Goal: Task Accomplishment & Management: Use online tool/utility

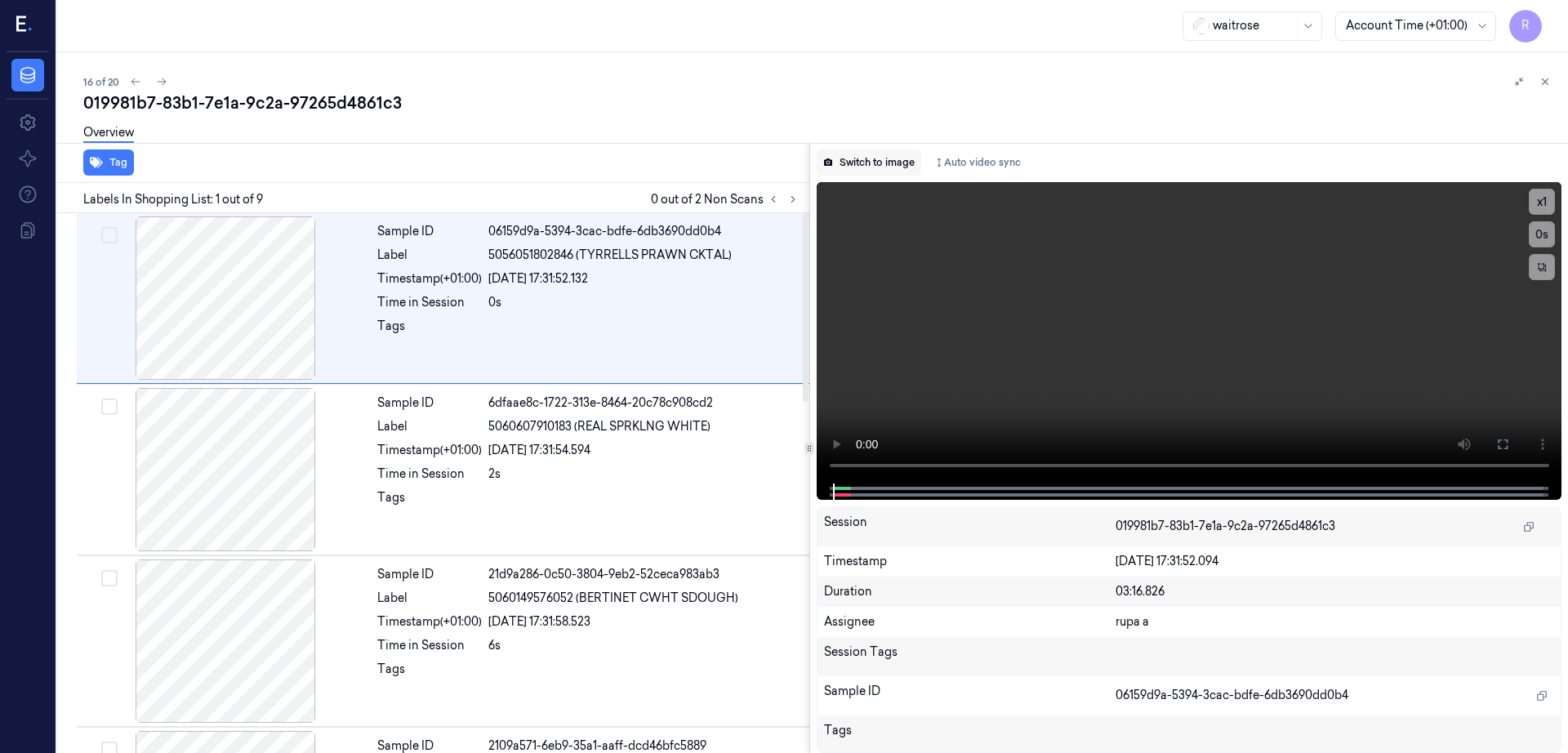
click at [892, 159] on button "Switch to image" at bounding box center [869, 162] width 105 height 26
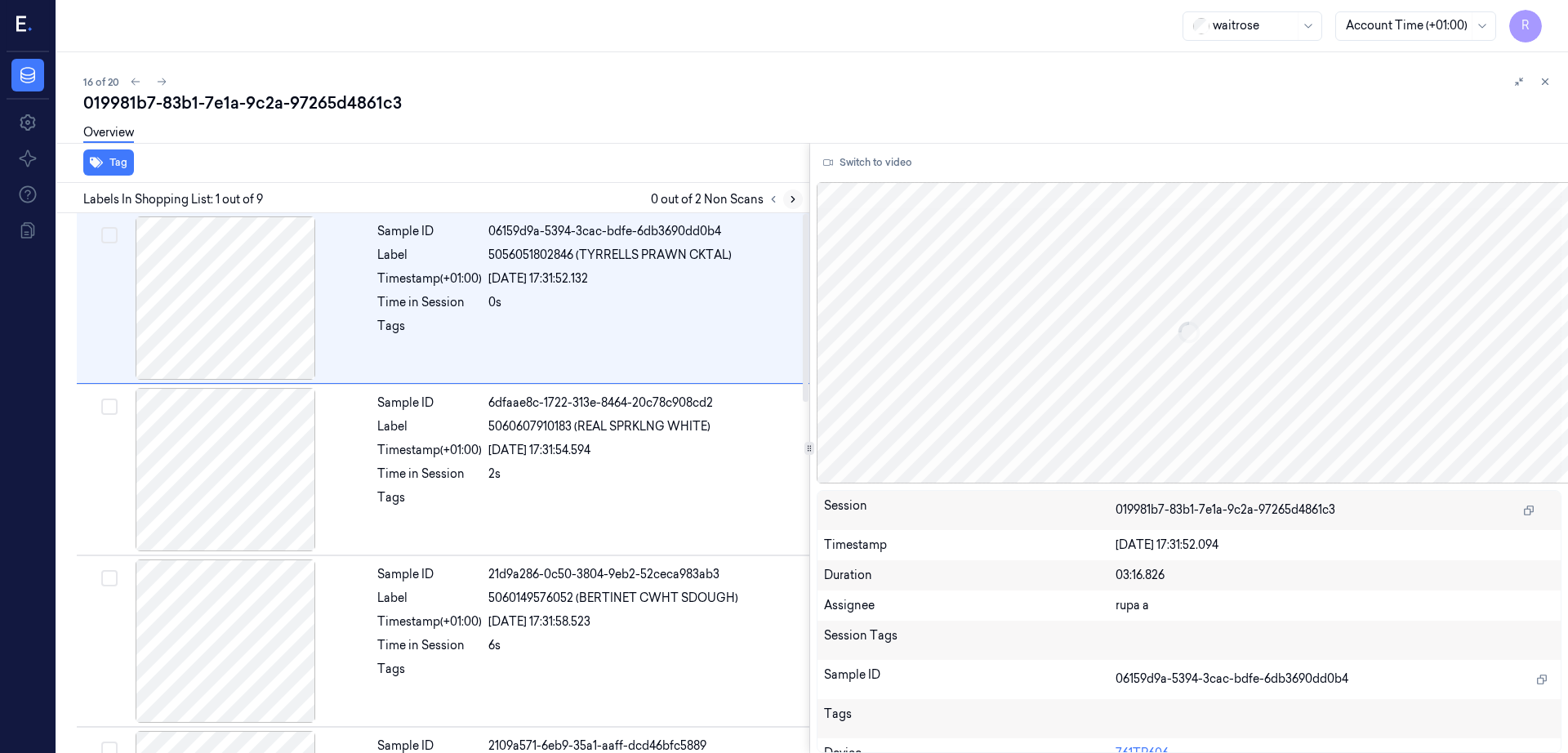
click at [799, 199] on icon at bounding box center [793, 199] width 11 height 11
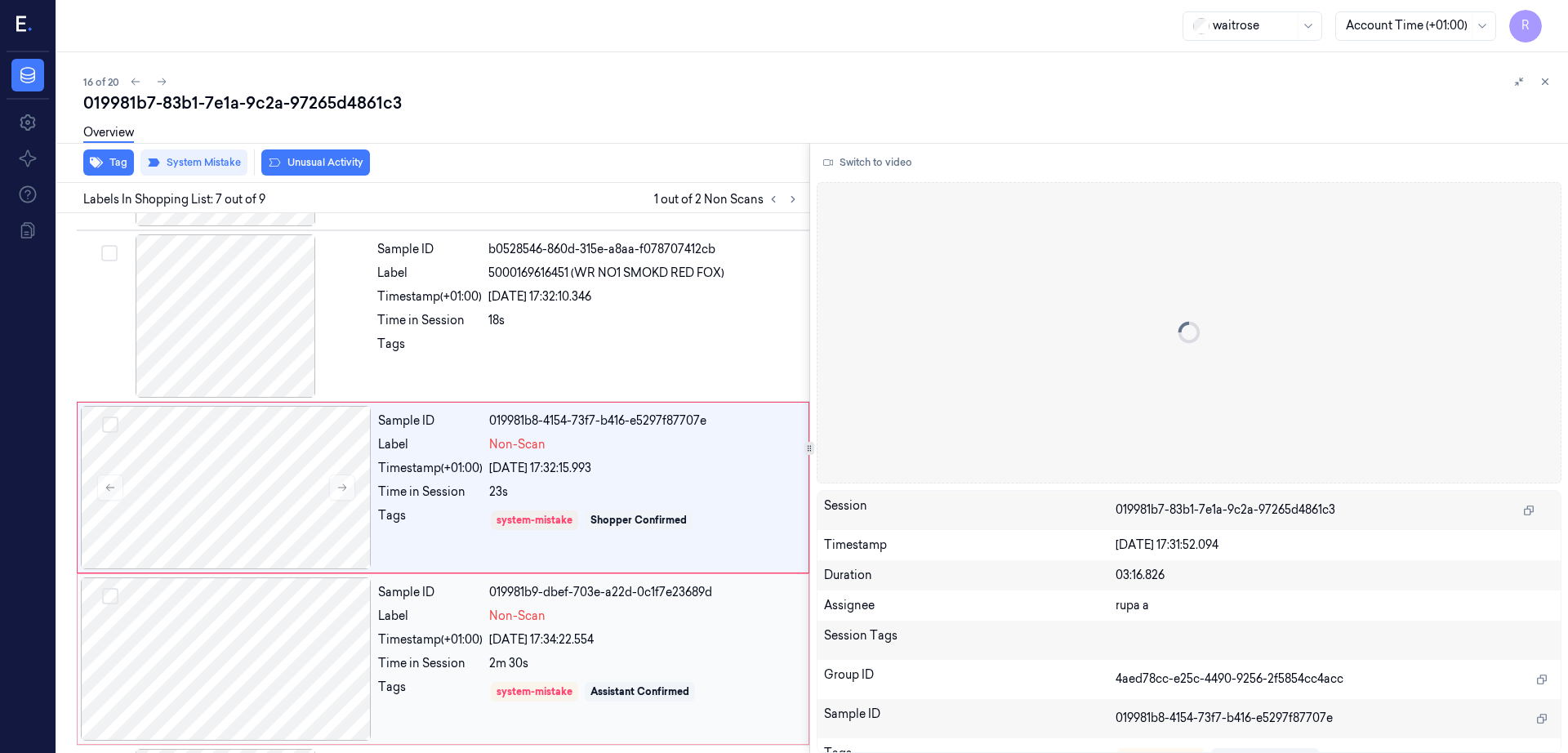
scroll to position [845, 0]
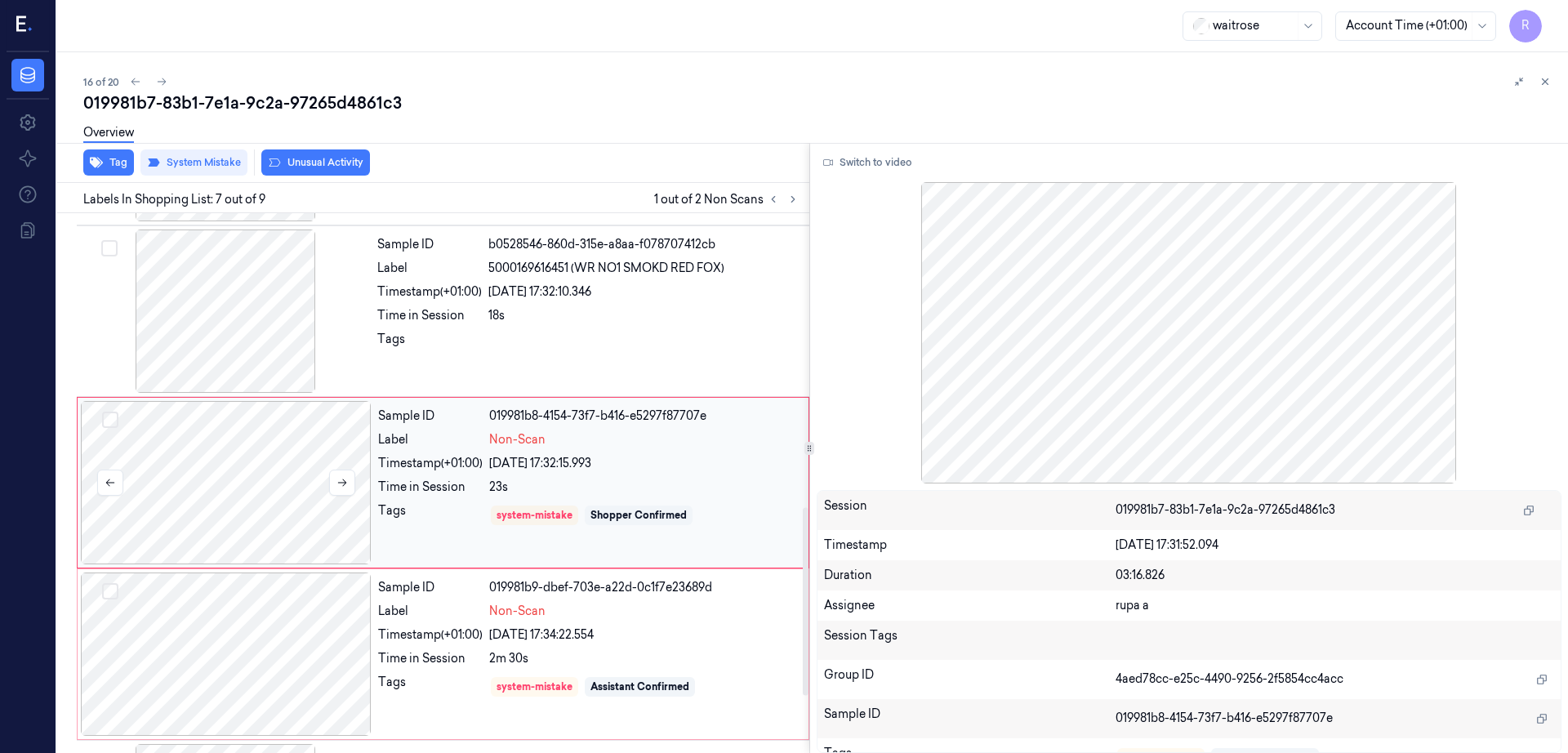
click at [208, 513] on div at bounding box center [225, 482] width 291 height 163
click at [232, 302] on div at bounding box center [225, 311] width 291 height 163
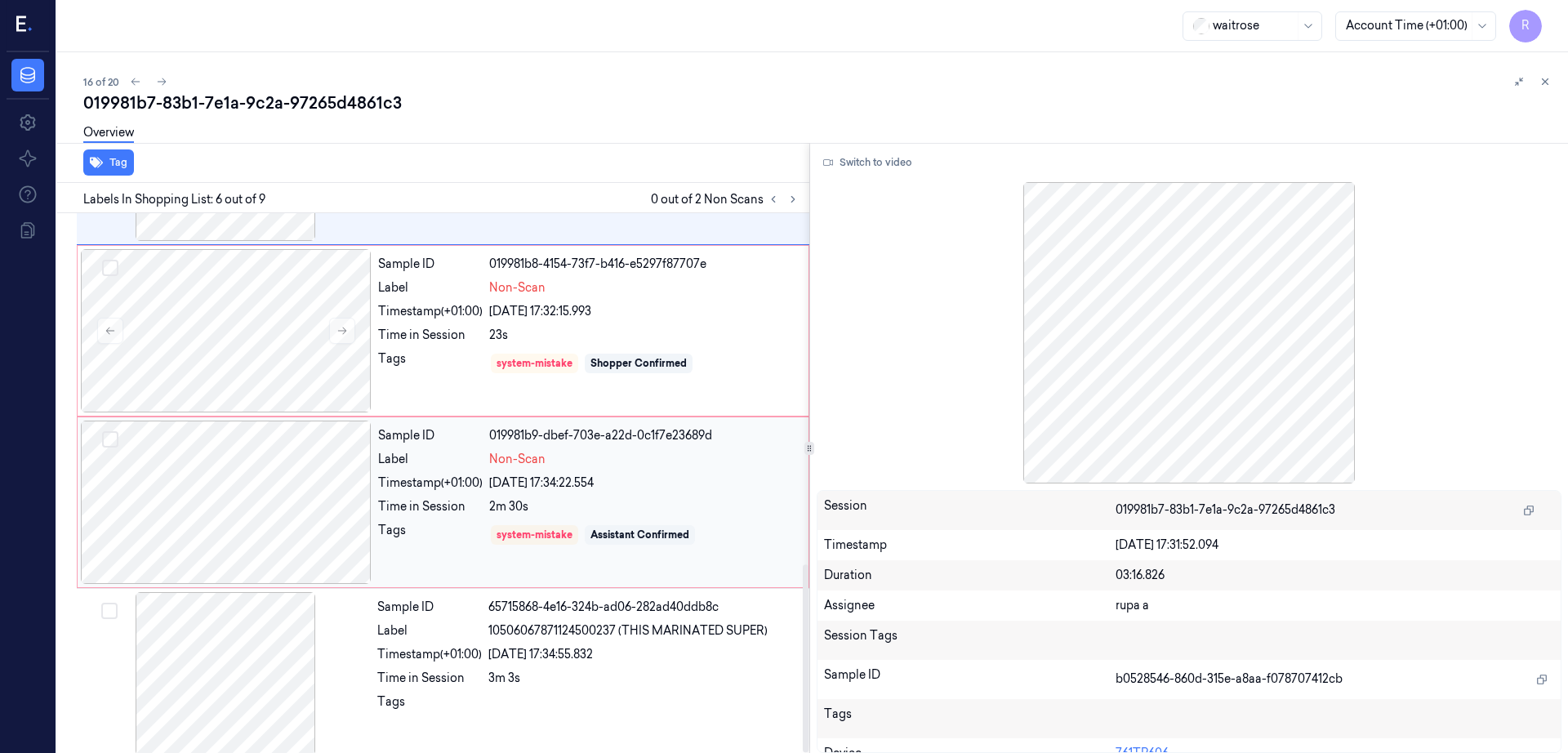
scroll to position [1009, 0]
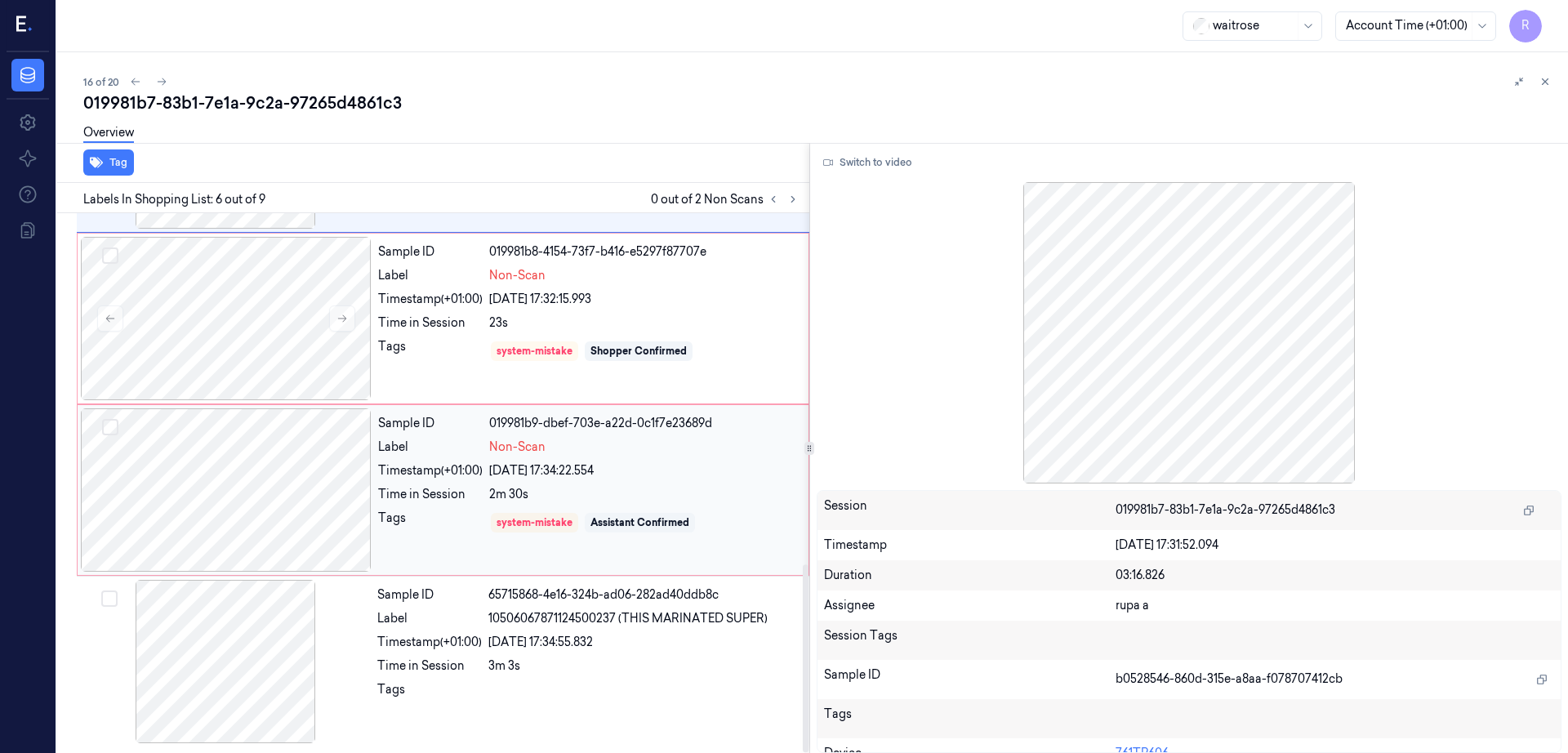
click at [230, 499] on div at bounding box center [225, 490] width 291 height 163
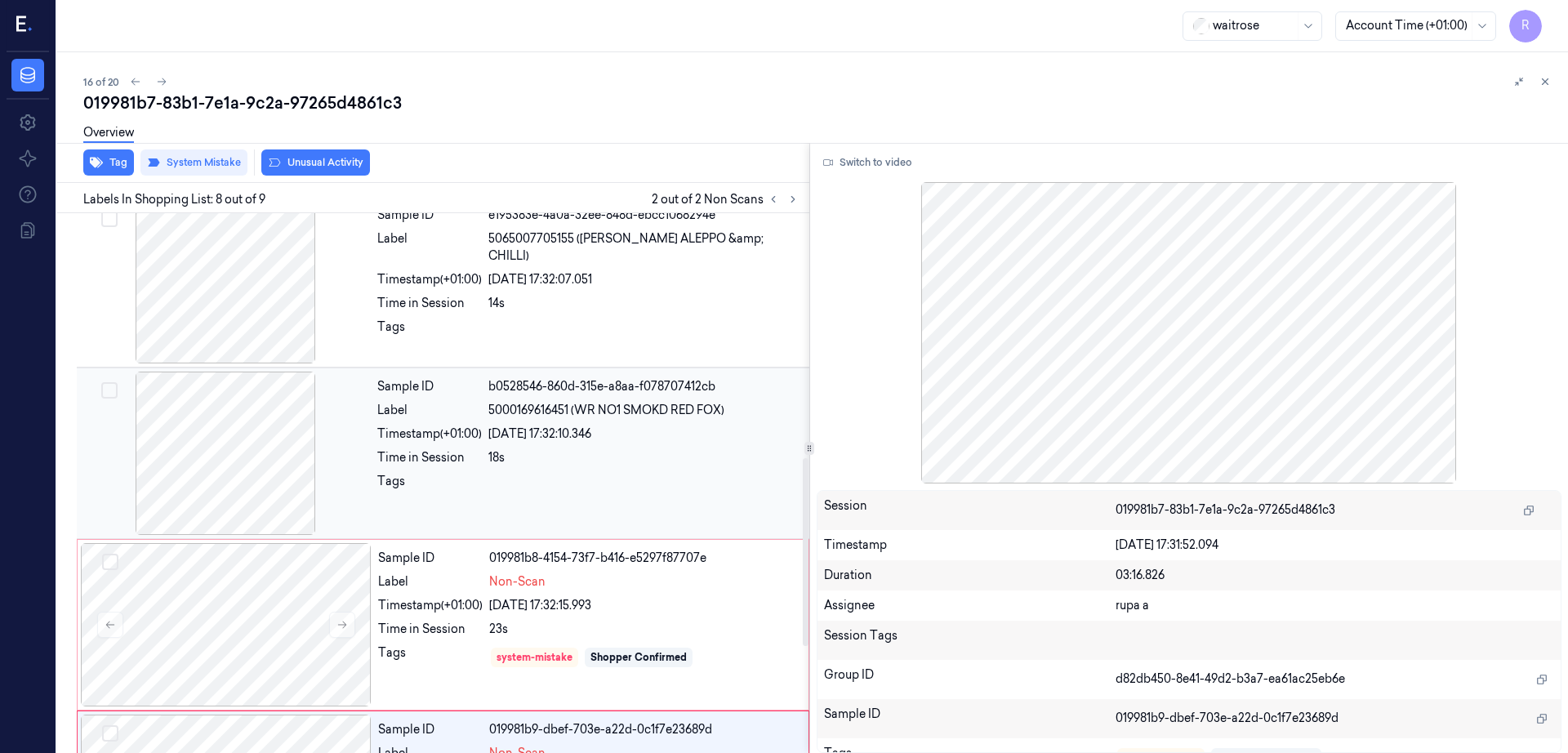
click at [238, 431] on div at bounding box center [225, 453] width 291 height 163
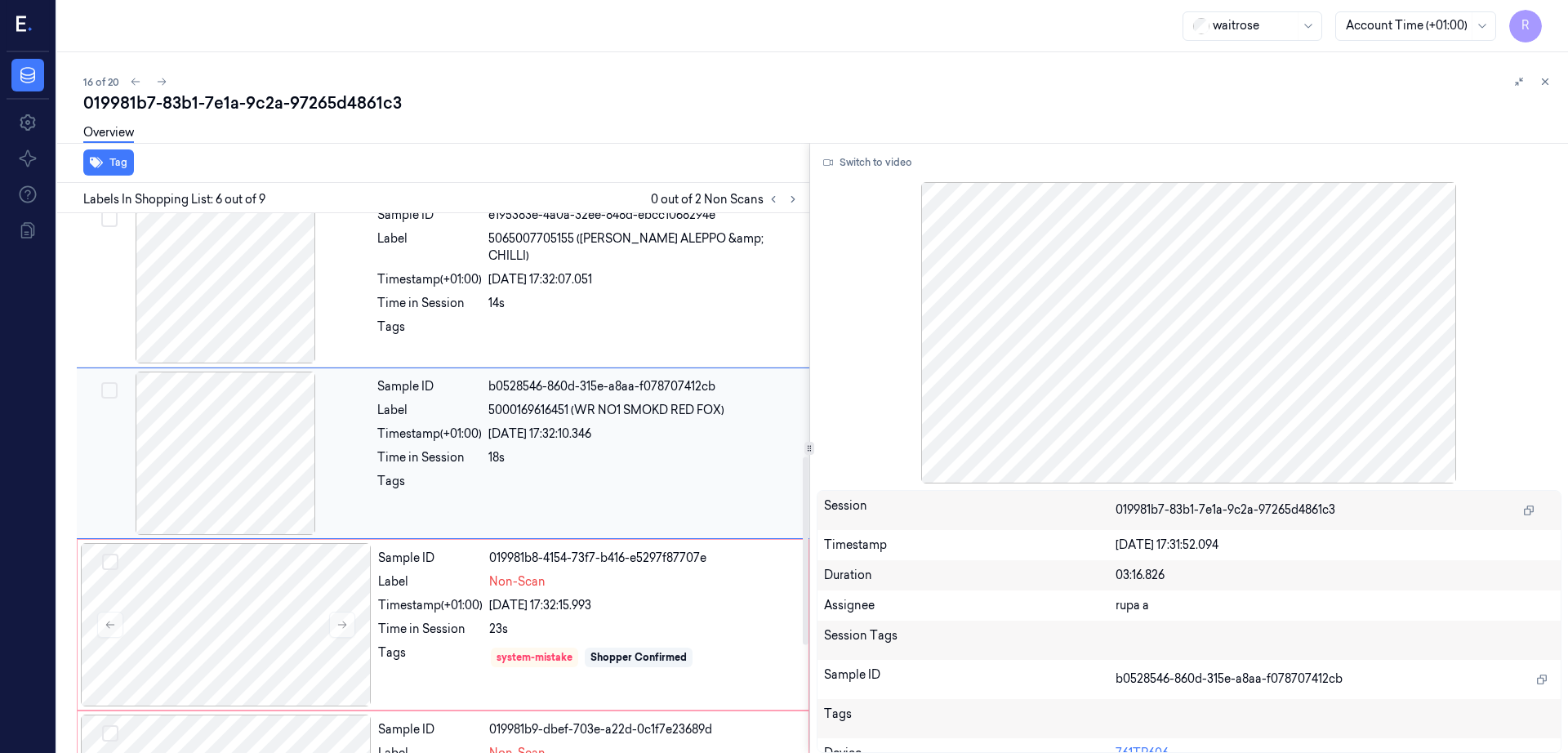
scroll to position [673, 0]
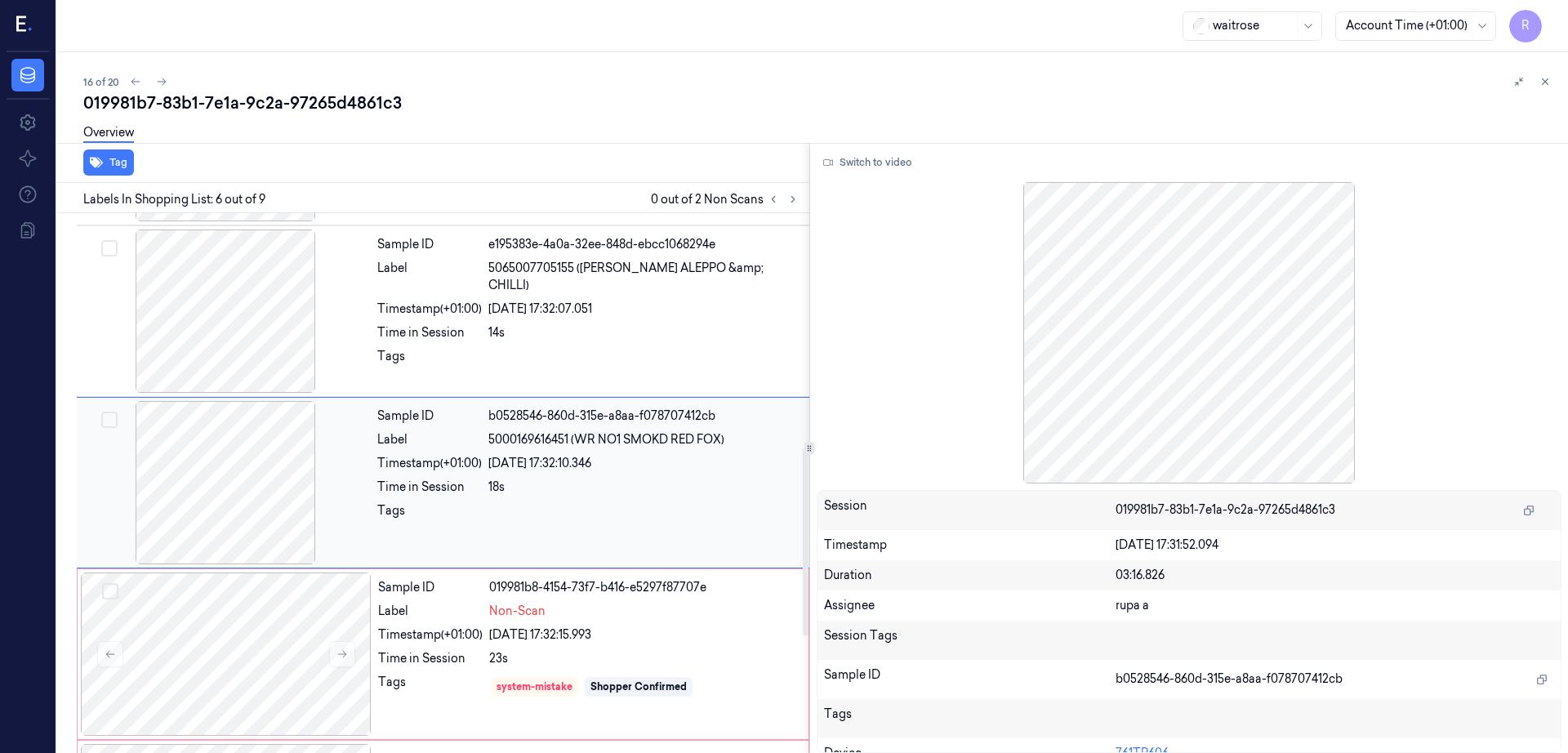
click at [247, 441] on div at bounding box center [225, 482] width 291 height 163
click at [262, 393] on div "Sample ID e195383e-4a0a-32ee-848d-ebcc1068294e Label 5065007705155 (OTT ALEPPO …" at bounding box center [443, 311] width 733 height 172
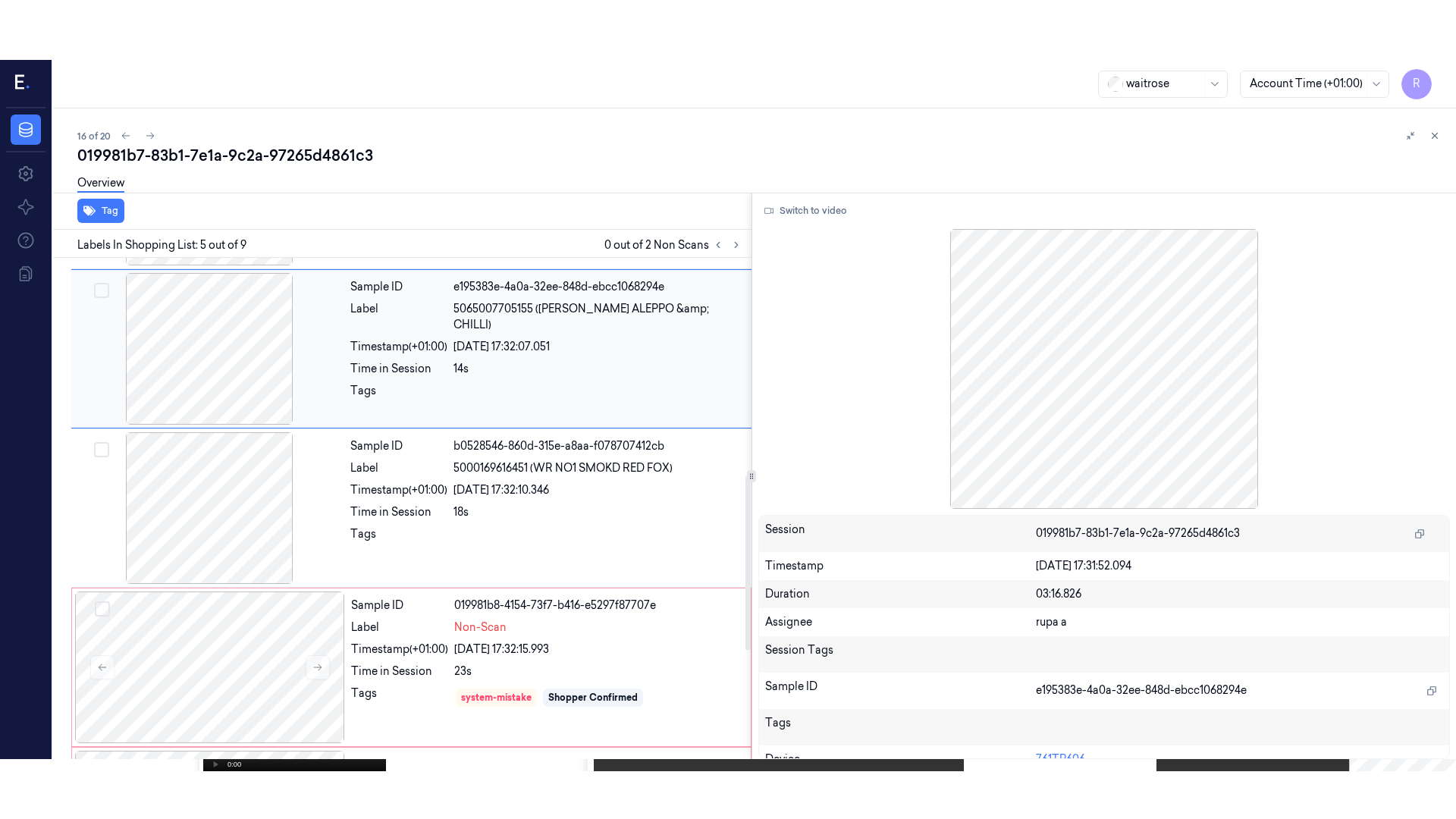
scroll to position [465, 0]
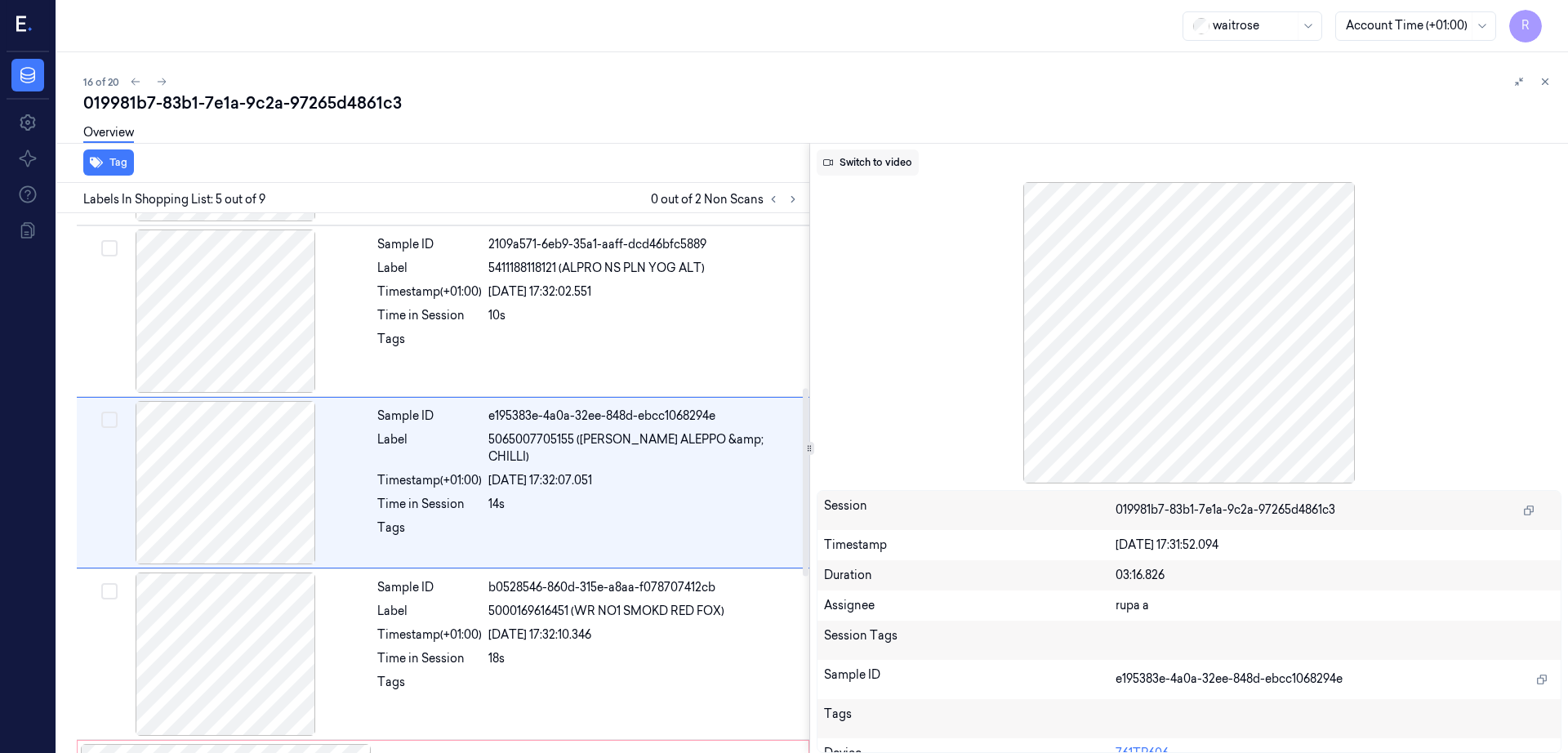
click at [897, 155] on button "Switch to video" at bounding box center [868, 162] width 102 height 26
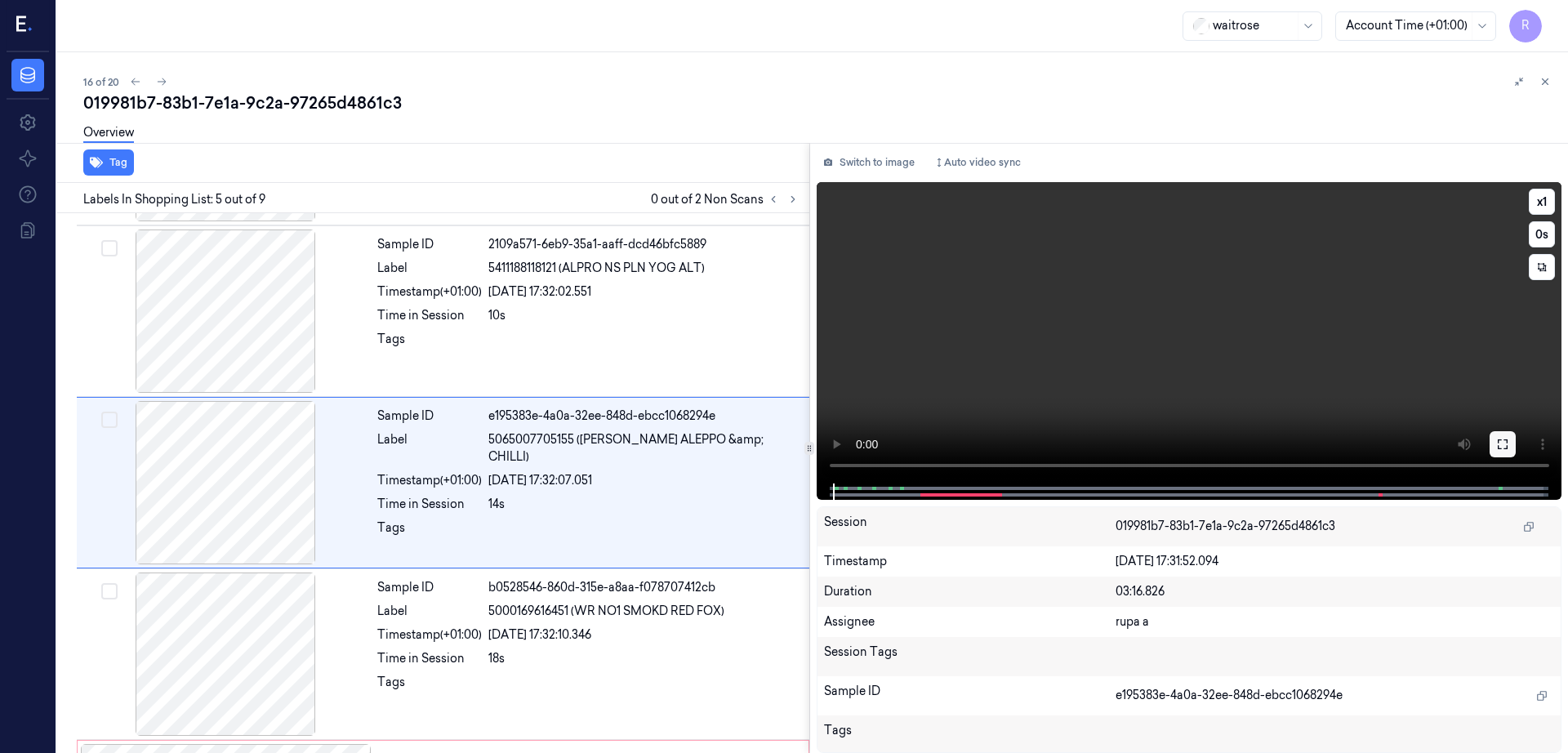
click at [1509, 448] on icon at bounding box center [1502, 444] width 13 height 13
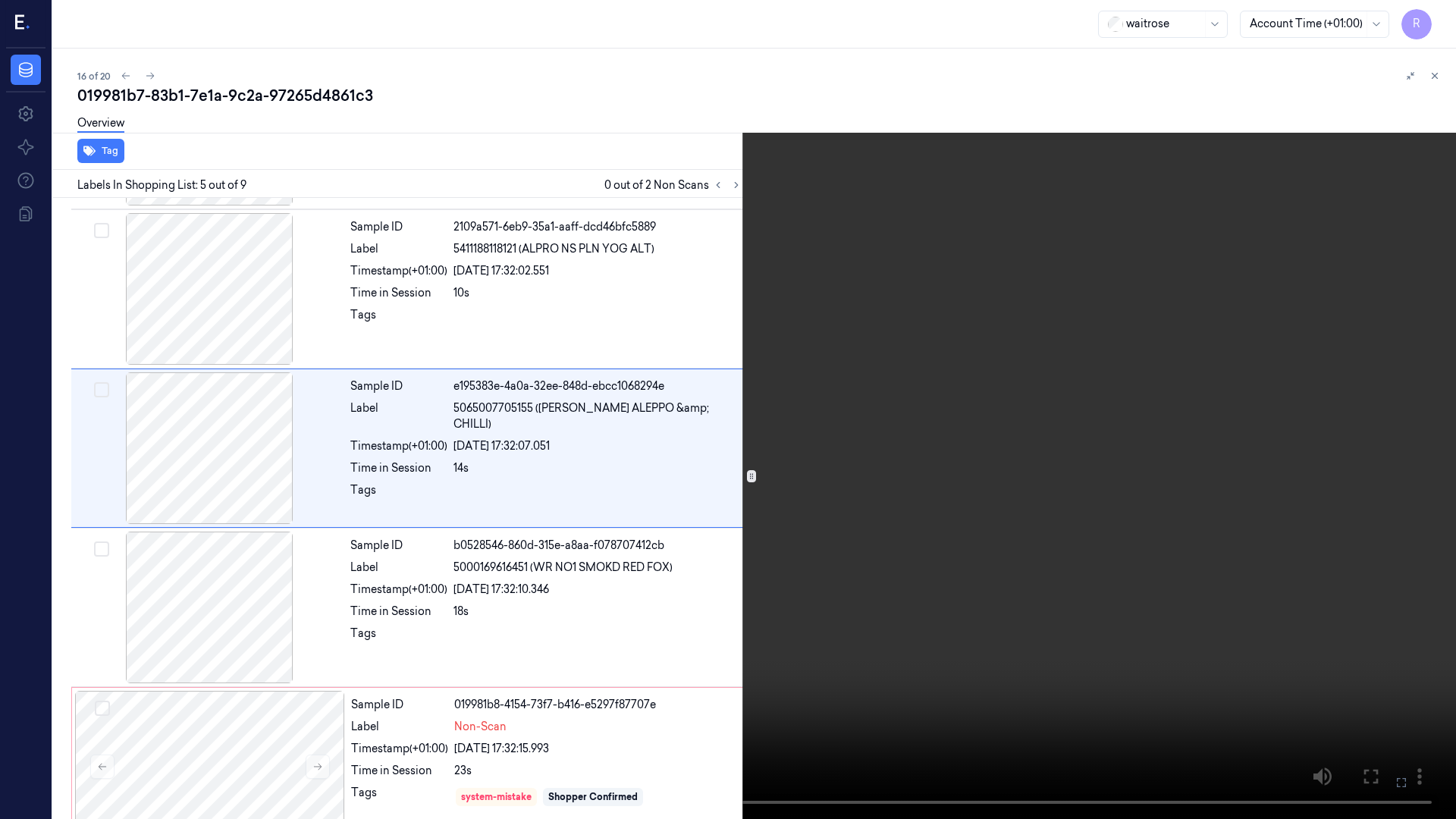
click at [815, 569] on video at bounding box center [728, 409] width 1456 height 819
click at [1442, 21] on button "x 1" at bounding box center [1437, 19] width 24 height 24
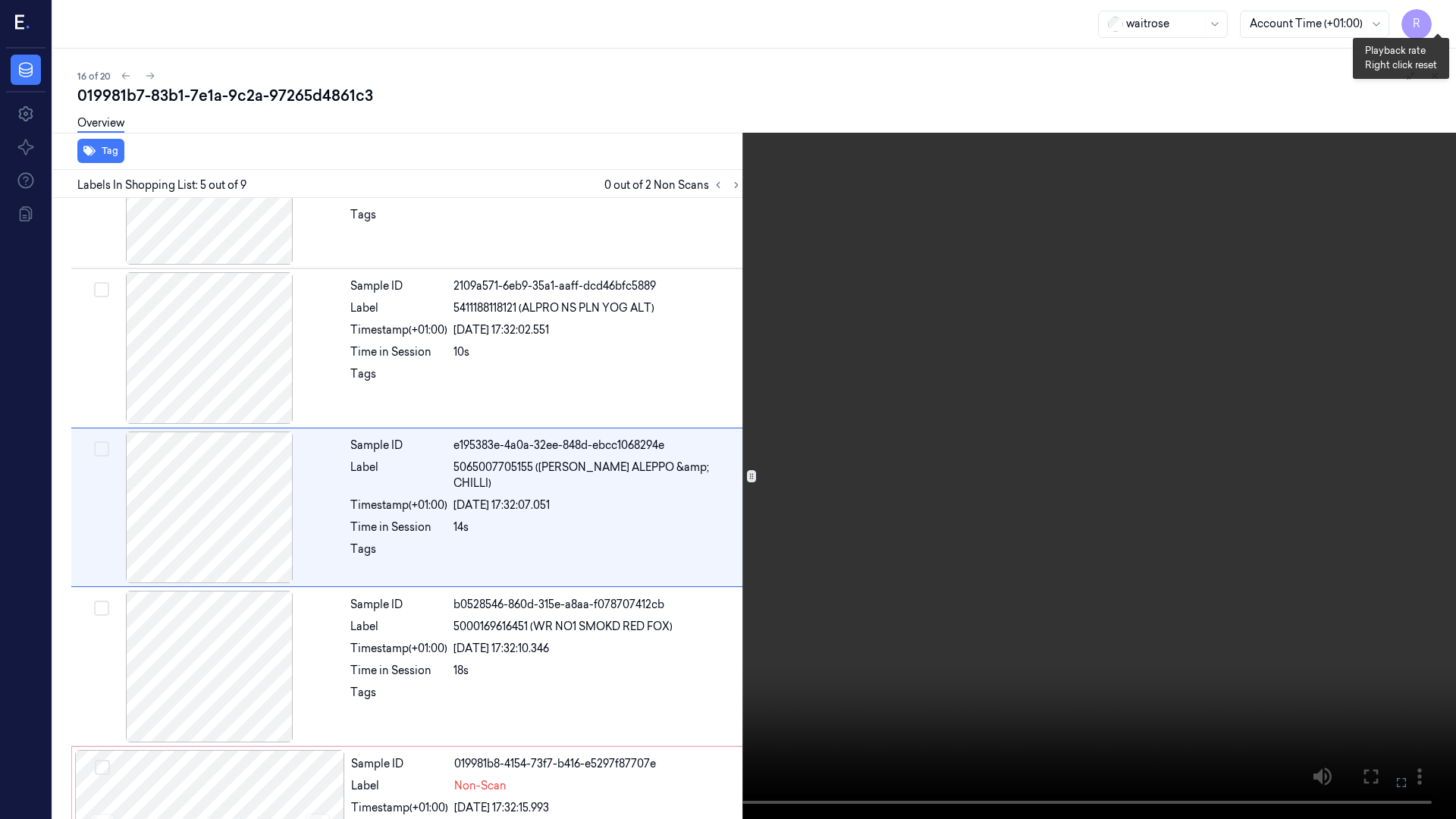
click at [1442, 21] on button "x 2" at bounding box center [1437, 19] width 24 height 24
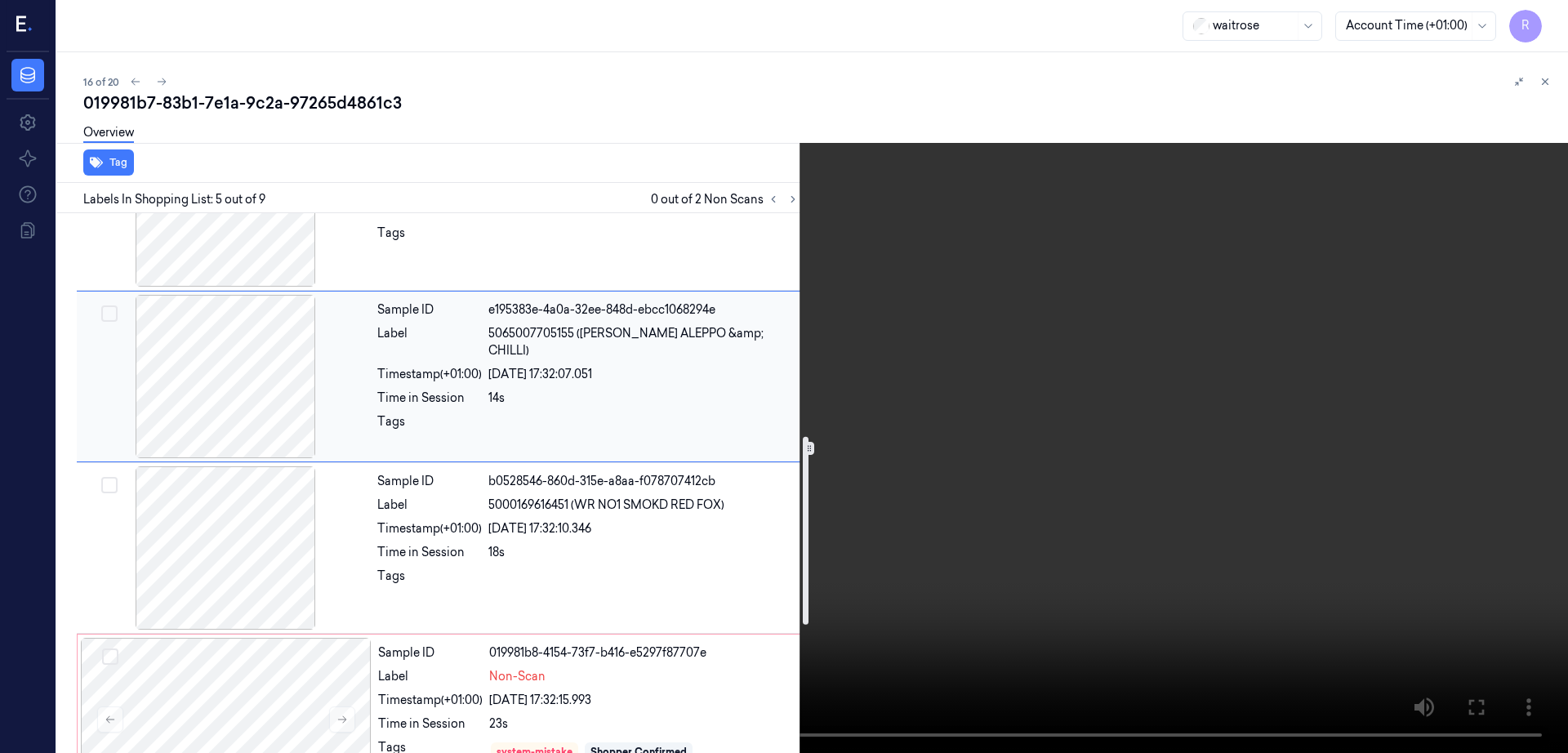
scroll to position [641, 0]
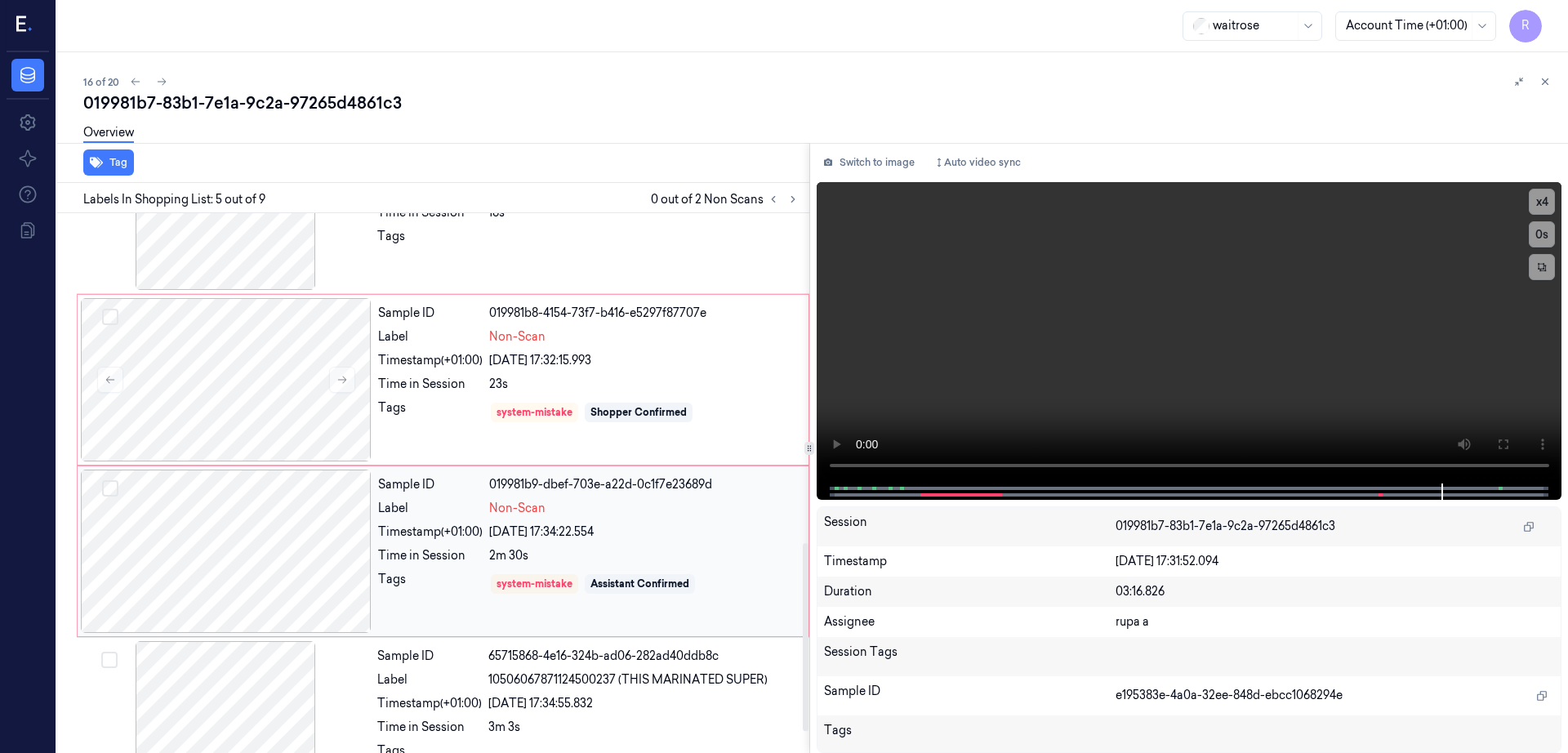
click at [216, 560] on div at bounding box center [225, 552] width 291 height 163
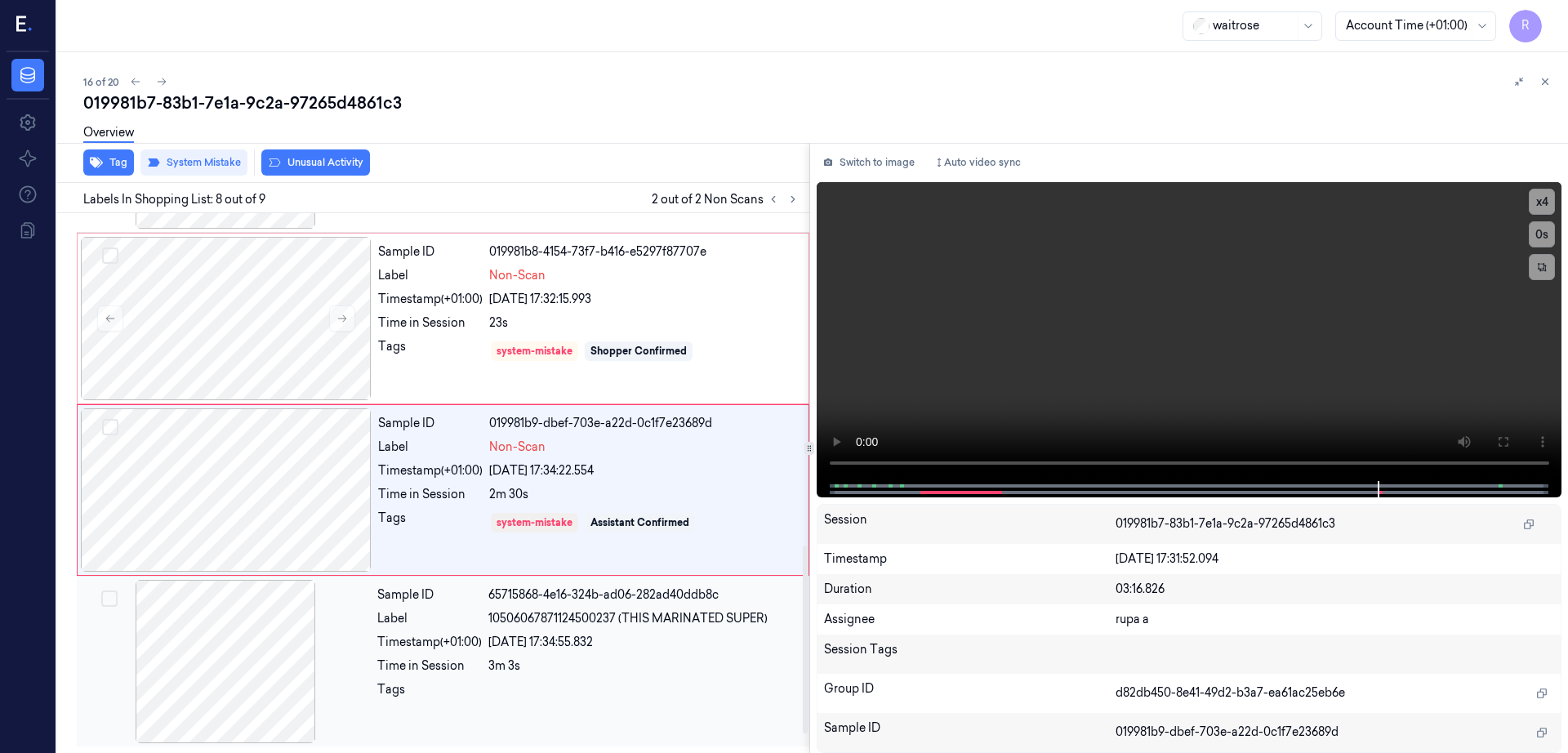
scroll to position [907, 0]
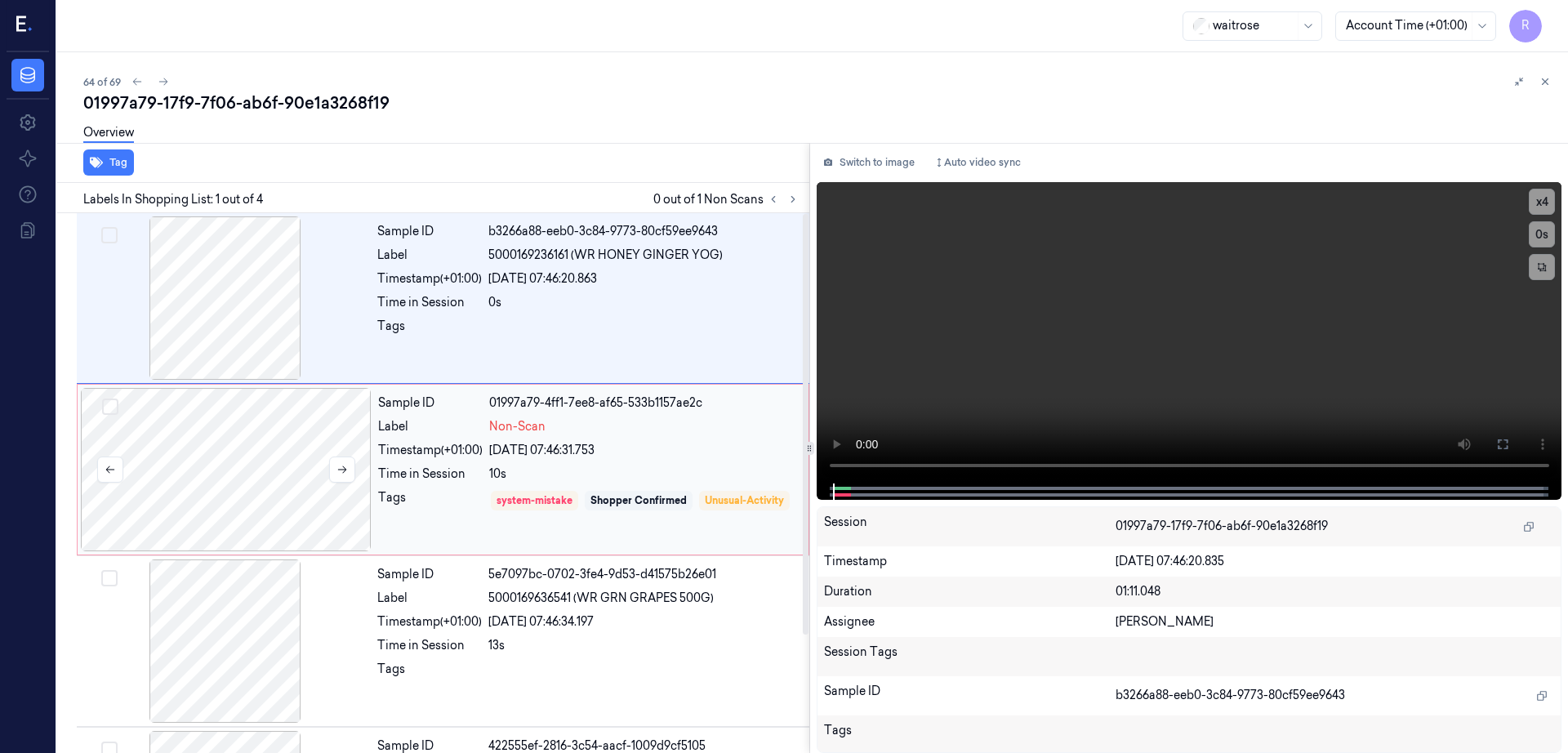
click at [238, 471] on div at bounding box center [225, 469] width 291 height 163
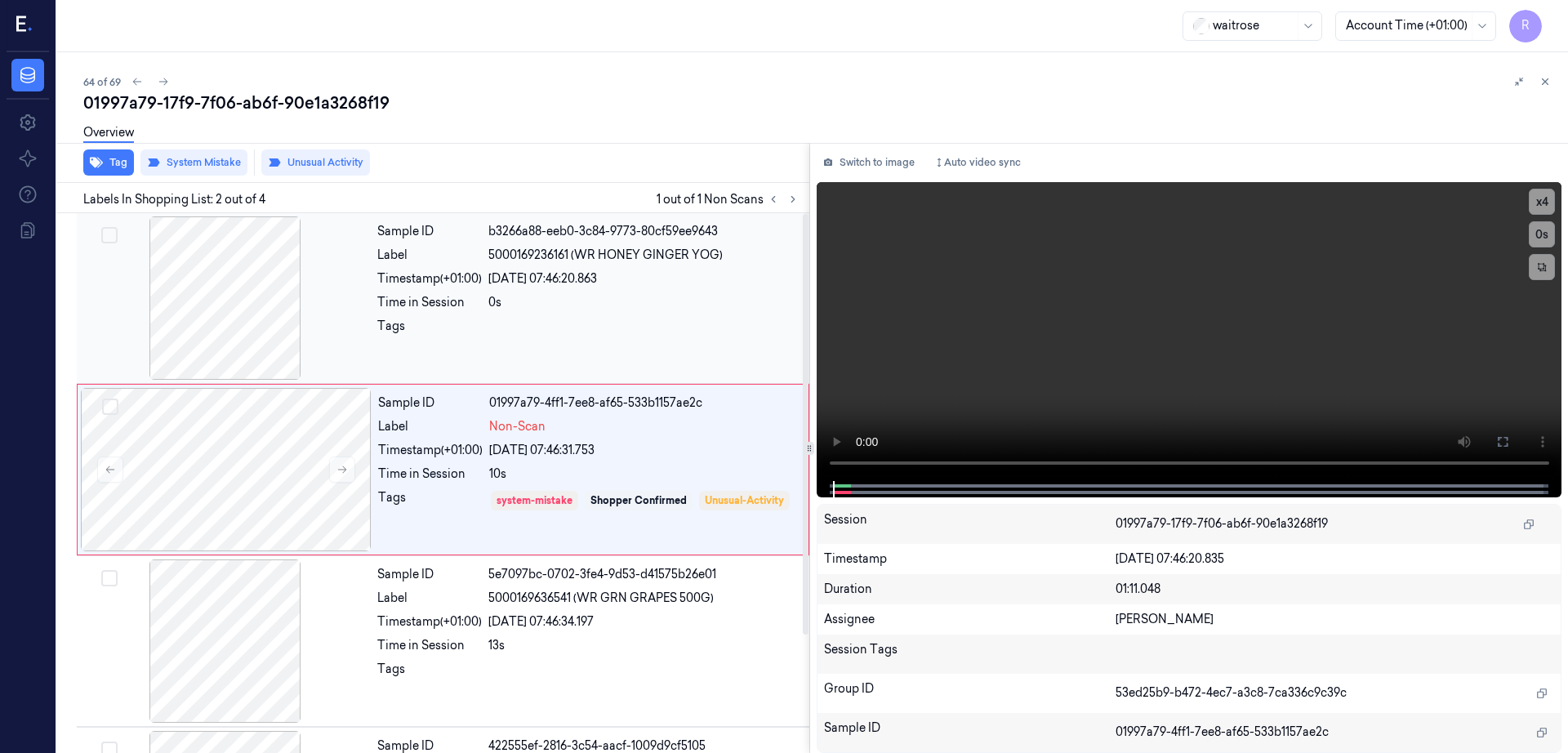
click at [232, 280] on div at bounding box center [225, 298] width 291 height 163
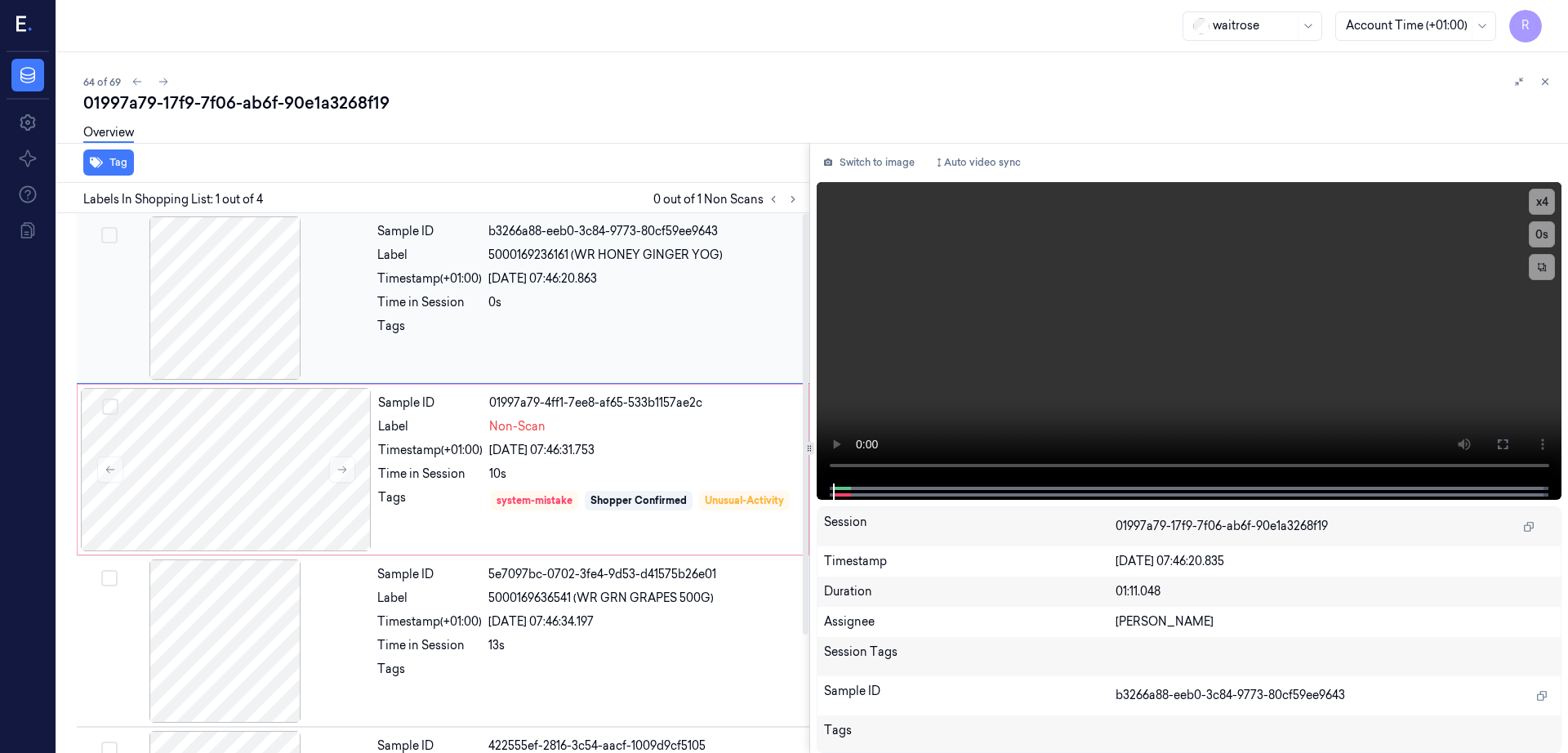
click at [232, 281] on div at bounding box center [225, 298] width 291 height 163
click at [880, 161] on button "Switch to image" at bounding box center [869, 162] width 105 height 26
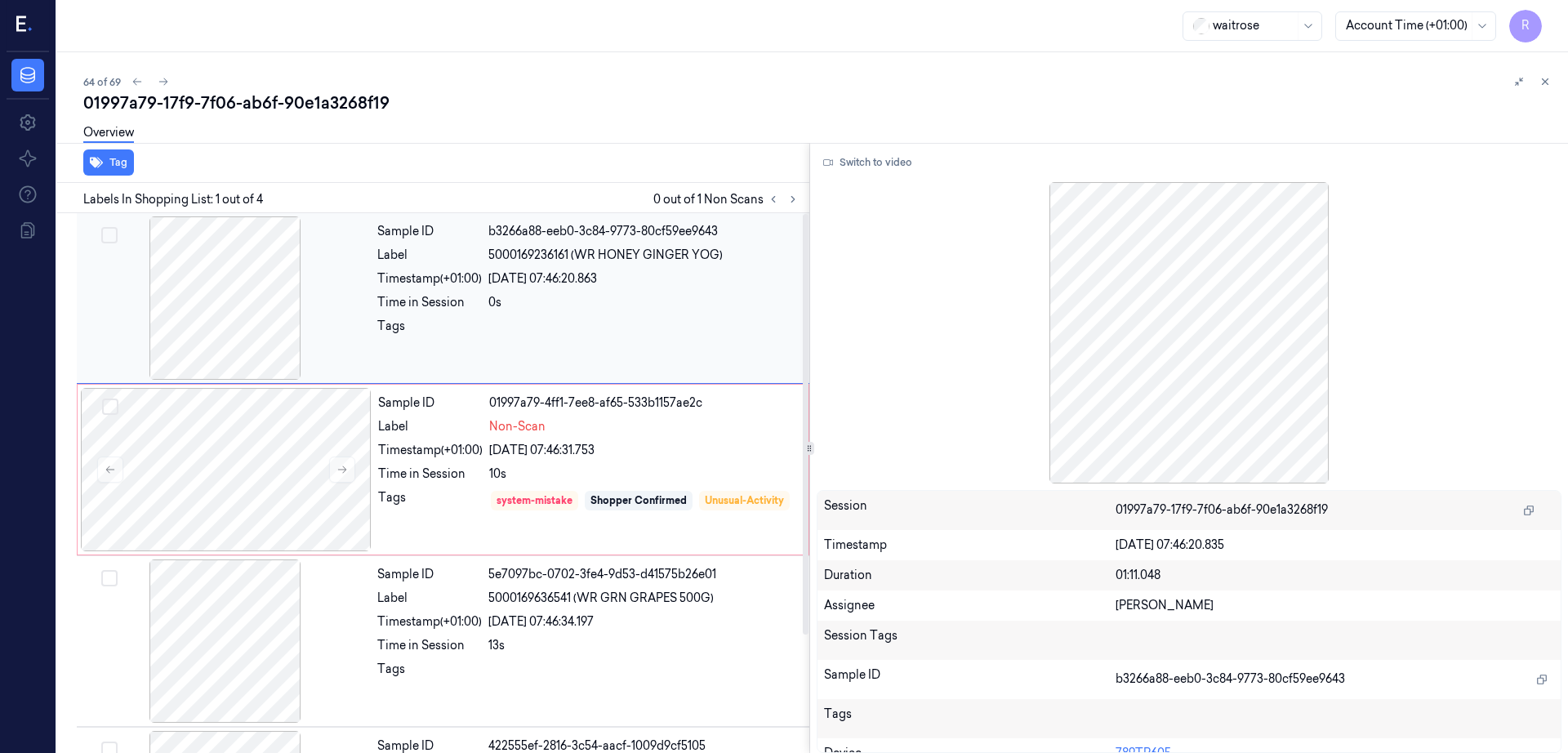
click at [240, 337] on div at bounding box center [225, 298] width 291 height 163
click at [272, 488] on div at bounding box center [225, 469] width 291 height 163
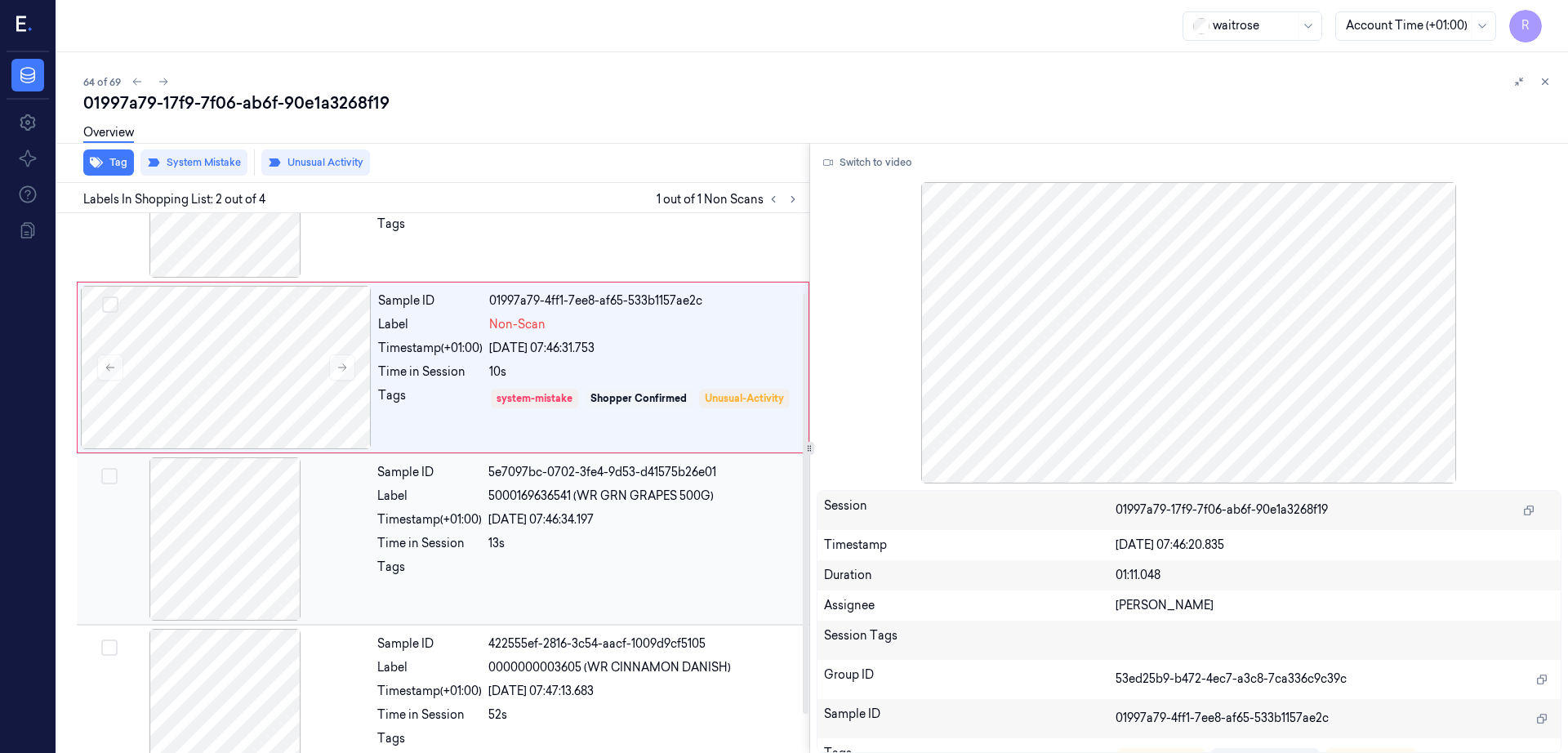
click at [238, 542] on div at bounding box center [225, 539] width 291 height 163
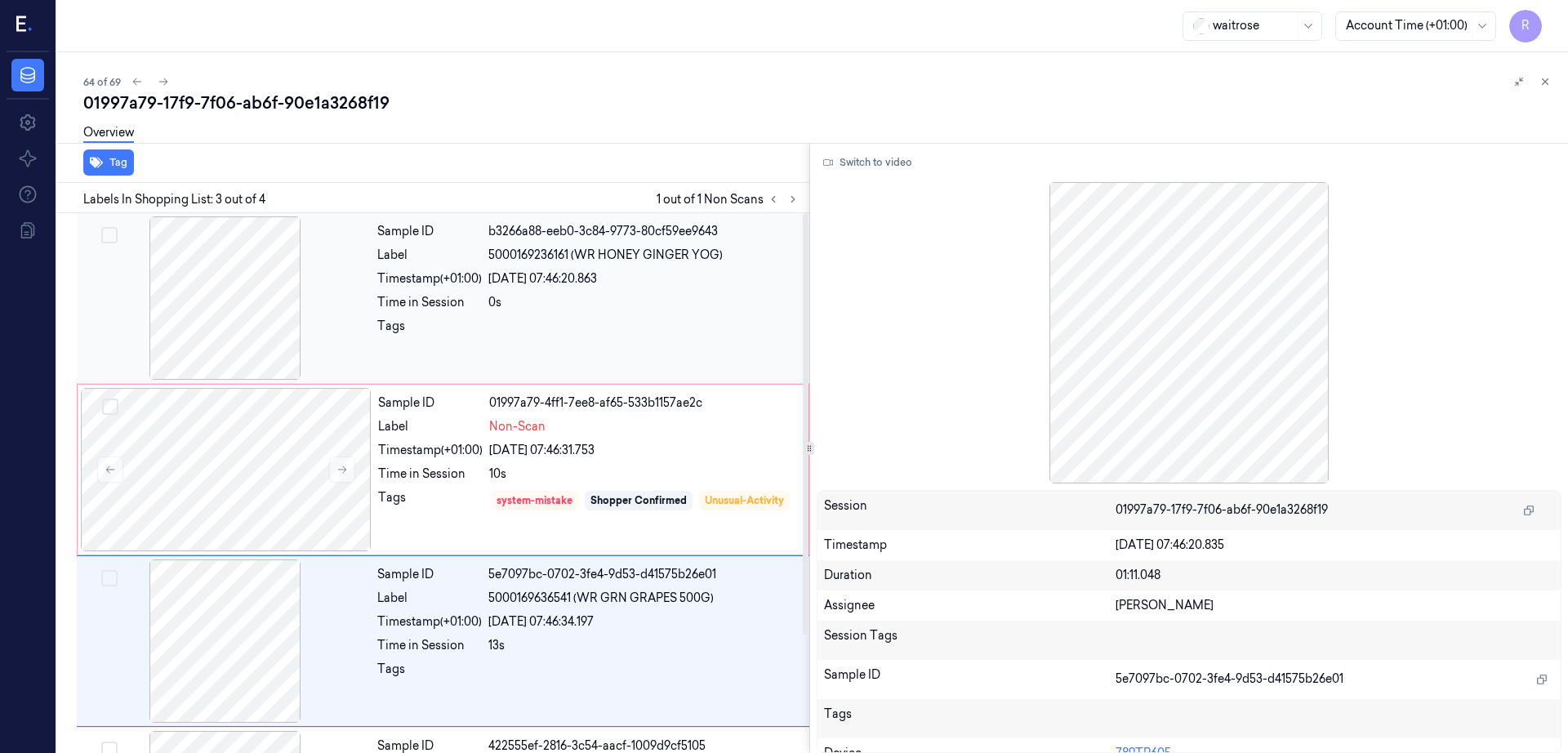
click at [217, 338] on div at bounding box center [225, 298] width 291 height 163
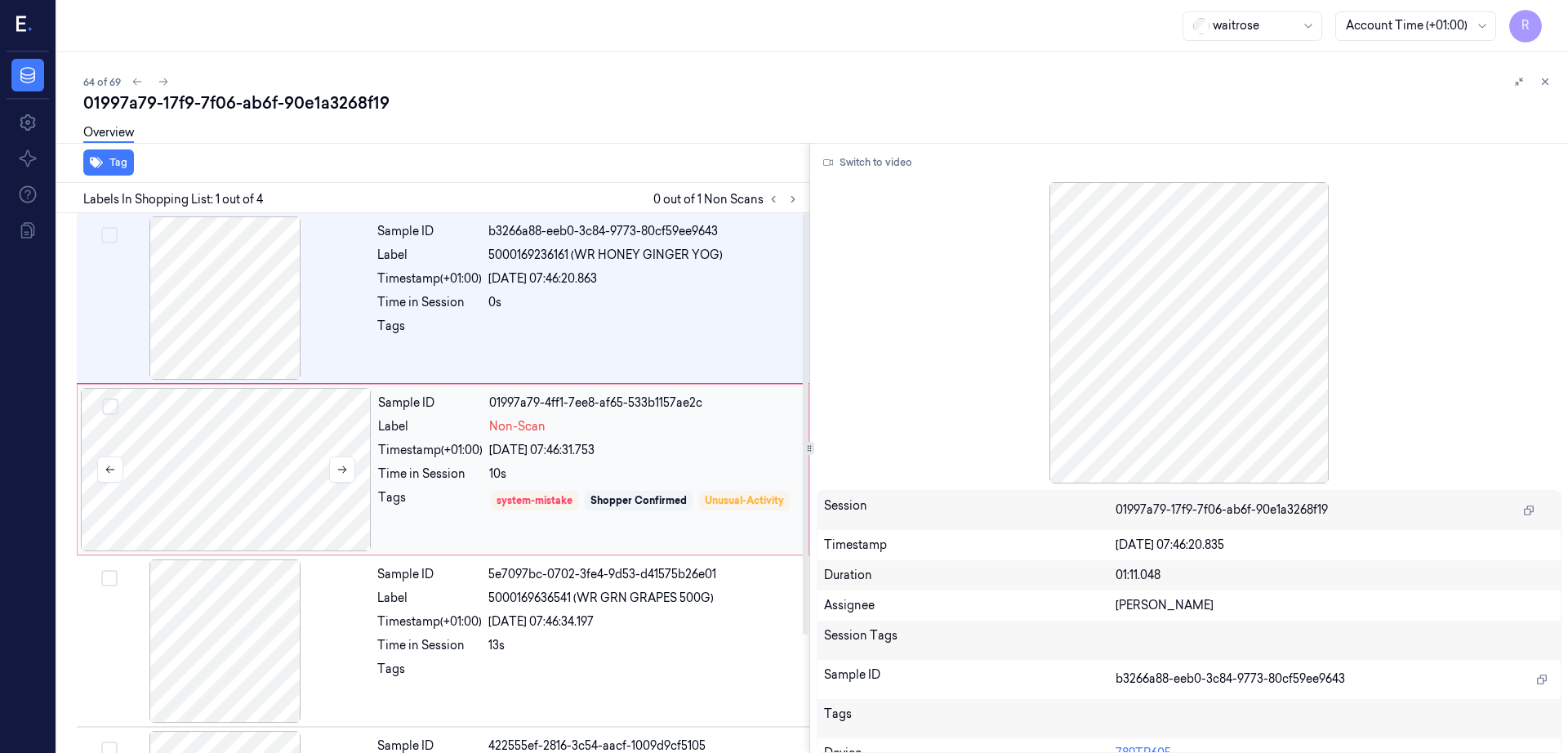
click at [232, 442] on div at bounding box center [225, 469] width 291 height 163
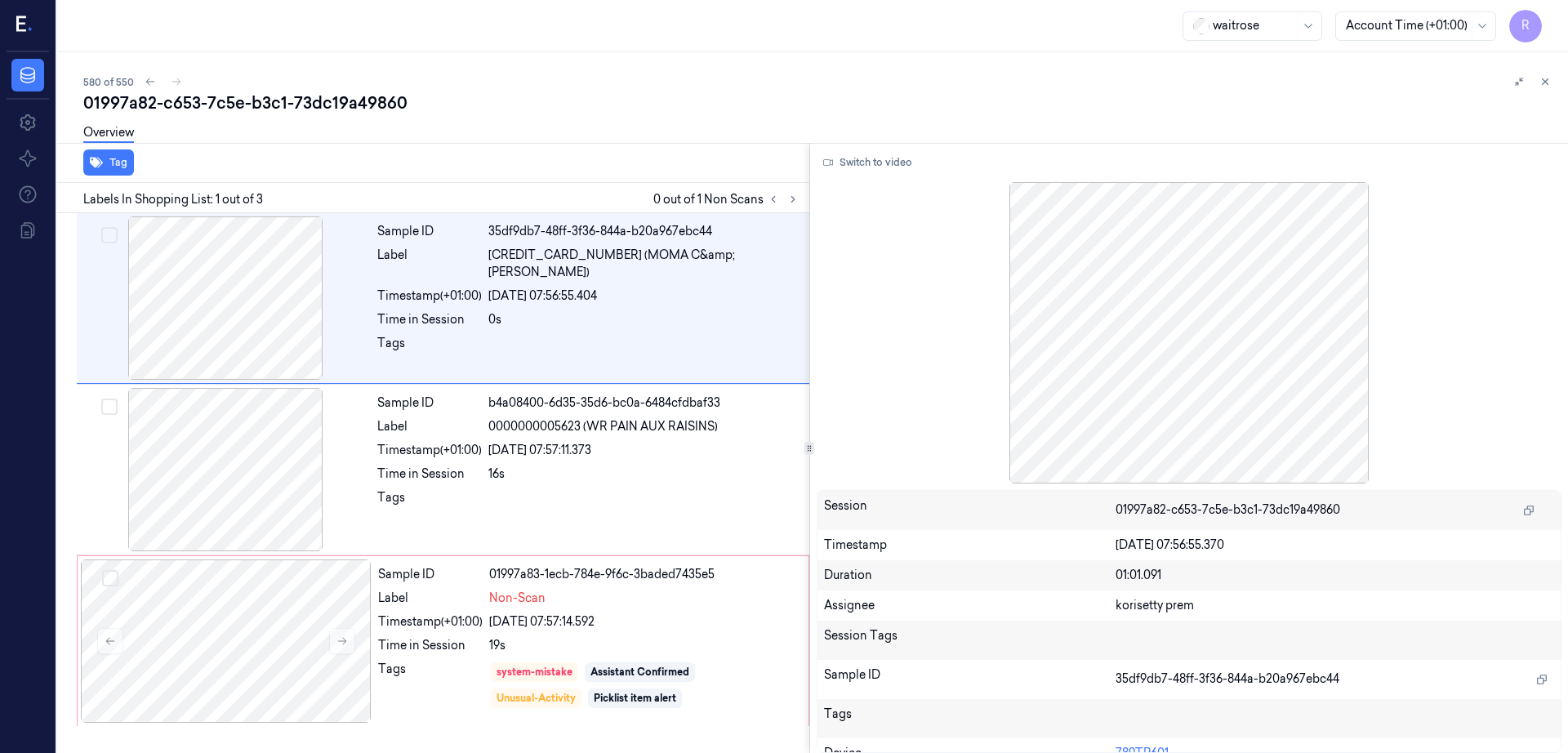
click at [799, 200] on icon at bounding box center [793, 199] width 11 height 11
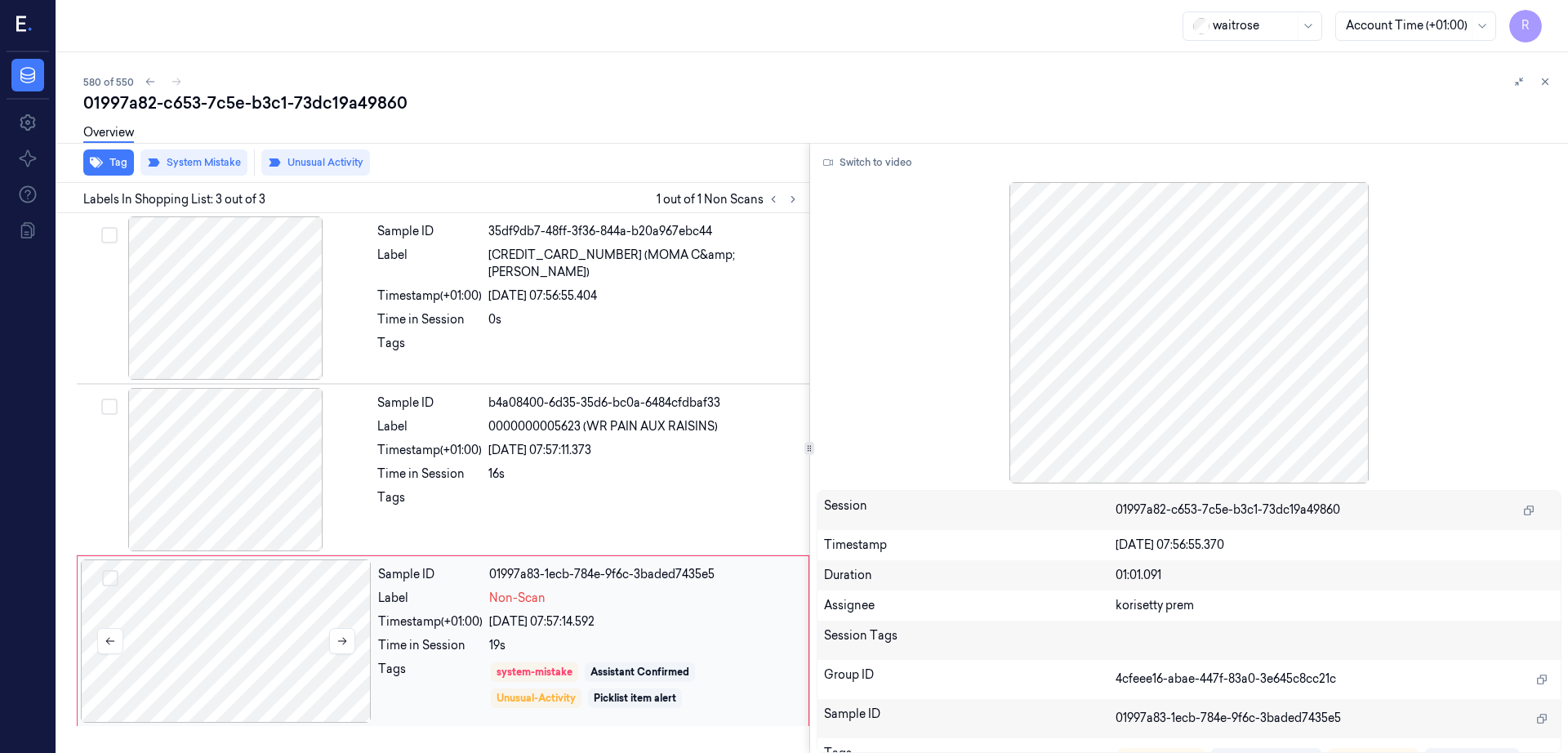
click at [271, 632] on div at bounding box center [225, 641] width 291 height 163
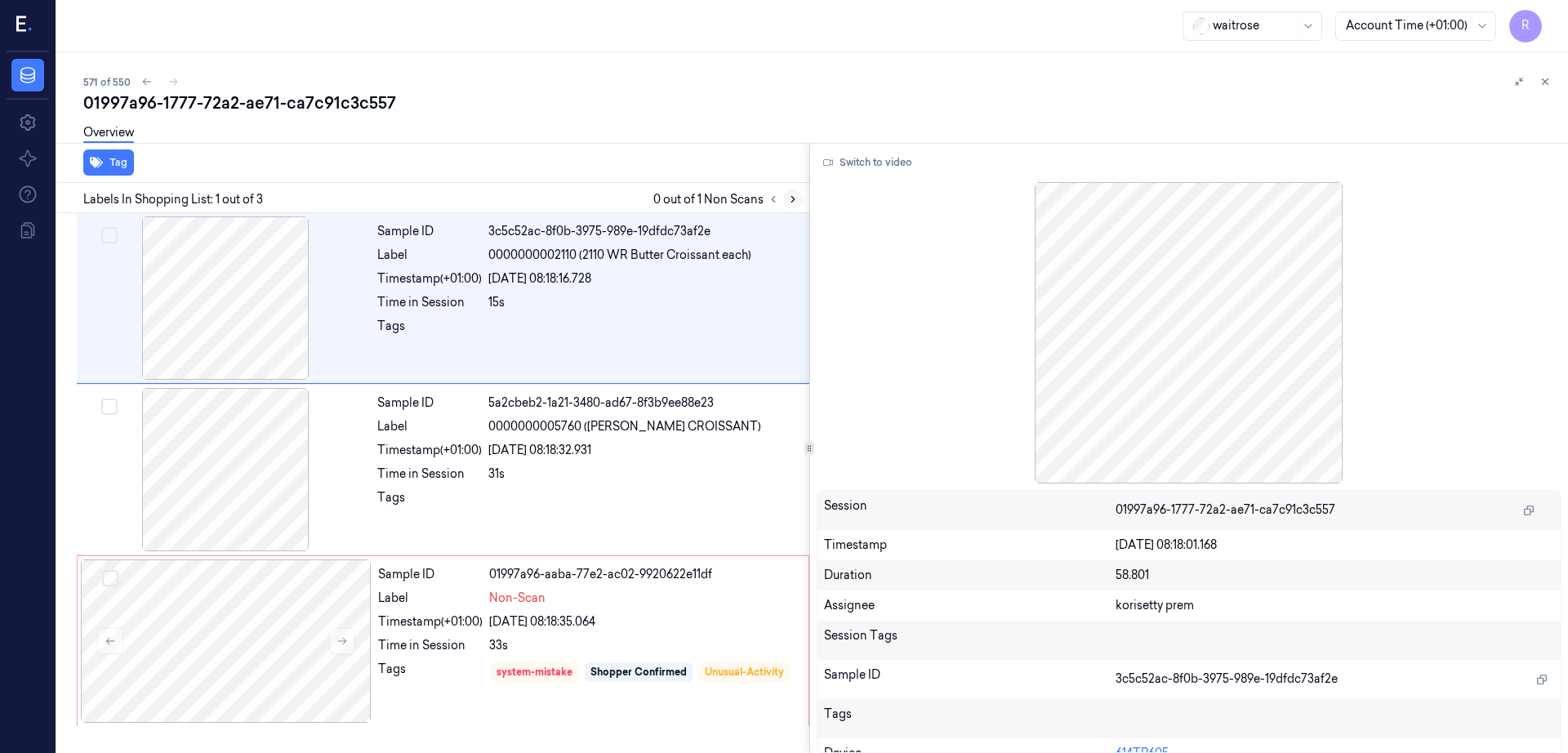
click at [803, 192] on button at bounding box center [793, 199] width 20 height 20
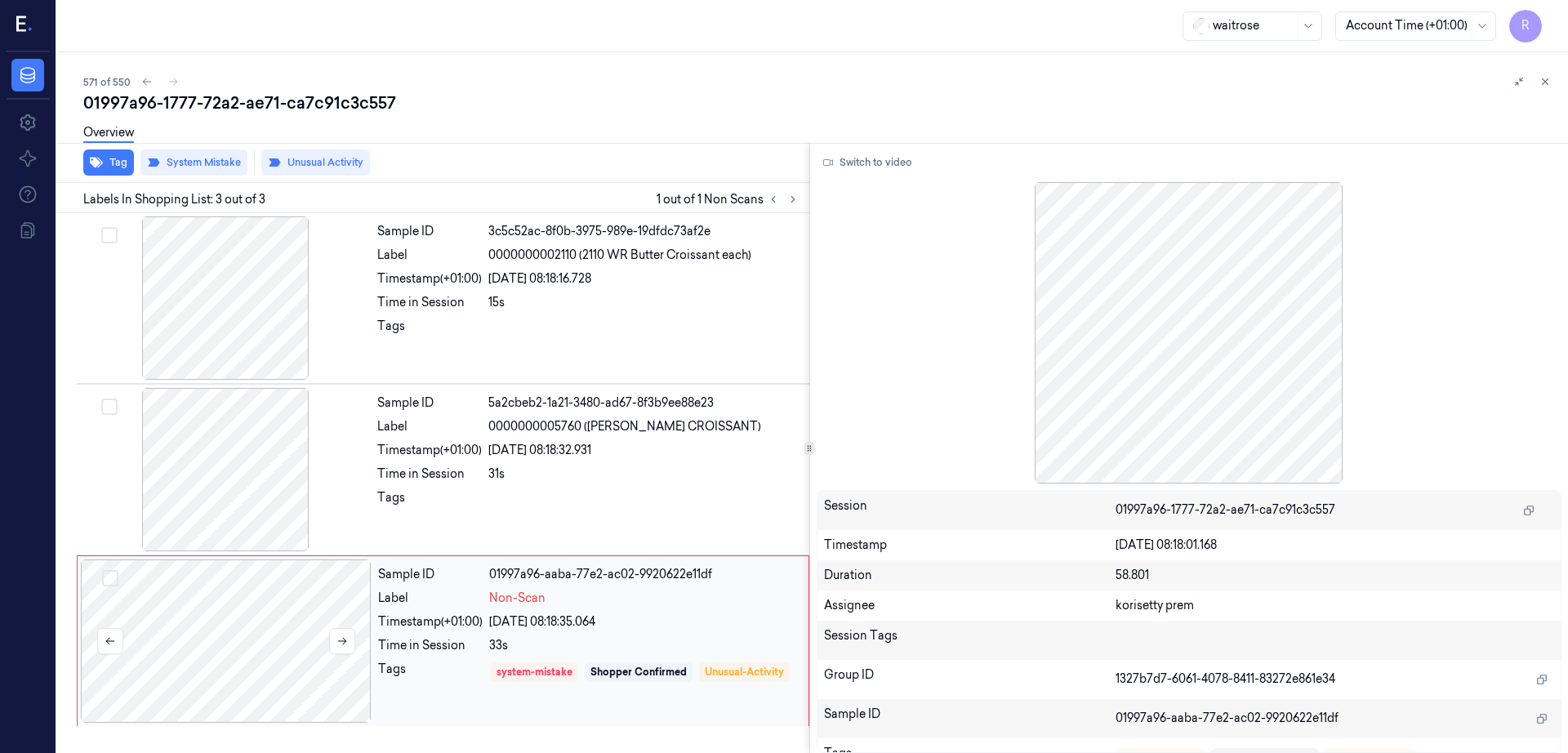
click at [257, 669] on div at bounding box center [225, 641] width 291 height 163
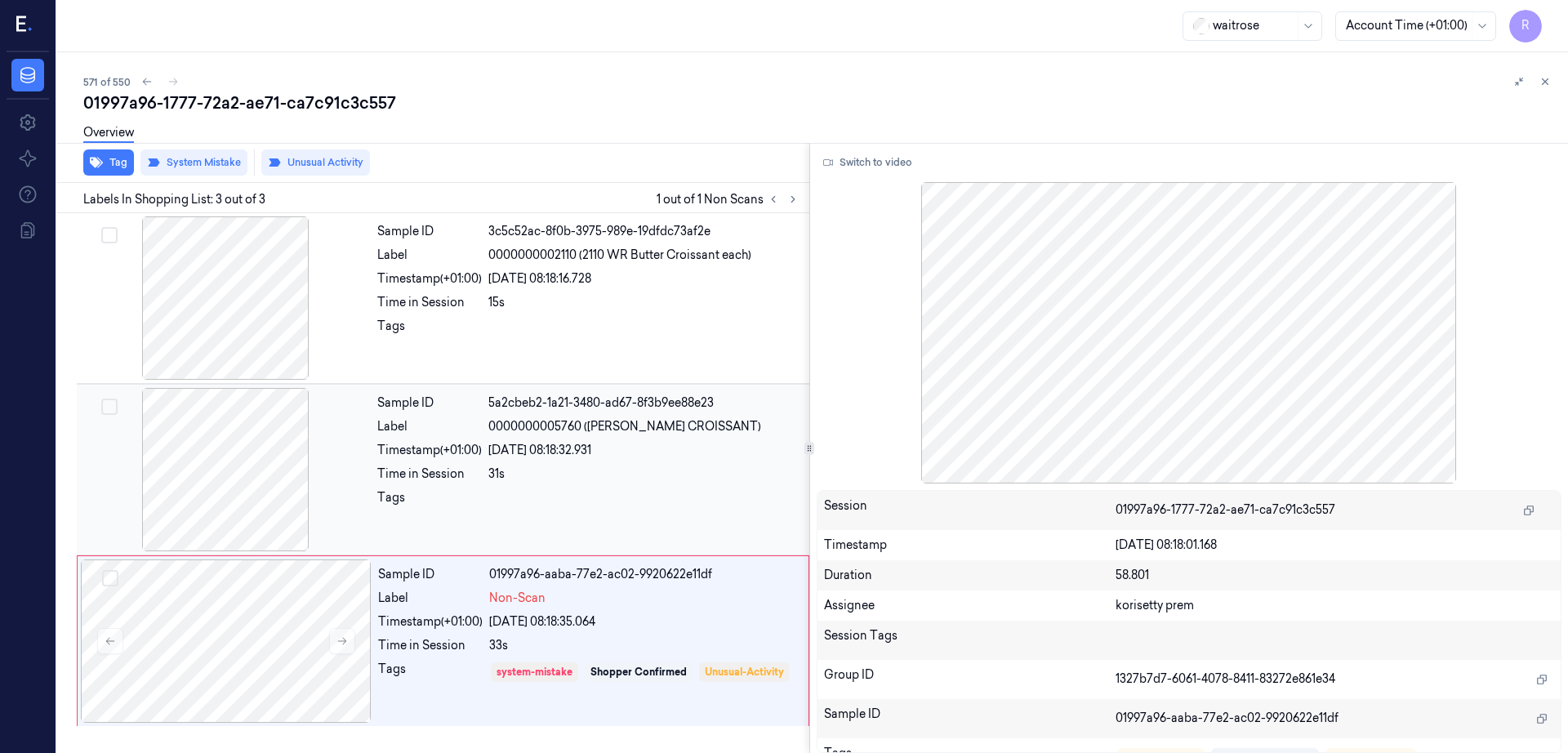
click at [218, 468] on div at bounding box center [225, 469] width 291 height 163
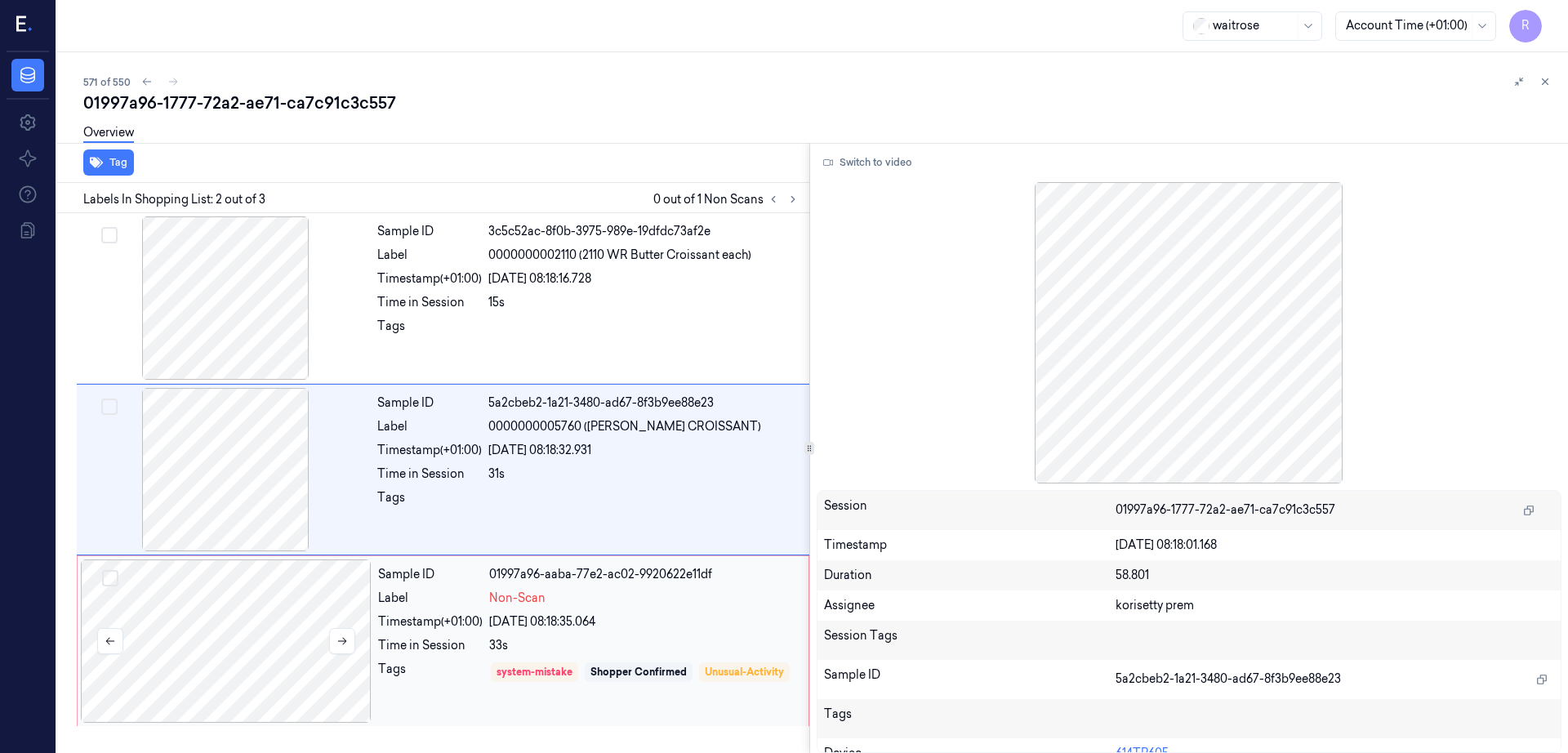
click at [245, 675] on div at bounding box center [225, 641] width 291 height 163
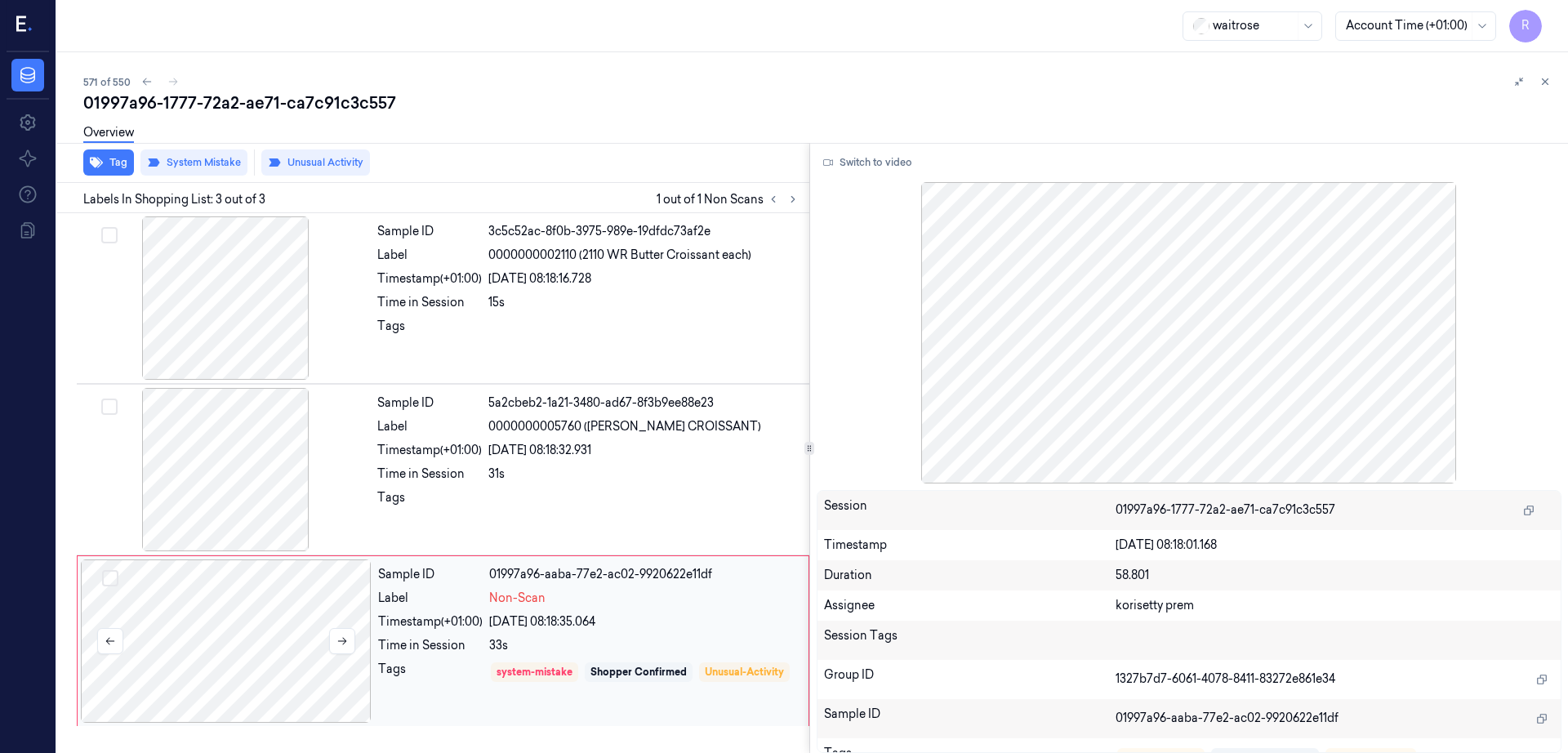
click at [245, 675] on div at bounding box center [225, 641] width 291 height 163
click at [93, 149] on div "Overview" at bounding box center [108, 135] width 50 height 42
click at [105, 164] on button "Tag" at bounding box center [108, 162] width 50 height 26
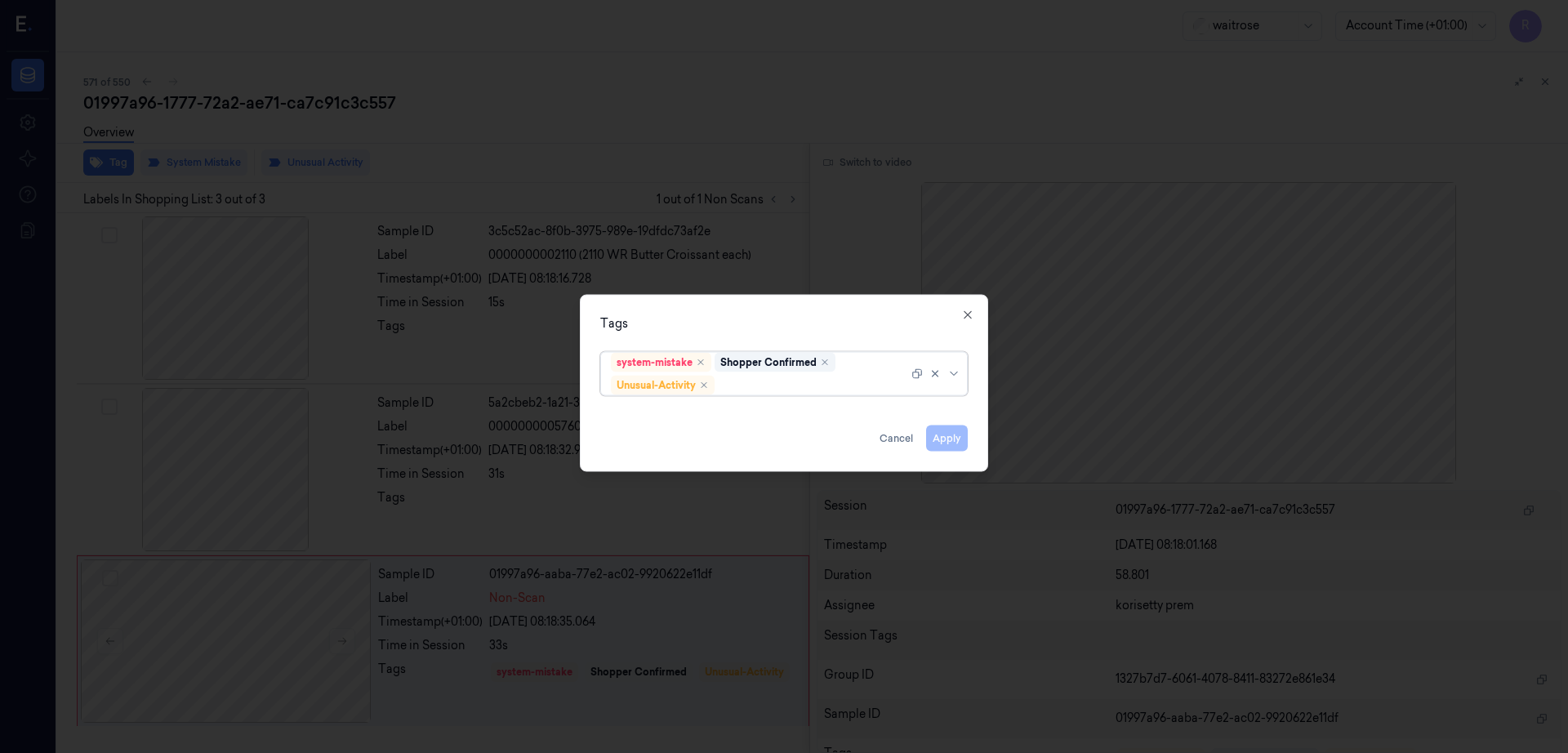
click at [742, 393] on div at bounding box center [813, 385] width 190 height 17
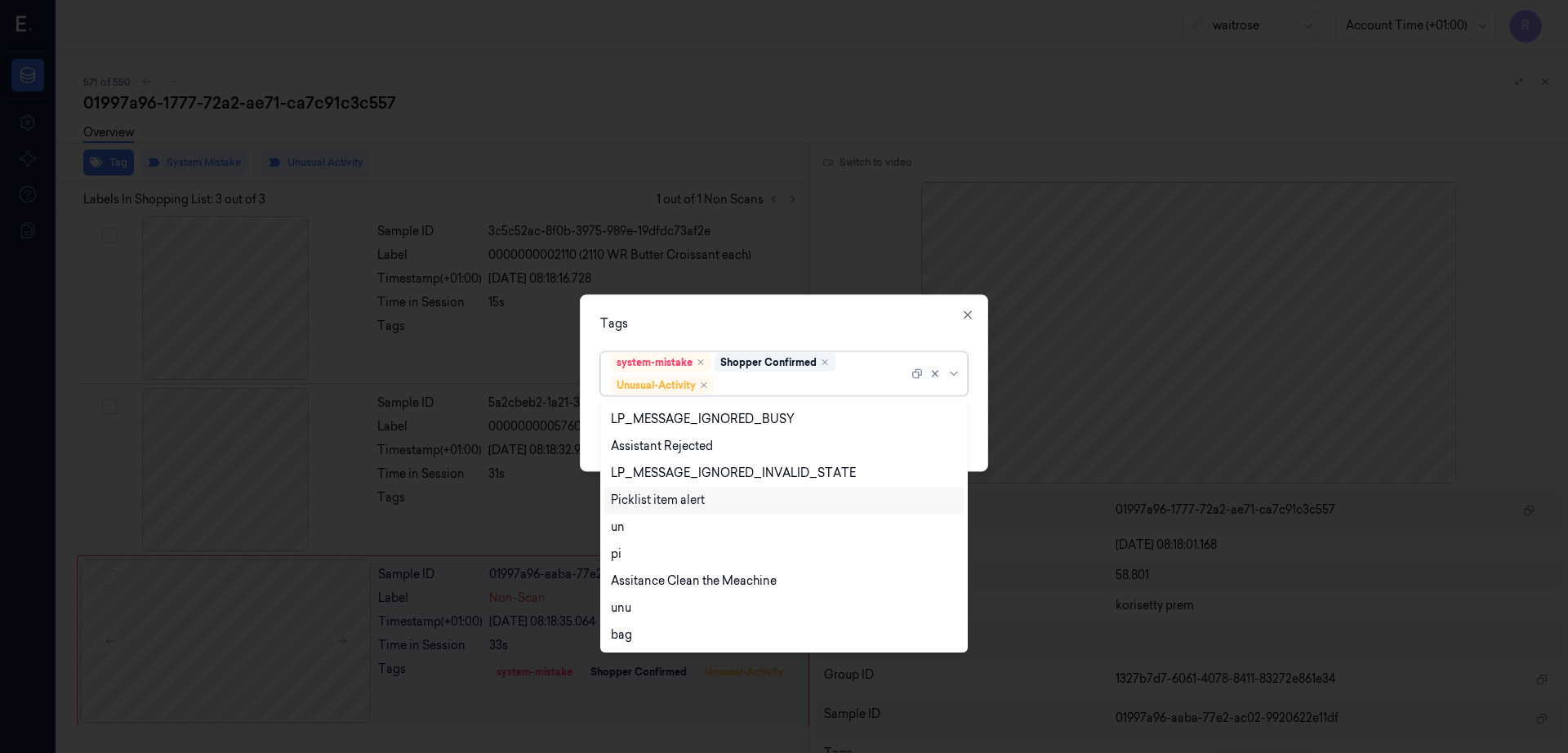
click at [672, 494] on div "Picklist item alert" at bounding box center [657, 501] width 94 height 17
click at [796, 293] on div at bounding box center [784, 376] width 1568 height 753
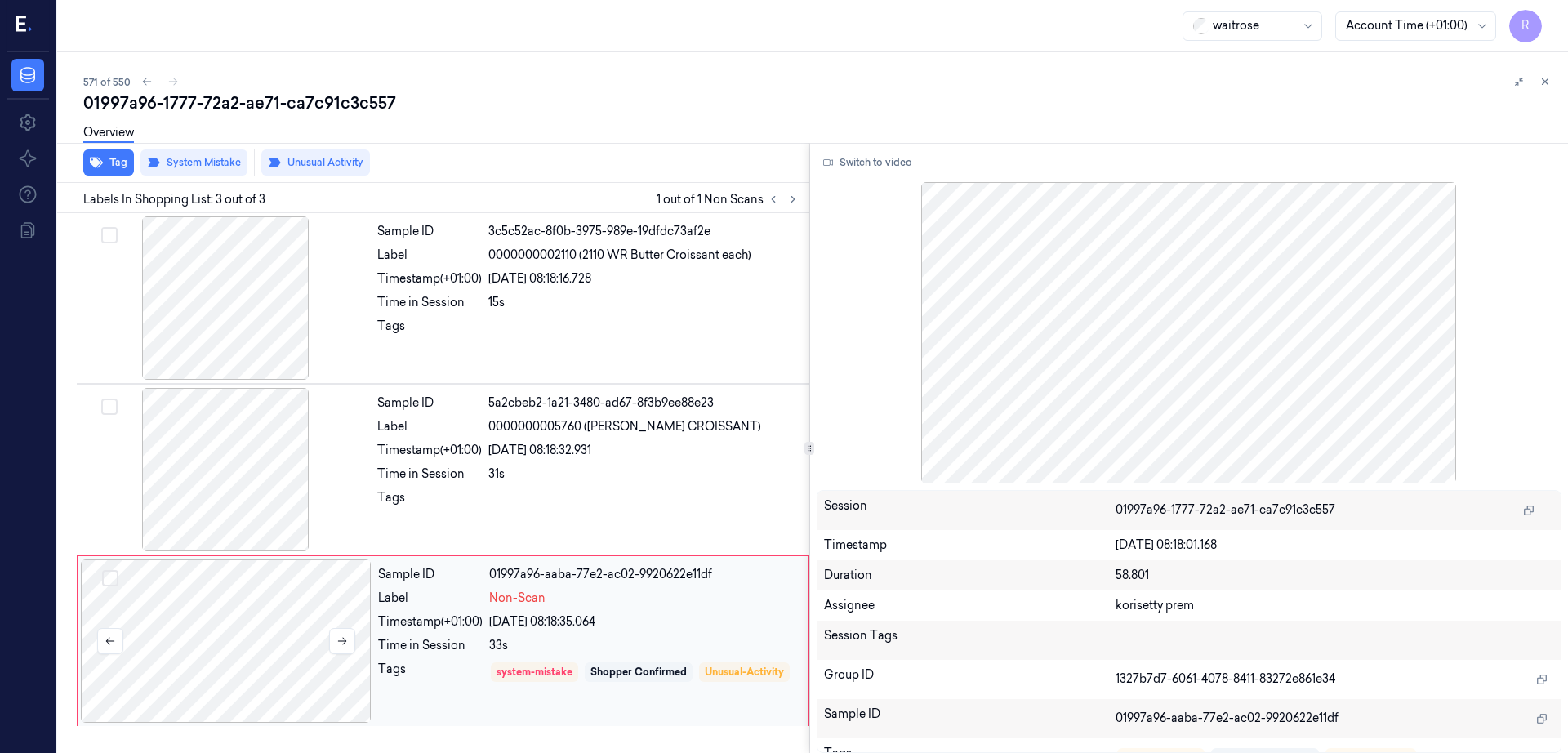
click at [232, 673] on div at bounding box center [225, 641] width 291 height 163
click at [119, 161] on button "Tag" at bounding box center [108, 162] width 50 height 26
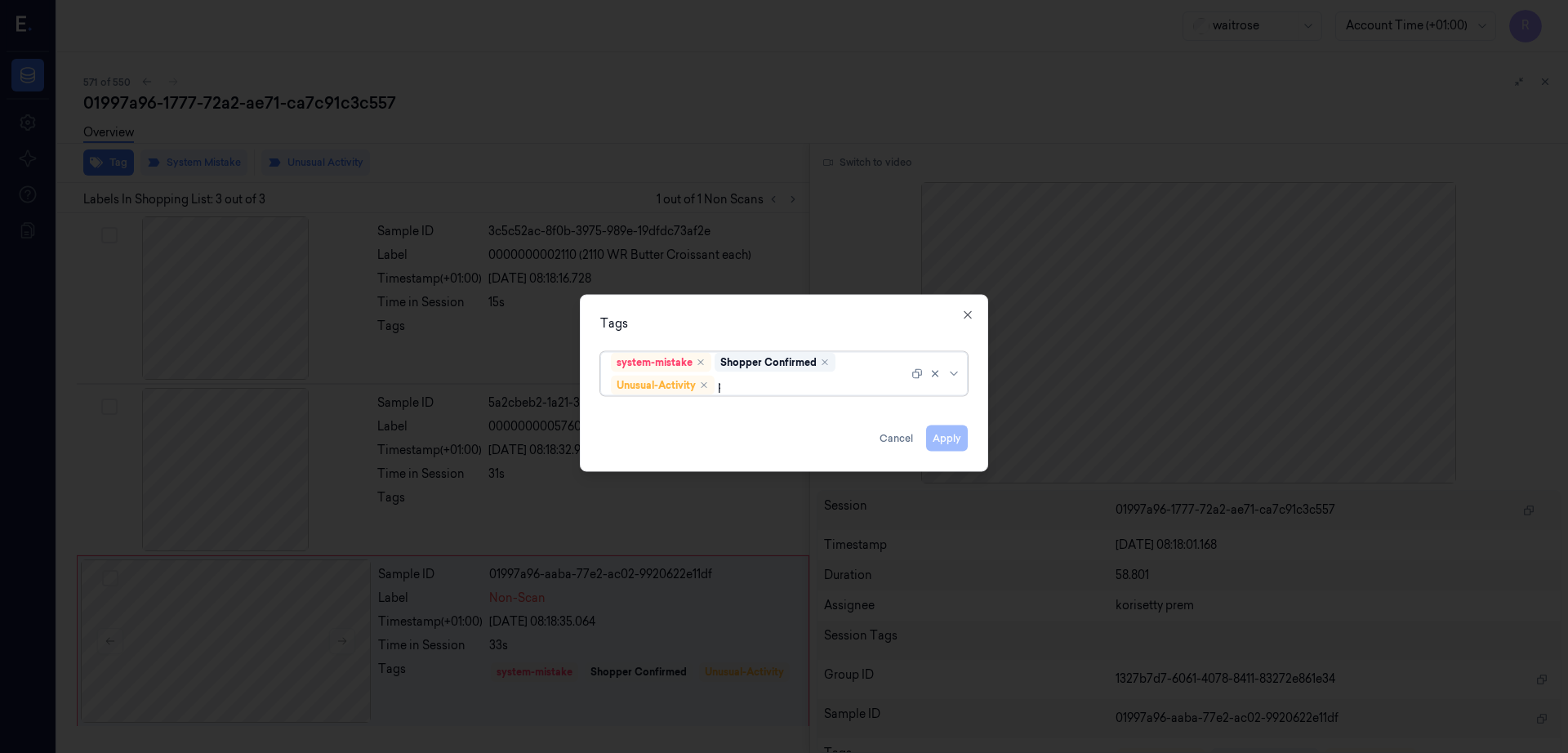
type input "pi"
click at [722, 414] on div "Picklist item alert" at bounding box center [783, 417] width 346 height 17
click at [870, 330] on div "Tags" at bounding box center [784, 324] width 368 height 17
click at [944, 442] on button "Apply" at bounding box center [947, 439] width 42 height 26
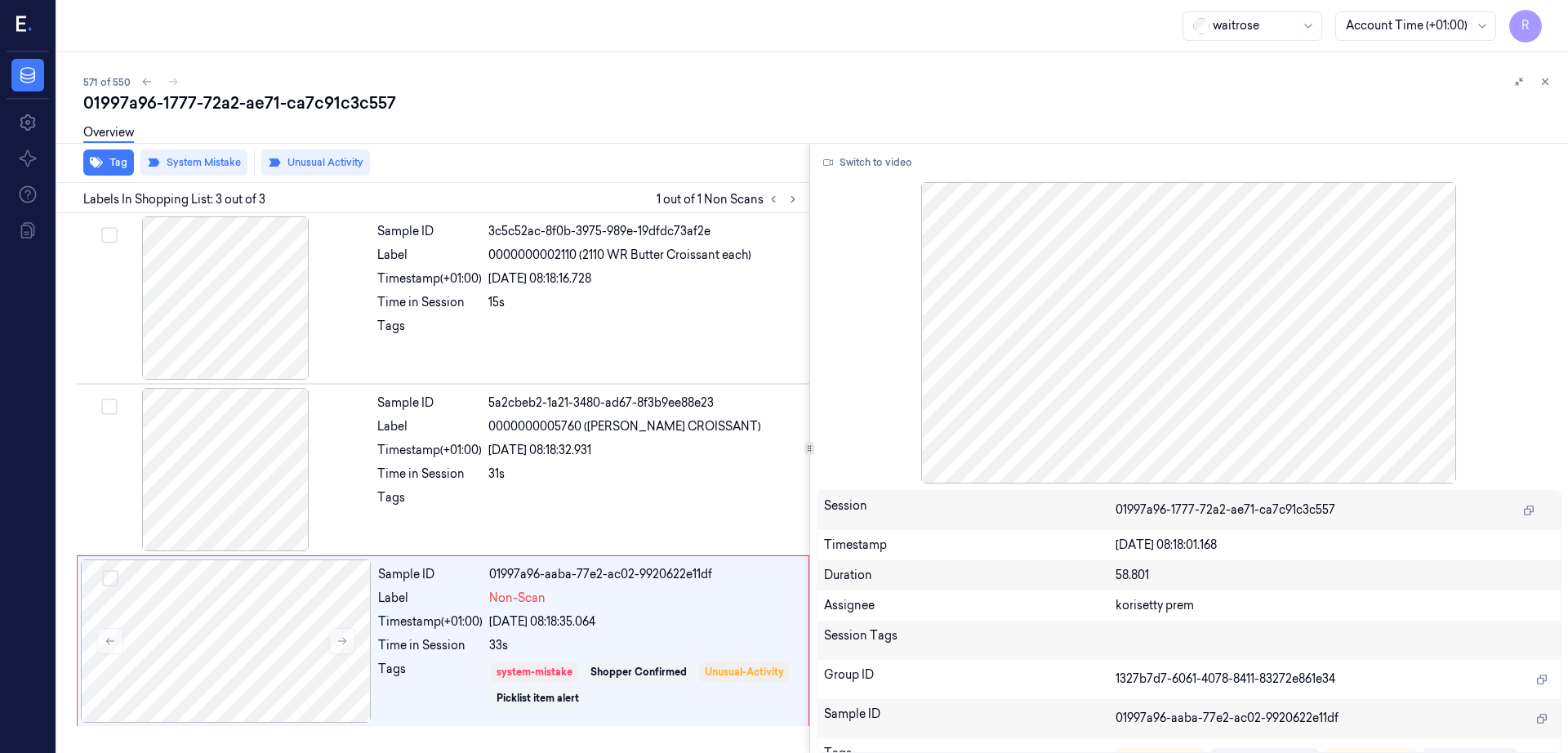
click at [302, 101] on div "01997a96-1777-72a2-ae71-ca7c91c3c557" at bounding box center [819, 102] width 1472 height 23
copy div "ca7c91c3c557"
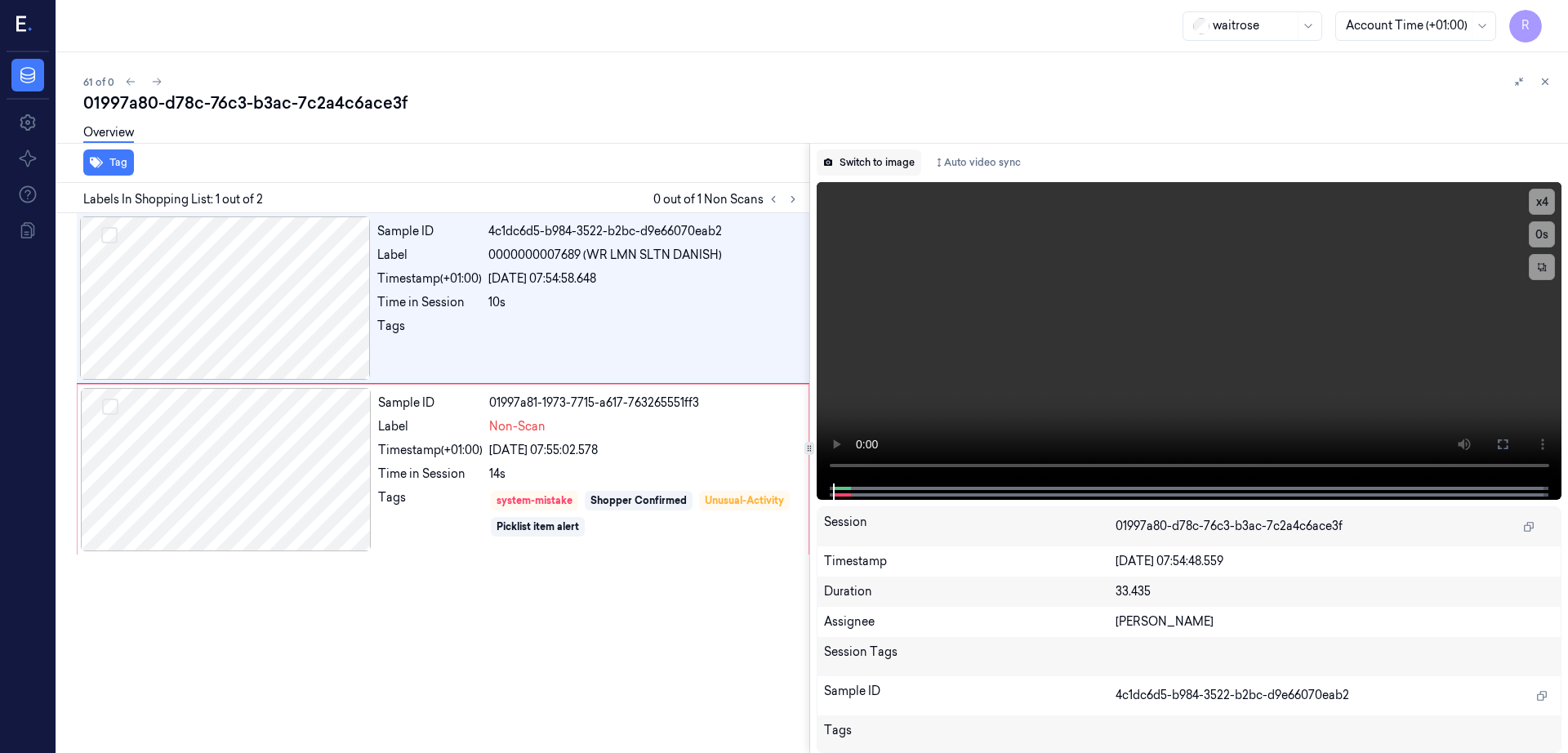
click at [910, 160] on button "Switch to image" at bounding box center [869, 162] width 105 height 26
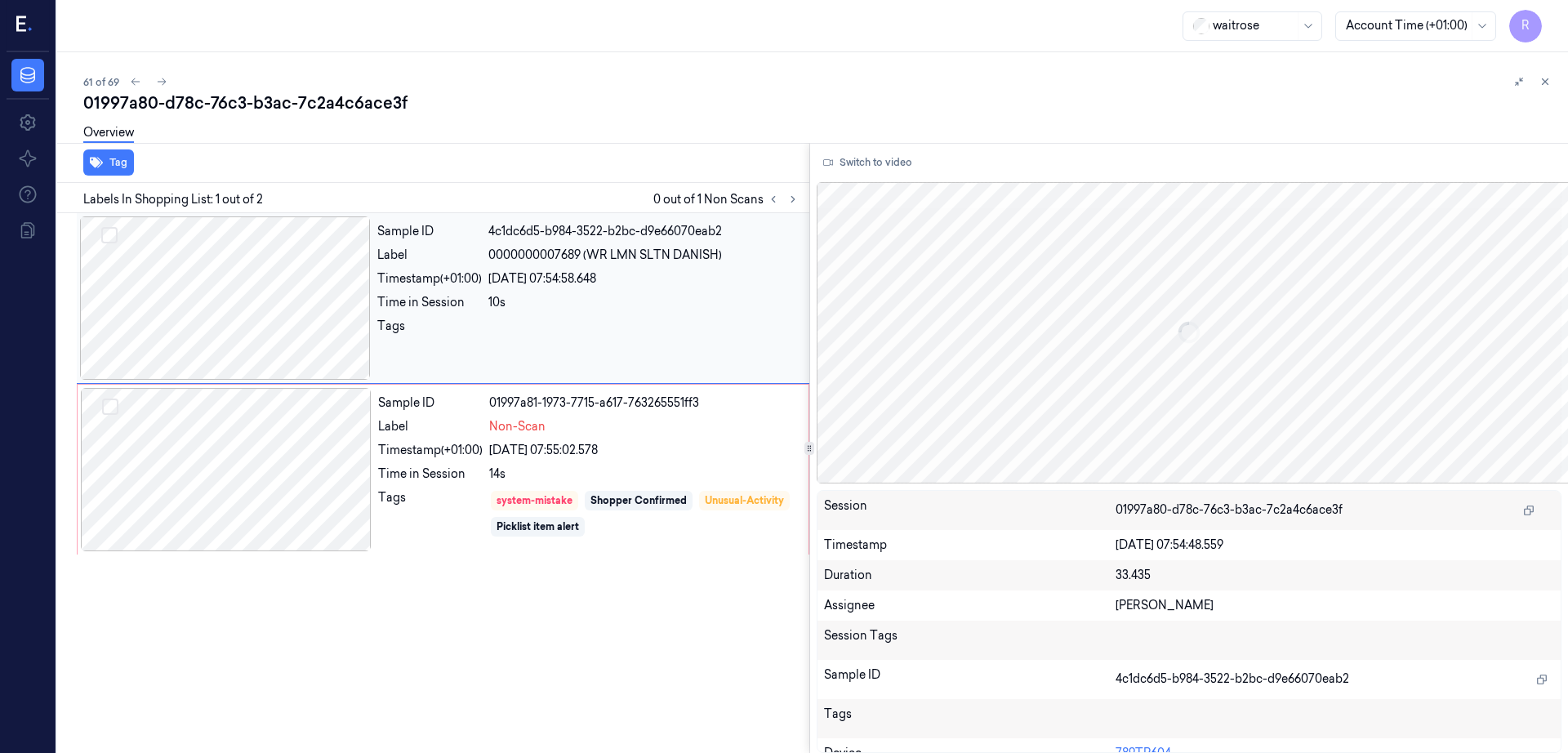
click at [272, 274] on div at bounding box center [225, 298] width 291 height 163
click at [241, 458] on div at bounding box center [225, 469] width 291 height 163
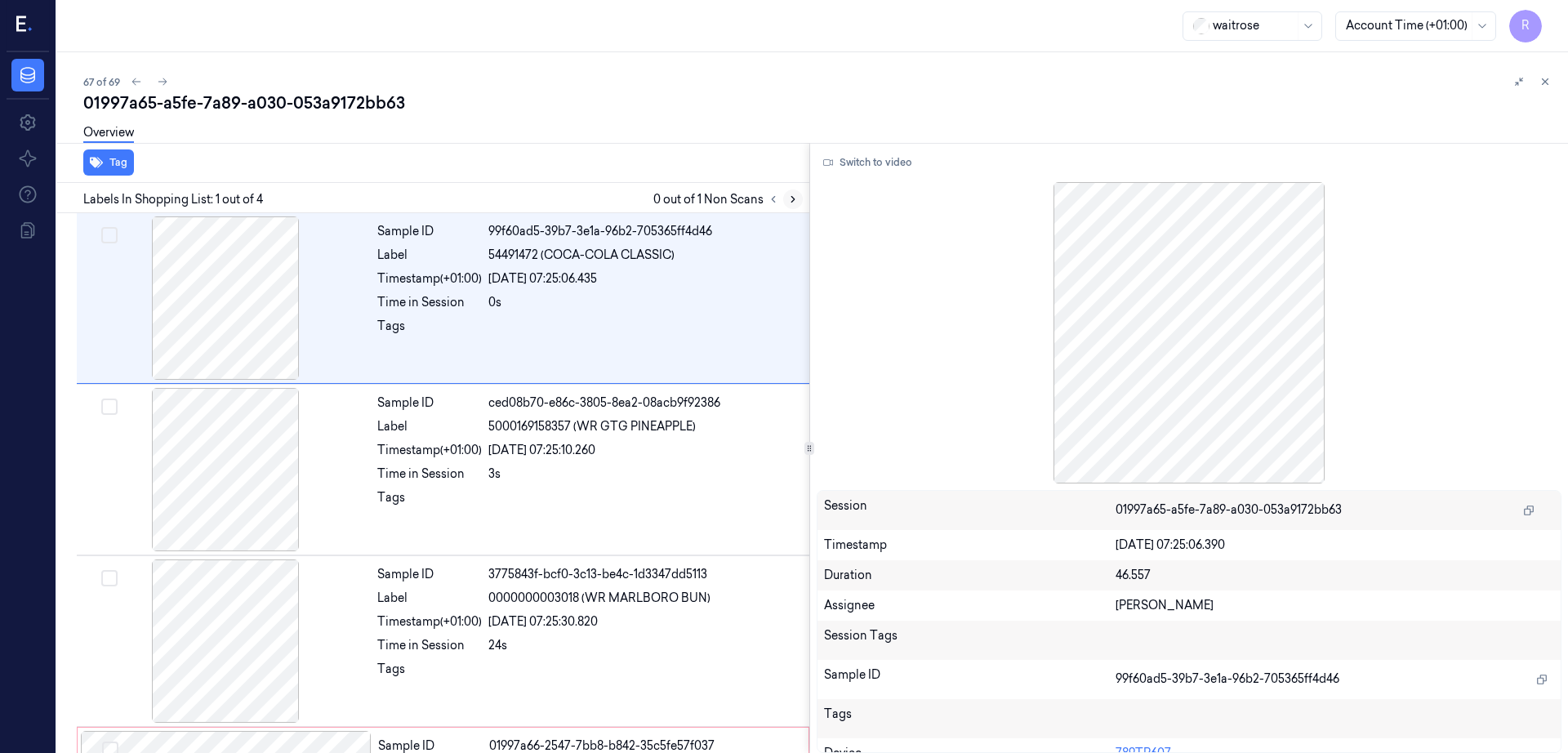
click at [799, 204] on icon at bounding box center [793, 199] width 11 height 11
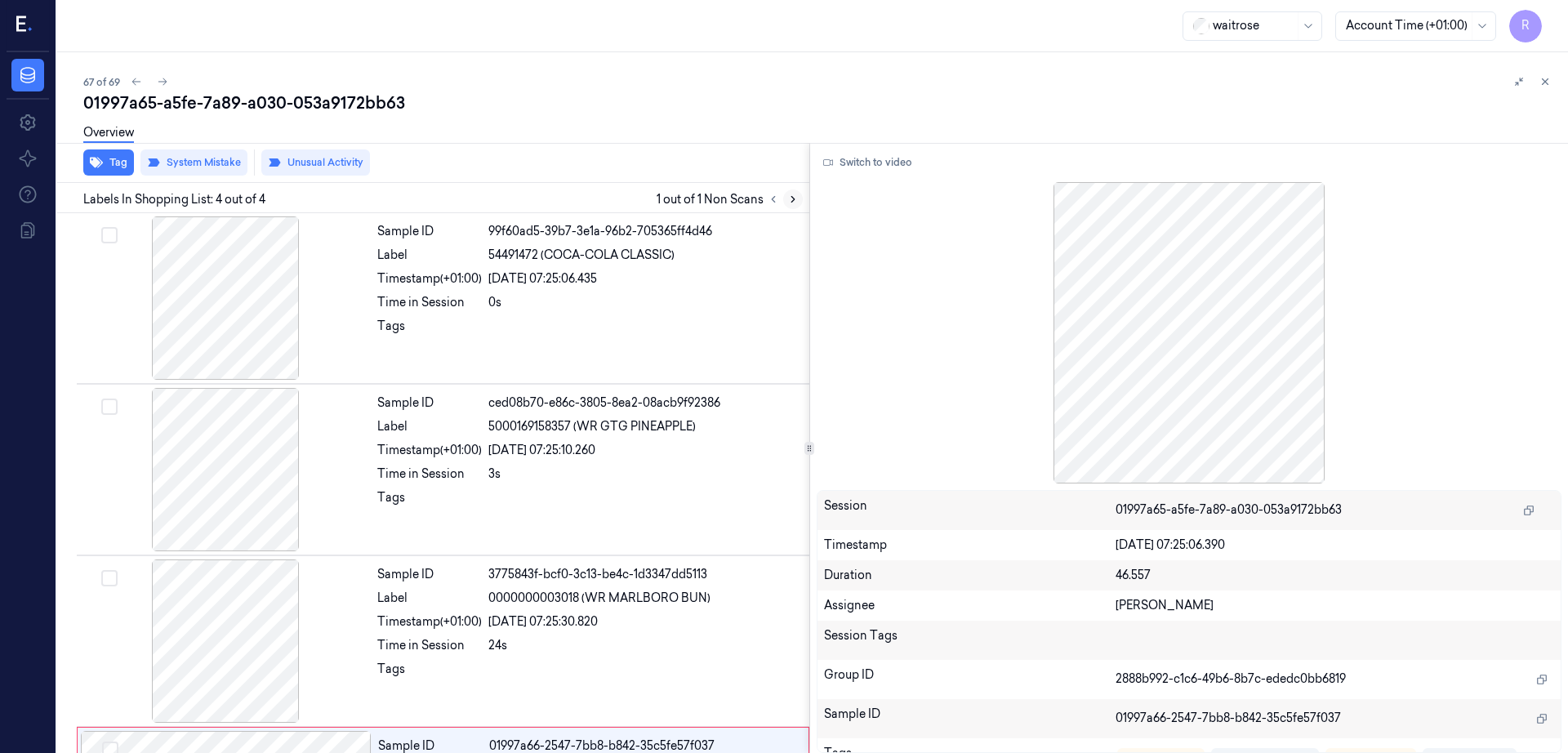
scroll to position [151, 0]
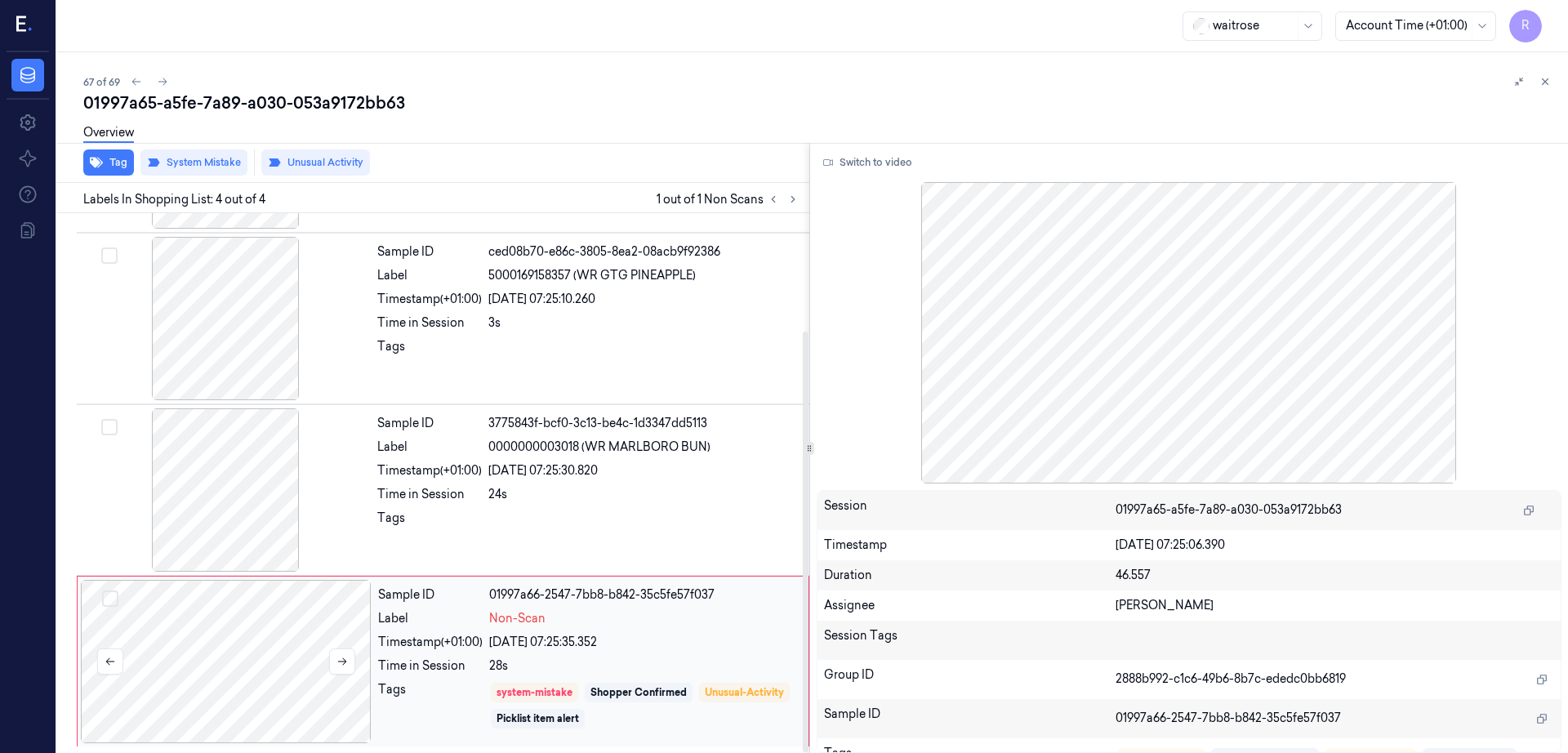
click at [217, 676] on div at bounding box center [225, 662] width 291 height 163
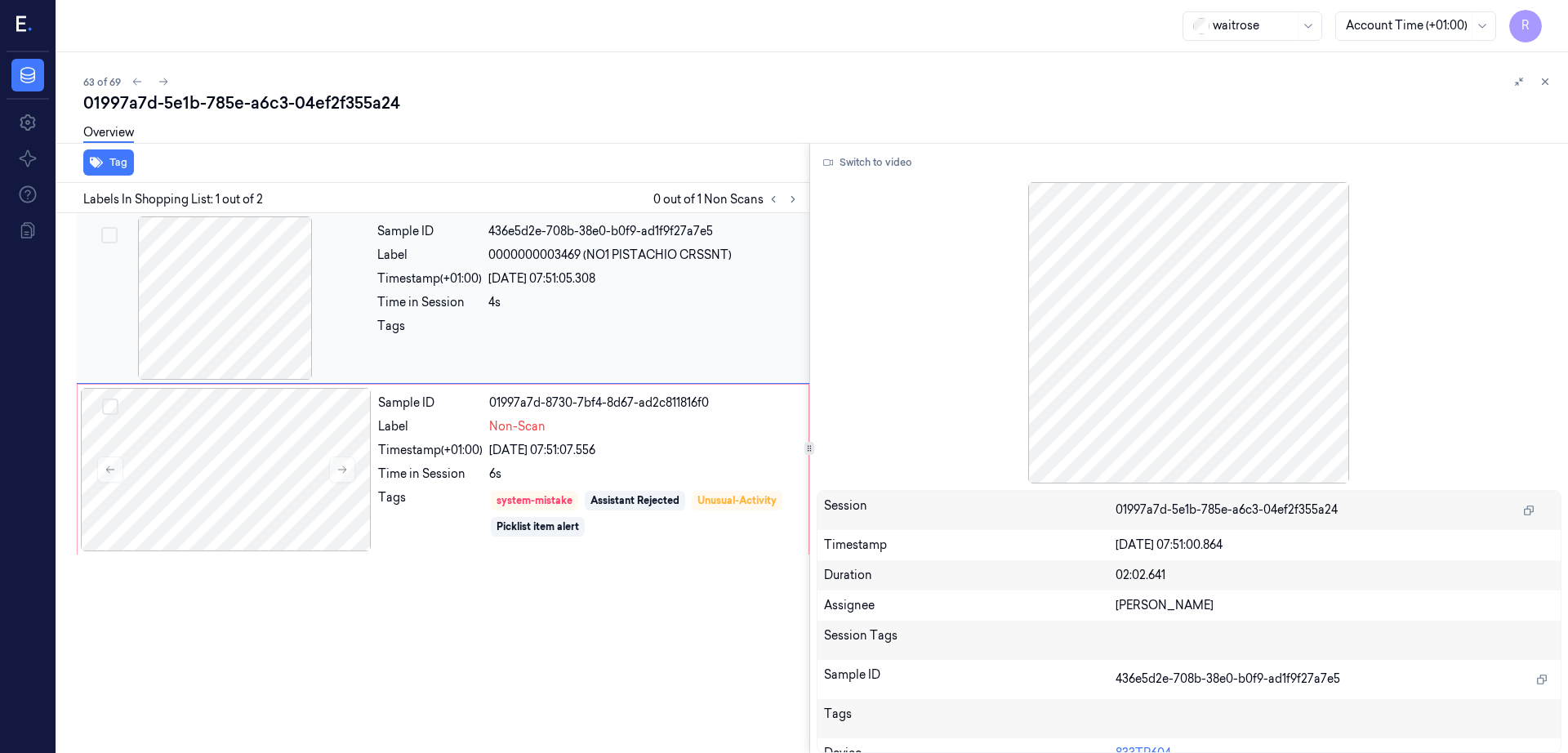
click at [171, 309] on div at bounding box center [225, 298] width 291 height 163
click at [266, 494] on div at bounding box center [225, 469] width 291 height 163
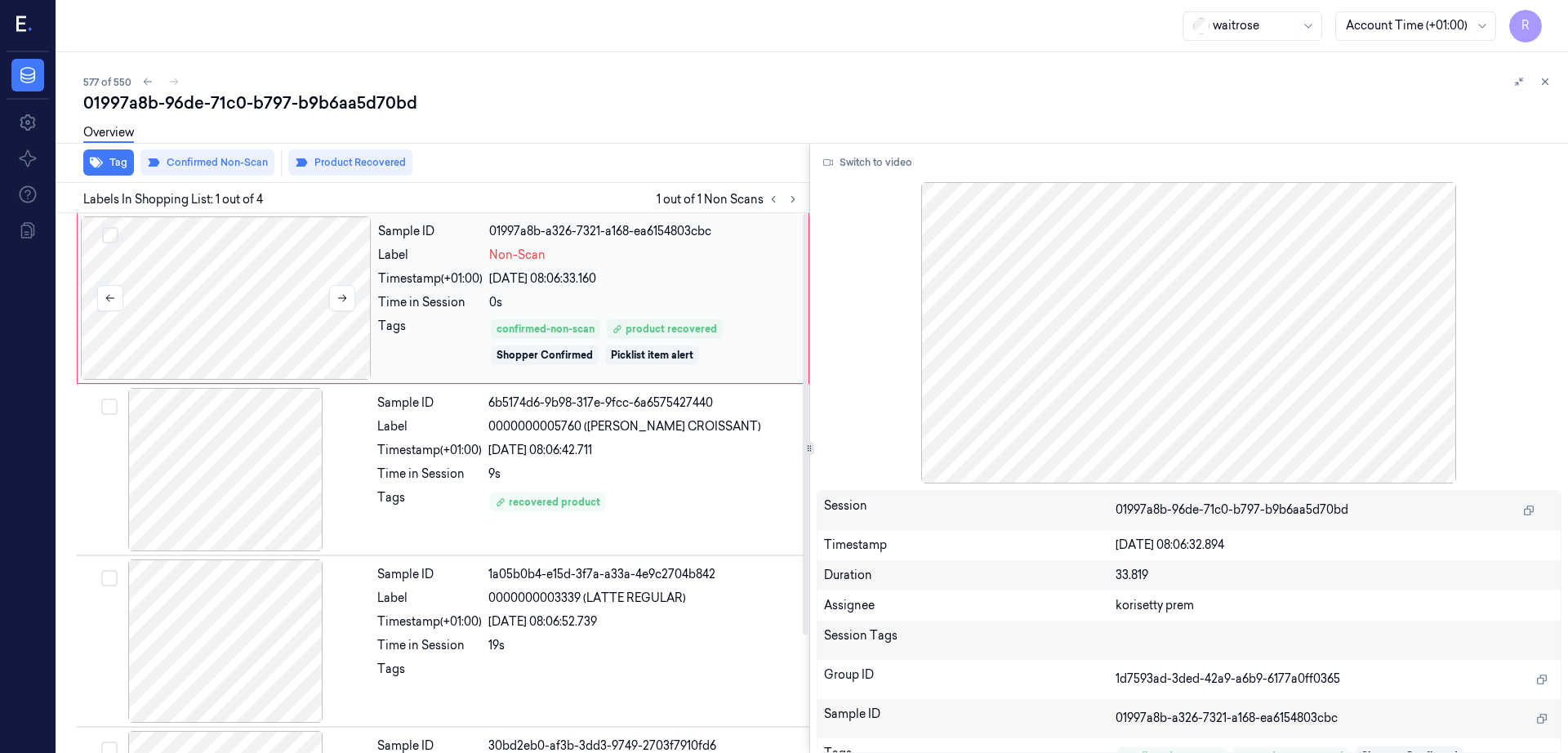
click at [218, 326] on div at bounding box center [225, 298] width 291 height 163
click at [218, 560] on div at bounding box center [225, 641] width 291 height 163
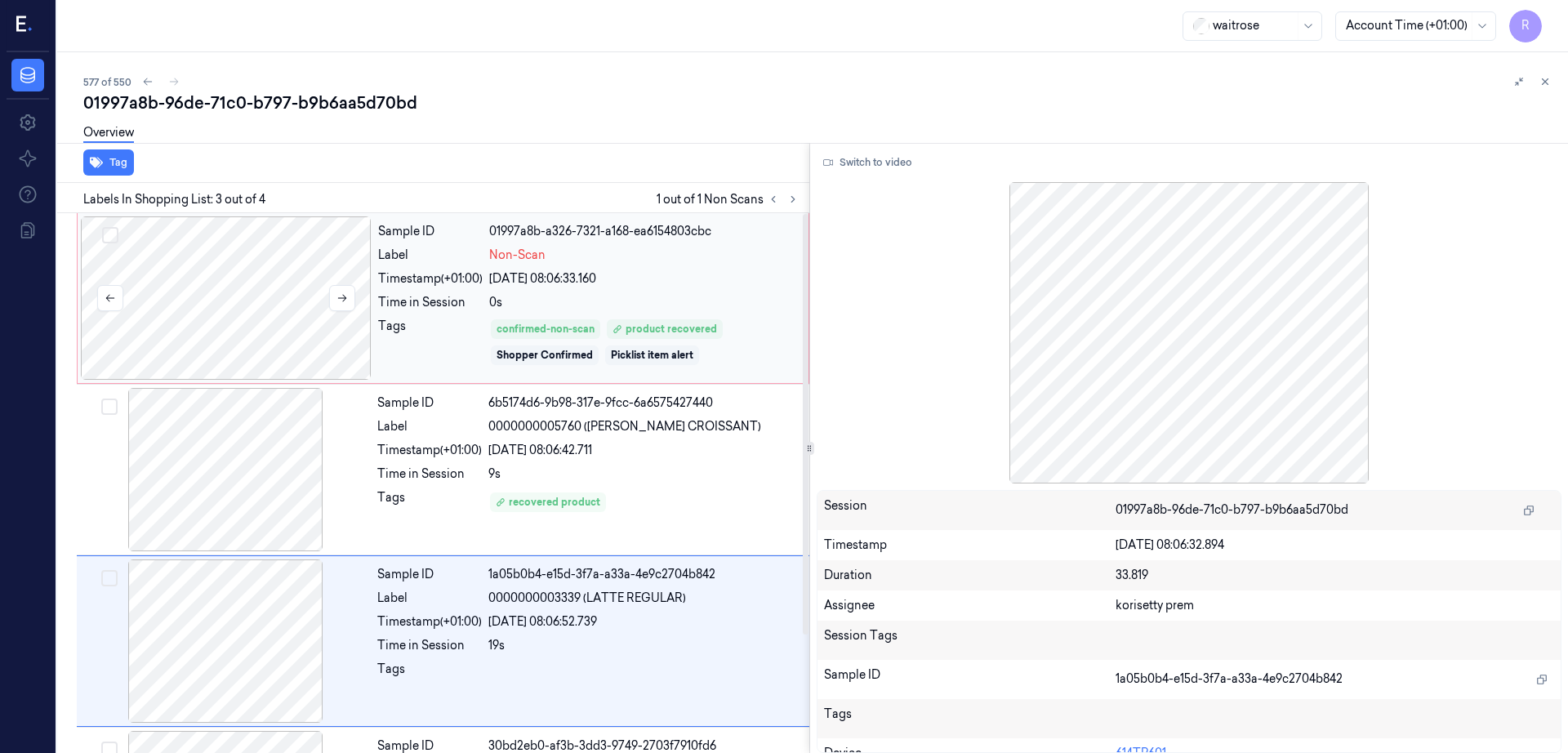
click at [248, 316] on div at bounding box center [225, 298] width 291 height 163
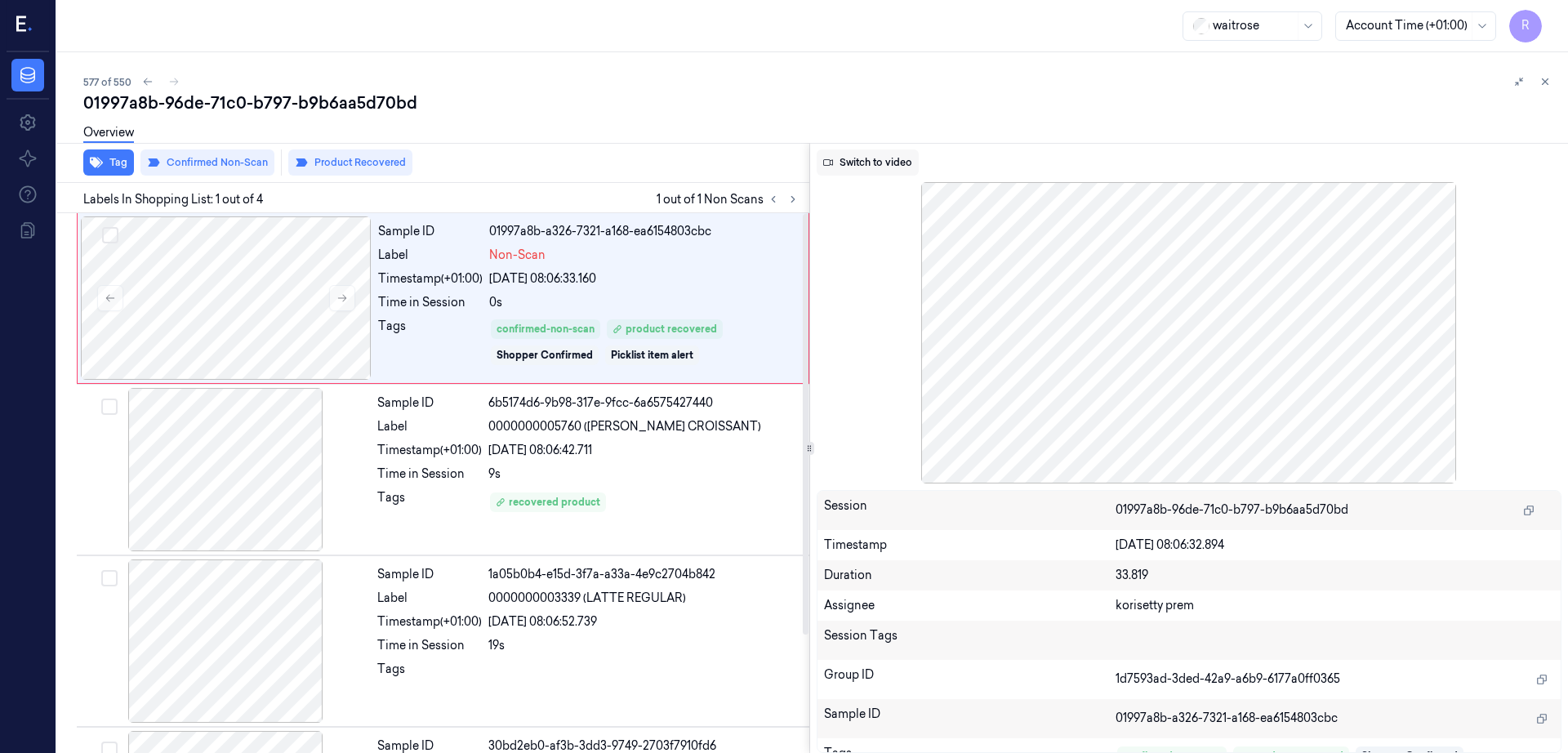
click at [896, 160] on button "Switch to video" at bounding box center [868, 162] width 102 height 26
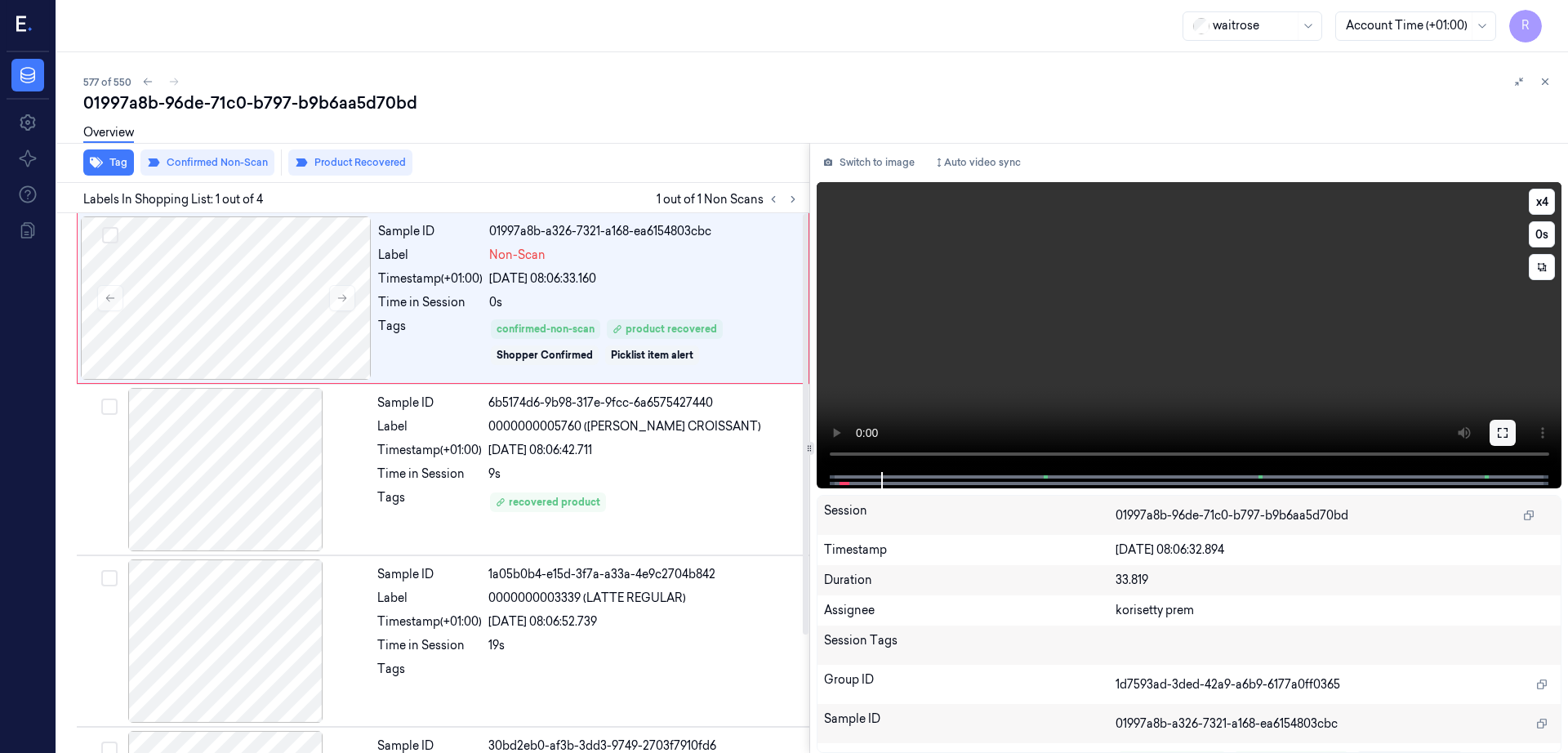
click at [1516, 436] on button at bounding box center [1503, 433] width 26 height 26
click at [178, 514] on div at bounding box center [225, 469] width 291 height 163
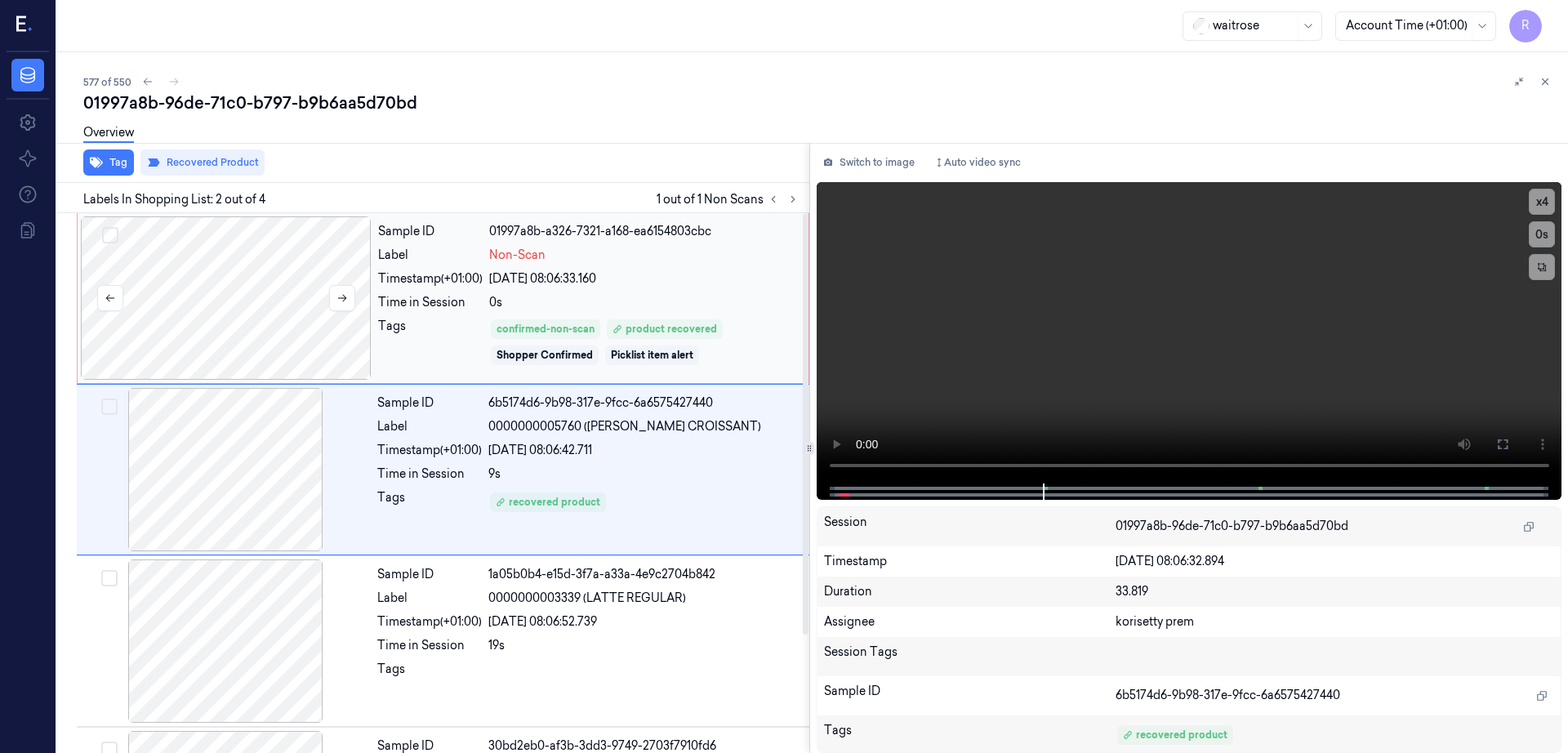
click at [256, 345] on div at bounding box center [225, 298] width 291 height 163
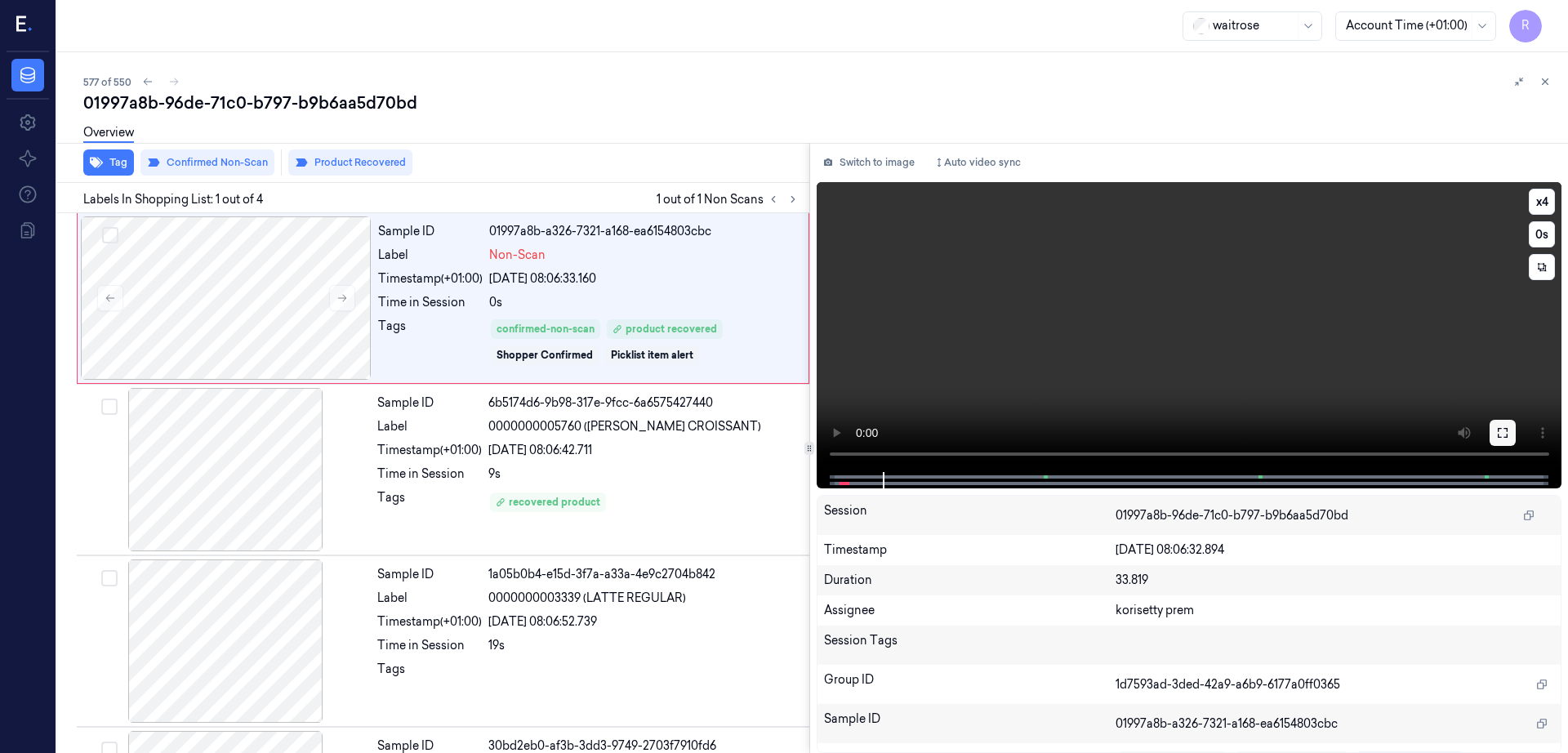
click at [1507, 438] on icon at bounding box center [1502, 432] width 10 height 10
click at [278, 323] on div at bounding box center [225, 298] width 291 height 163
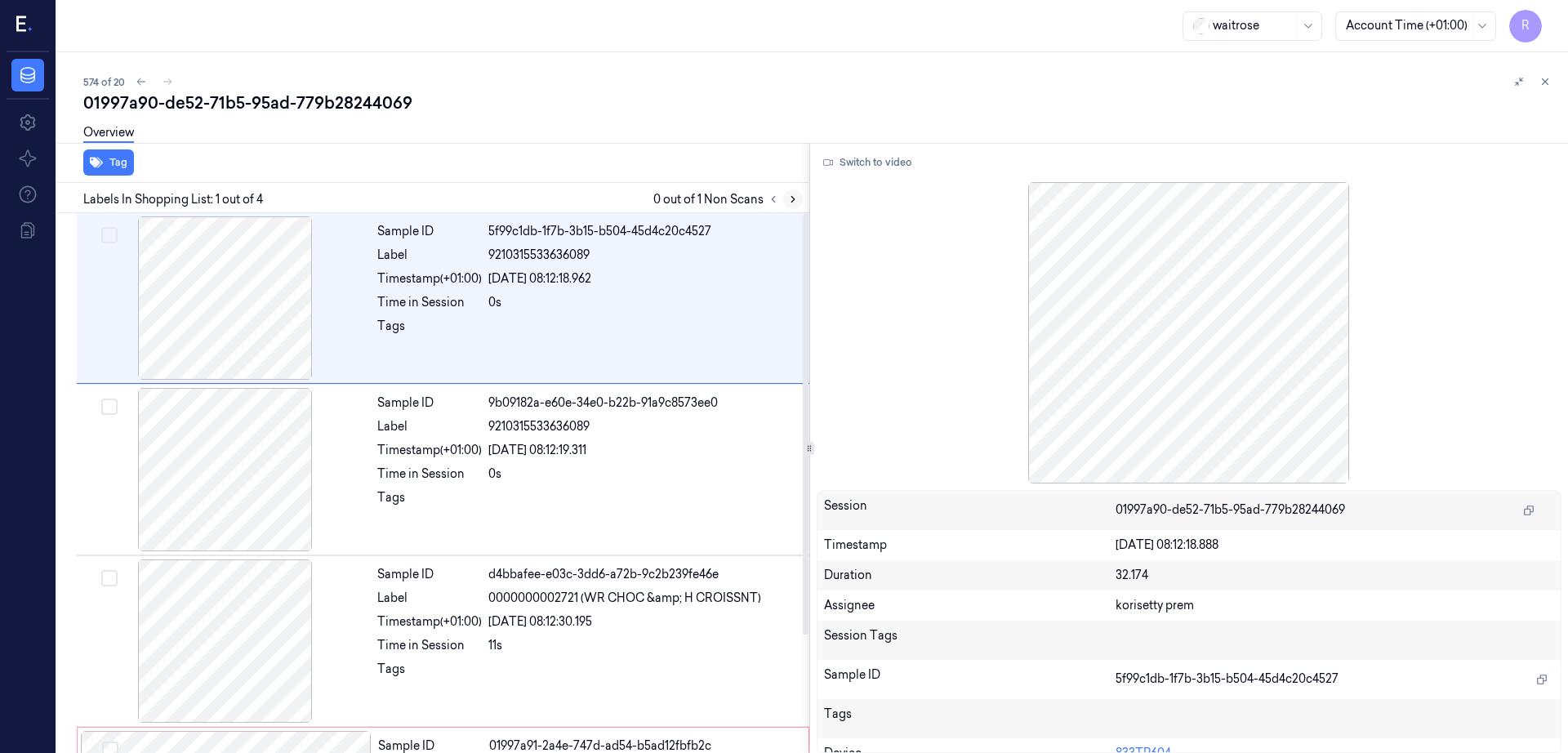
click at [803, 197] on button at bounding box center [793, 199] width 20 height 20
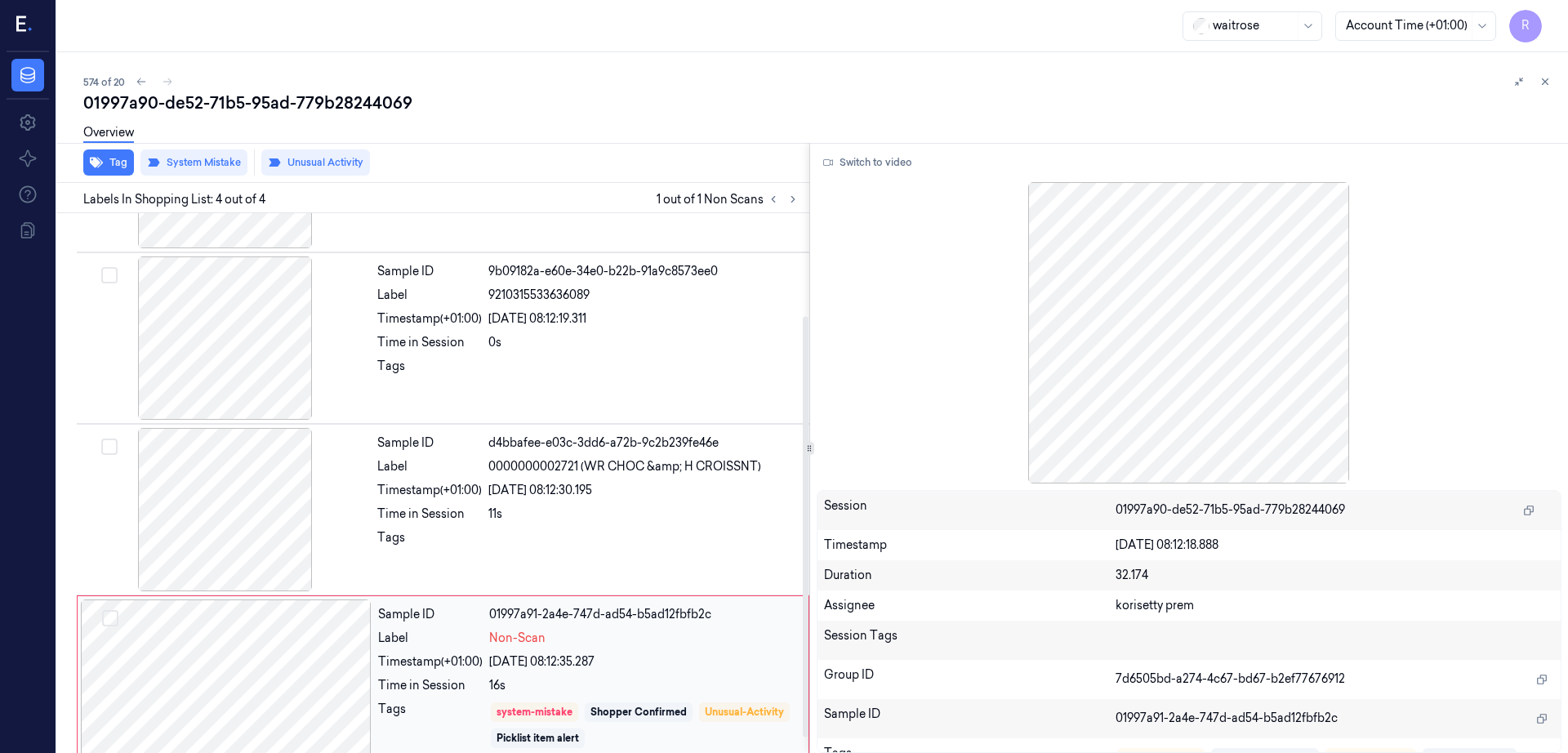
scroll to position [151, 0]
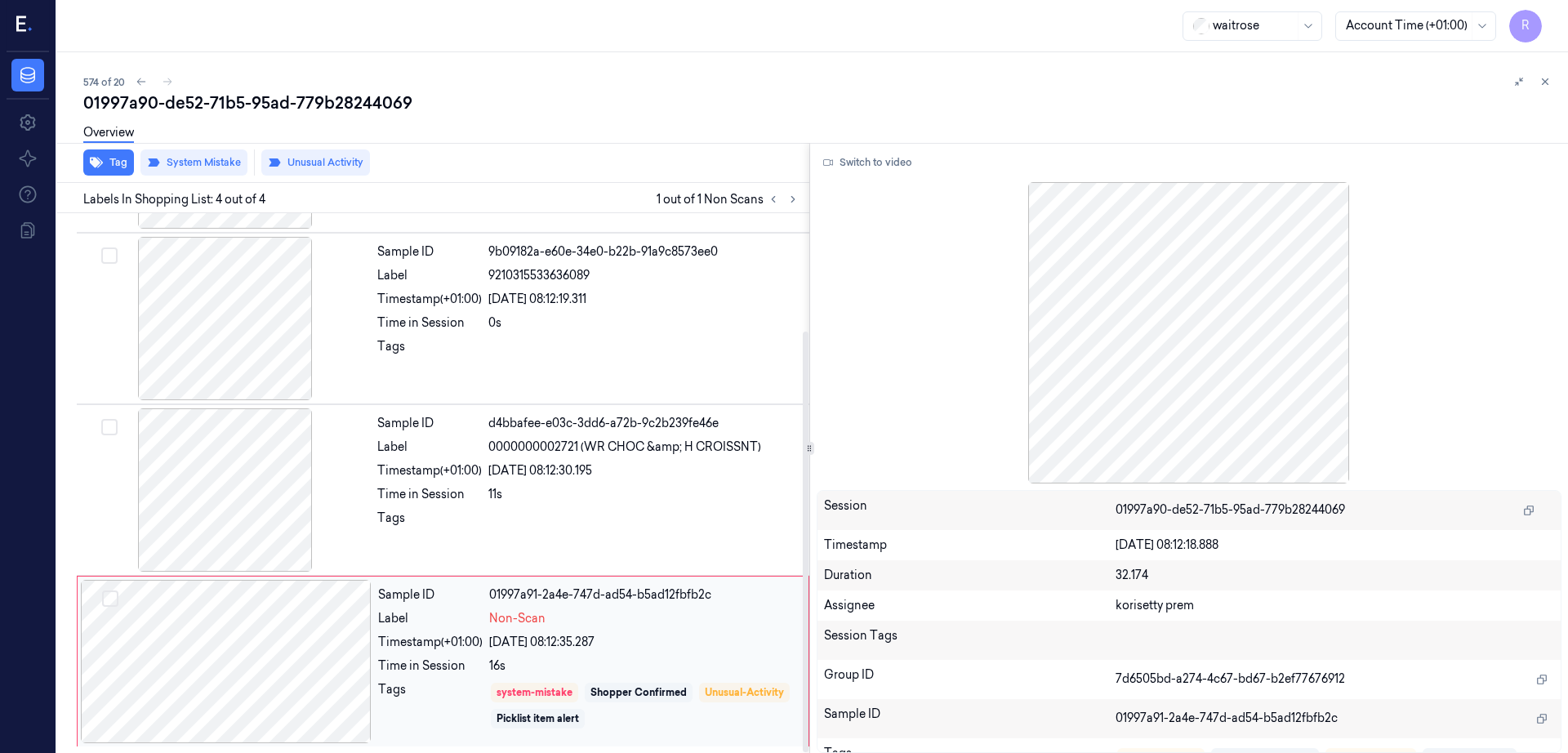
click at [174, 677] on div at bounding box center [225, 662] width 291 height 163
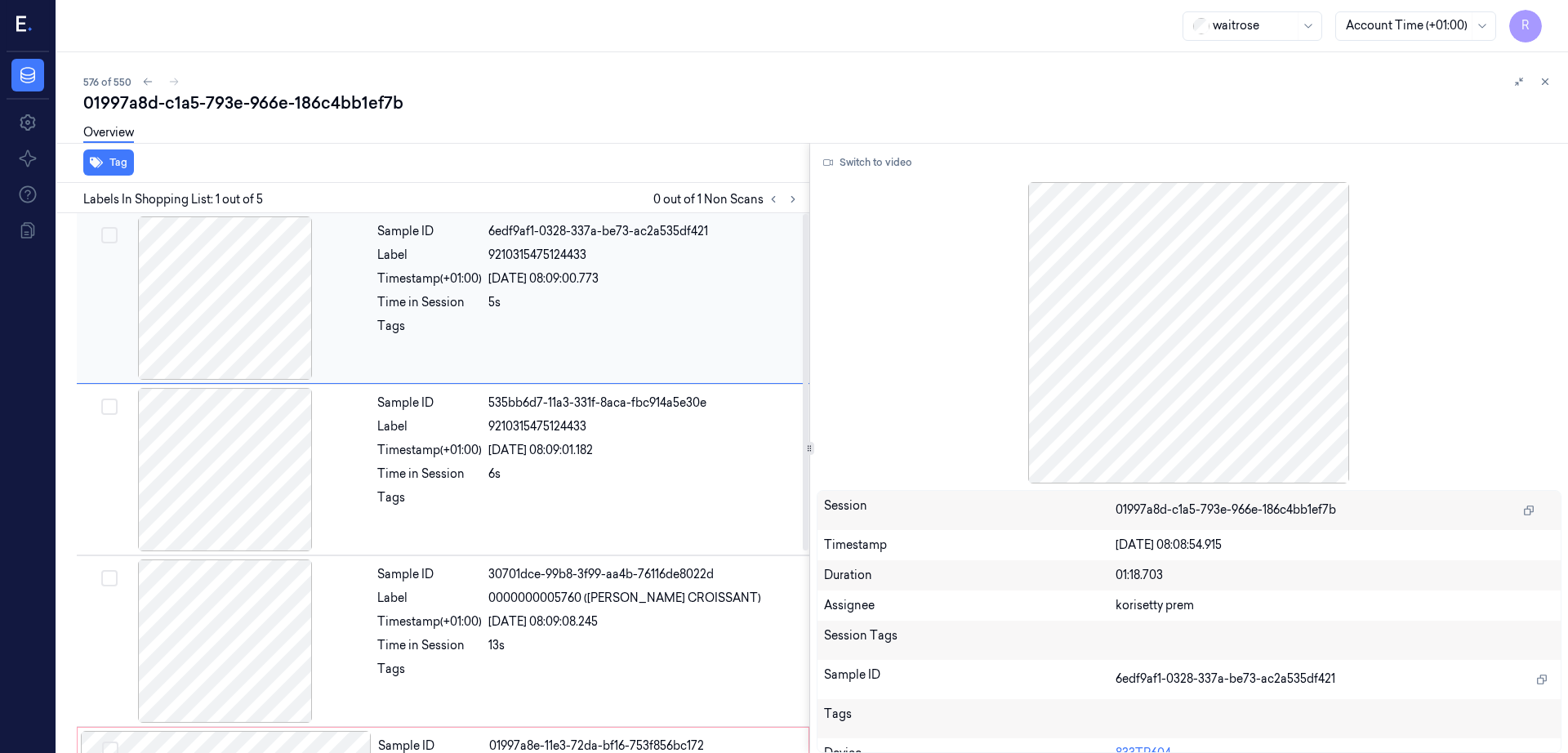
click at [236, 243] on div at bounding box center [225, 298] width 291 height 163
click at [803, 192] on button at bounding box center [793, 199] width 20 height 20
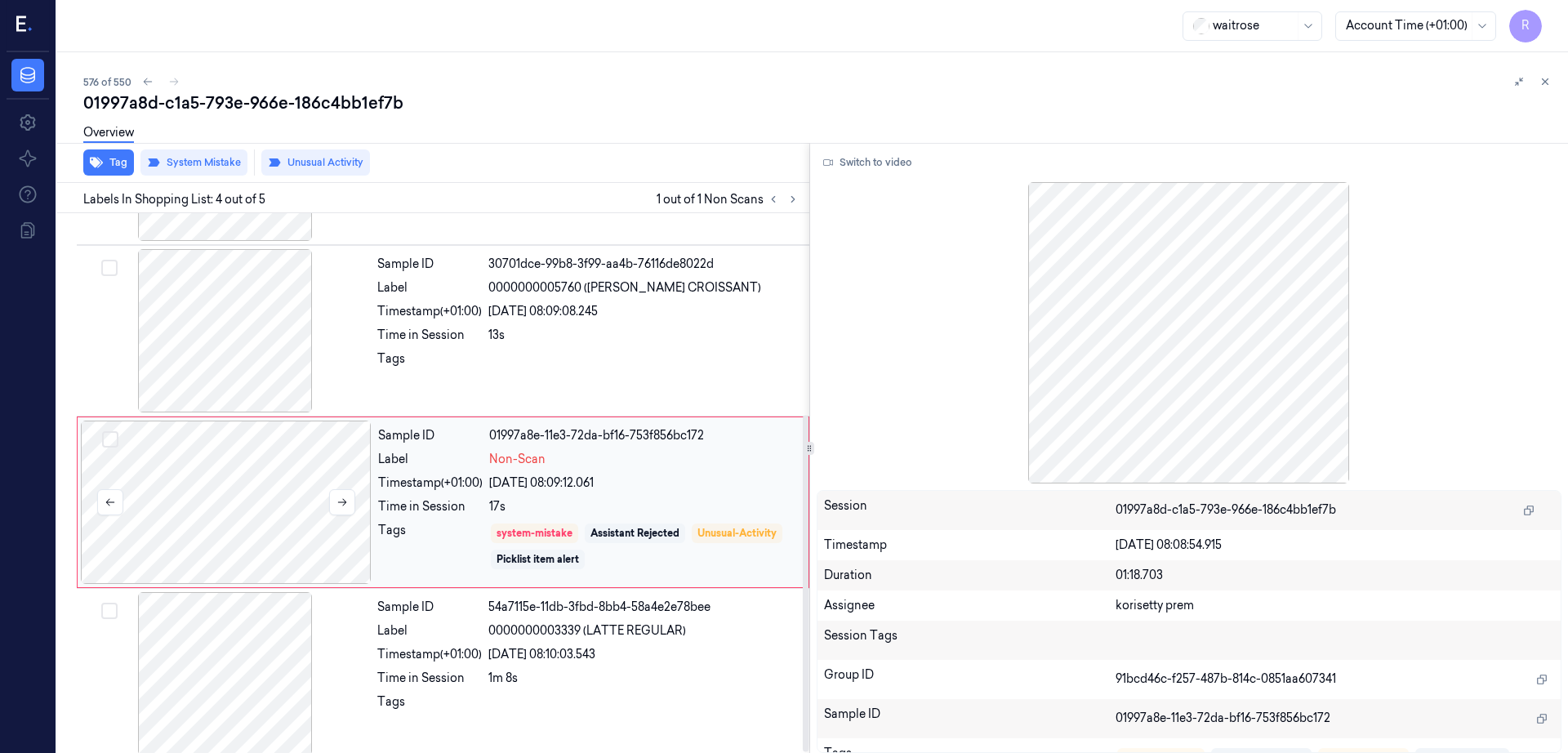
scroll to position [323, 0]
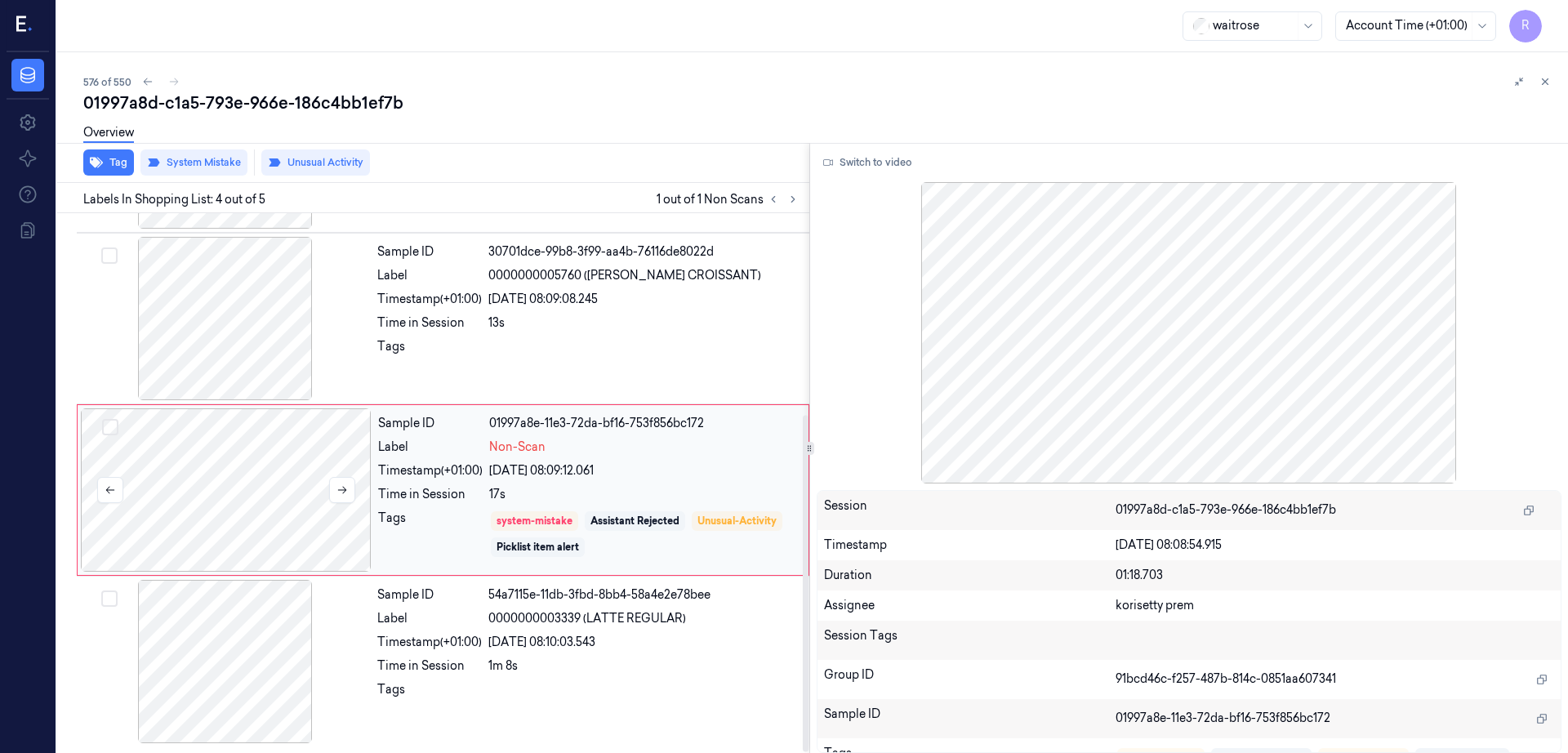
click at [232, 500] on div at bounding box center [225, 490] width 291 height 163
click at [232, 501] on div at bounding box center [225, 490] width 291 height 163
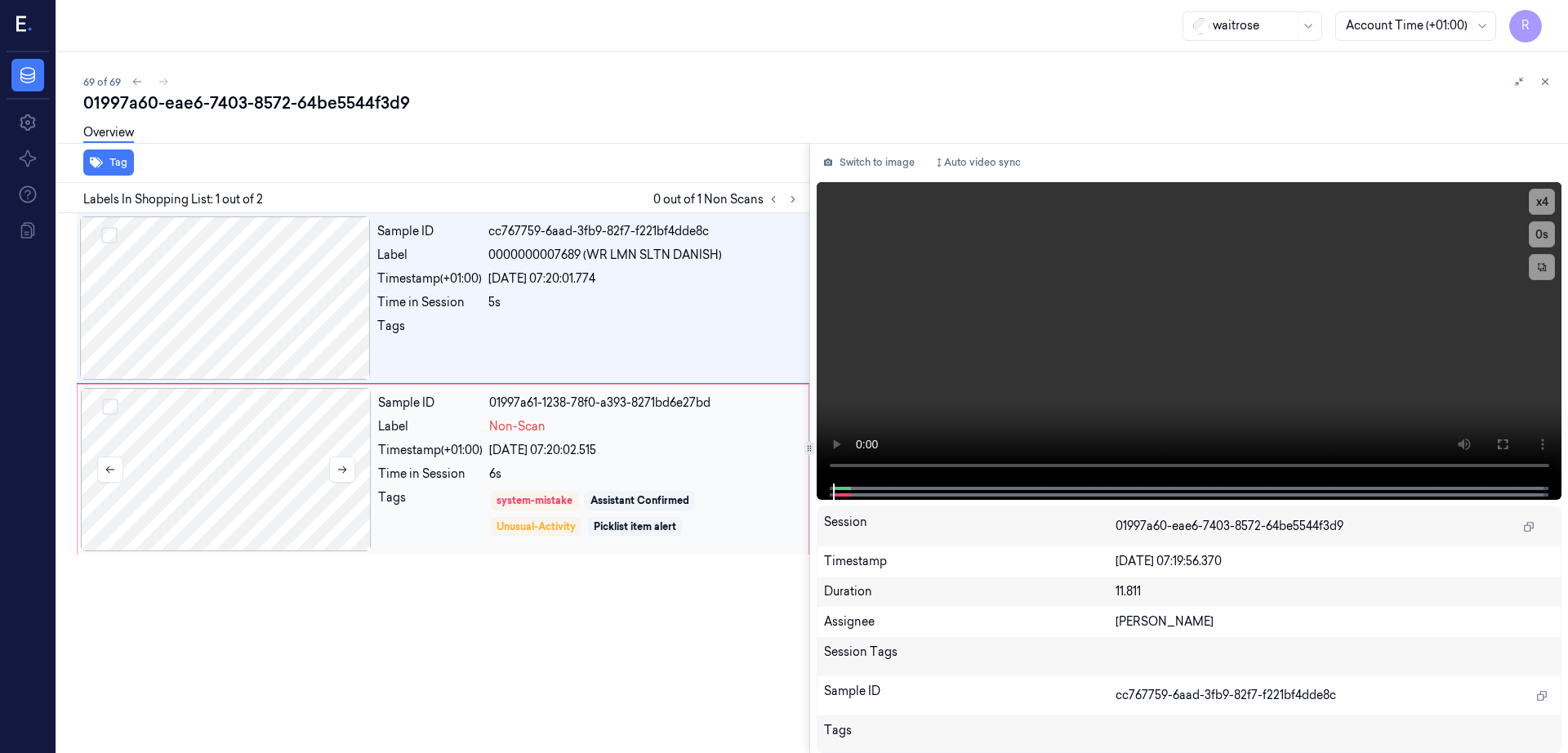
click at [241, 514] on div at bounding box center [225, 469] width 291 height 163
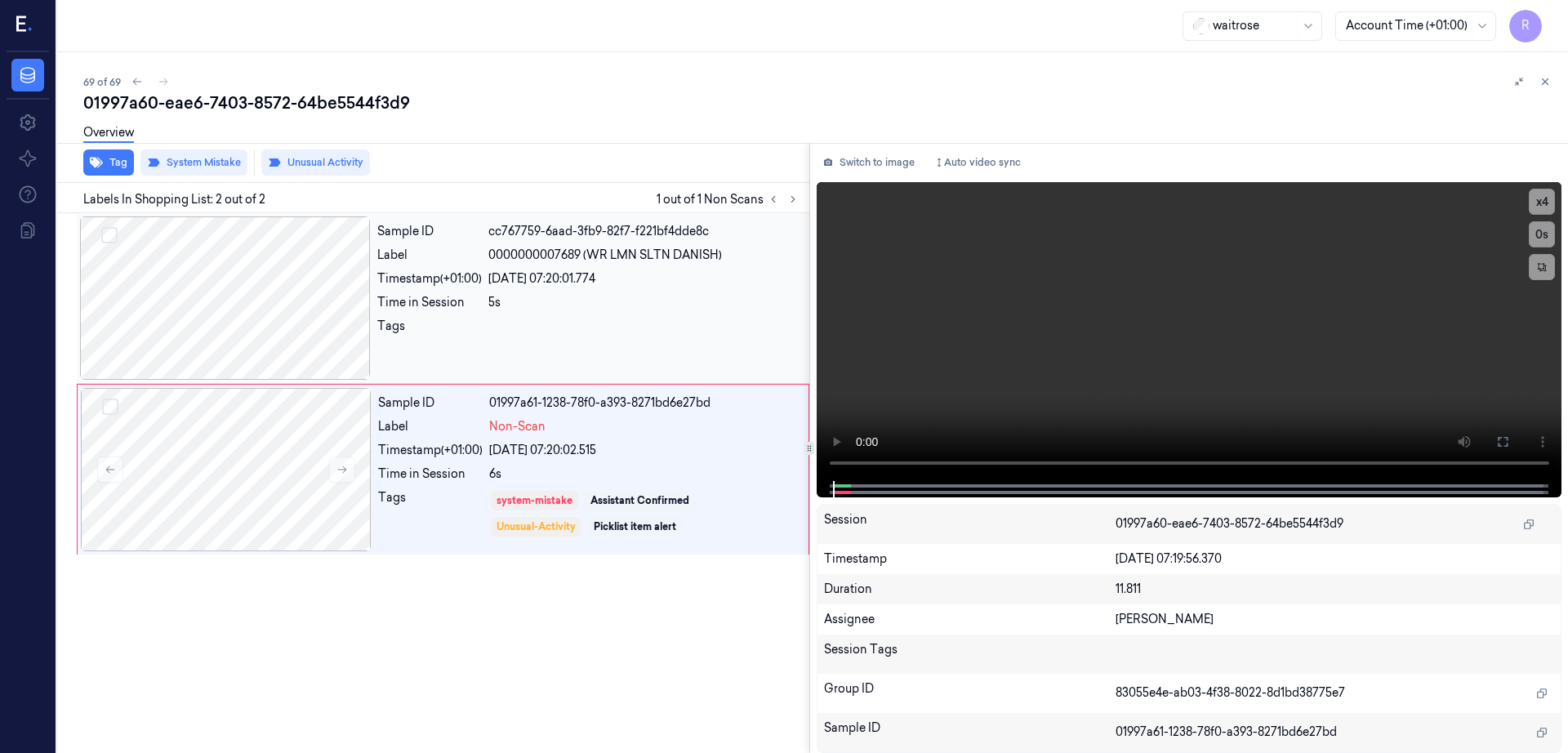
click at [238, 319] on div at bounding box center [225, 298] width 291 height 163
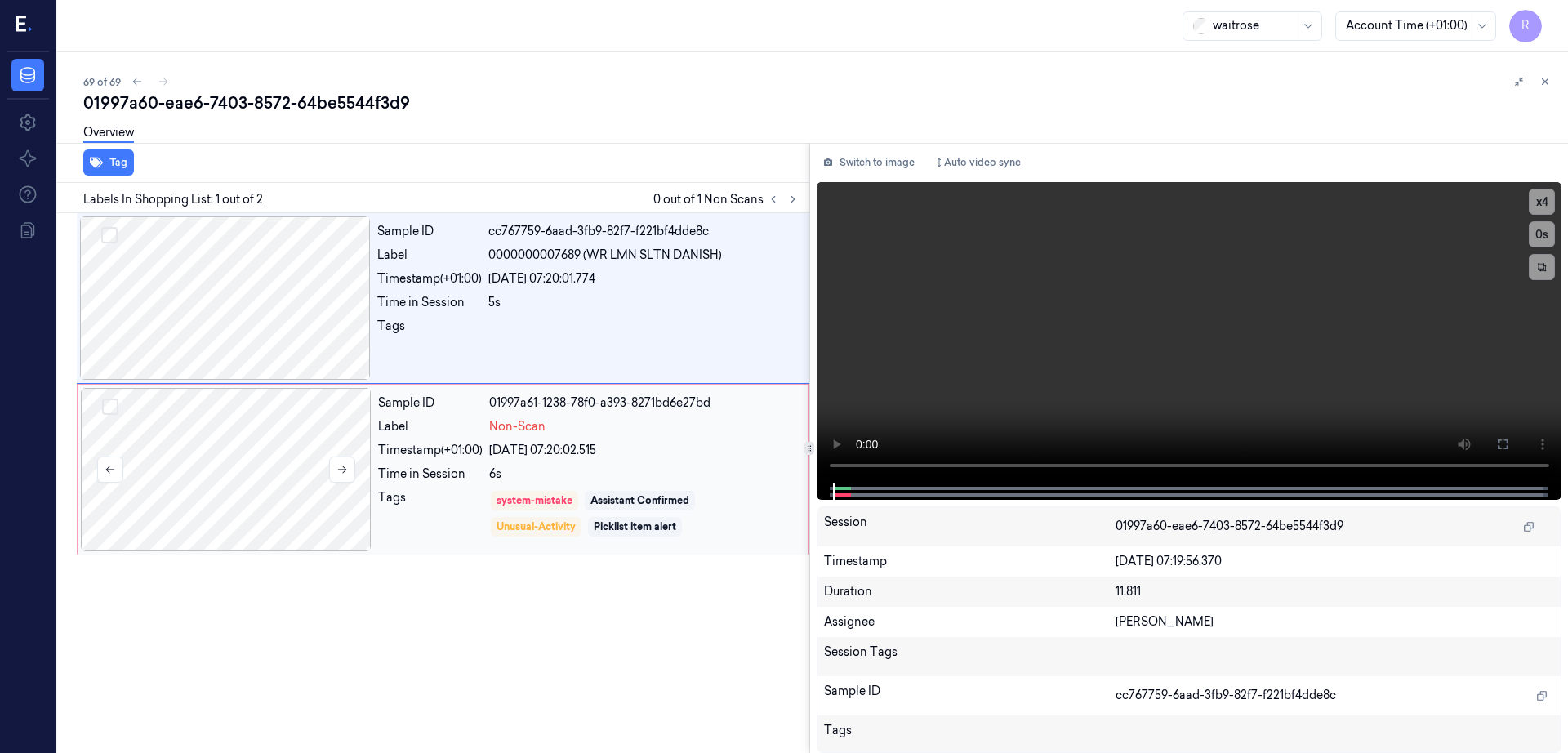
click at [220, 510] on div at bounding box center [225, 469] width 291 height 163
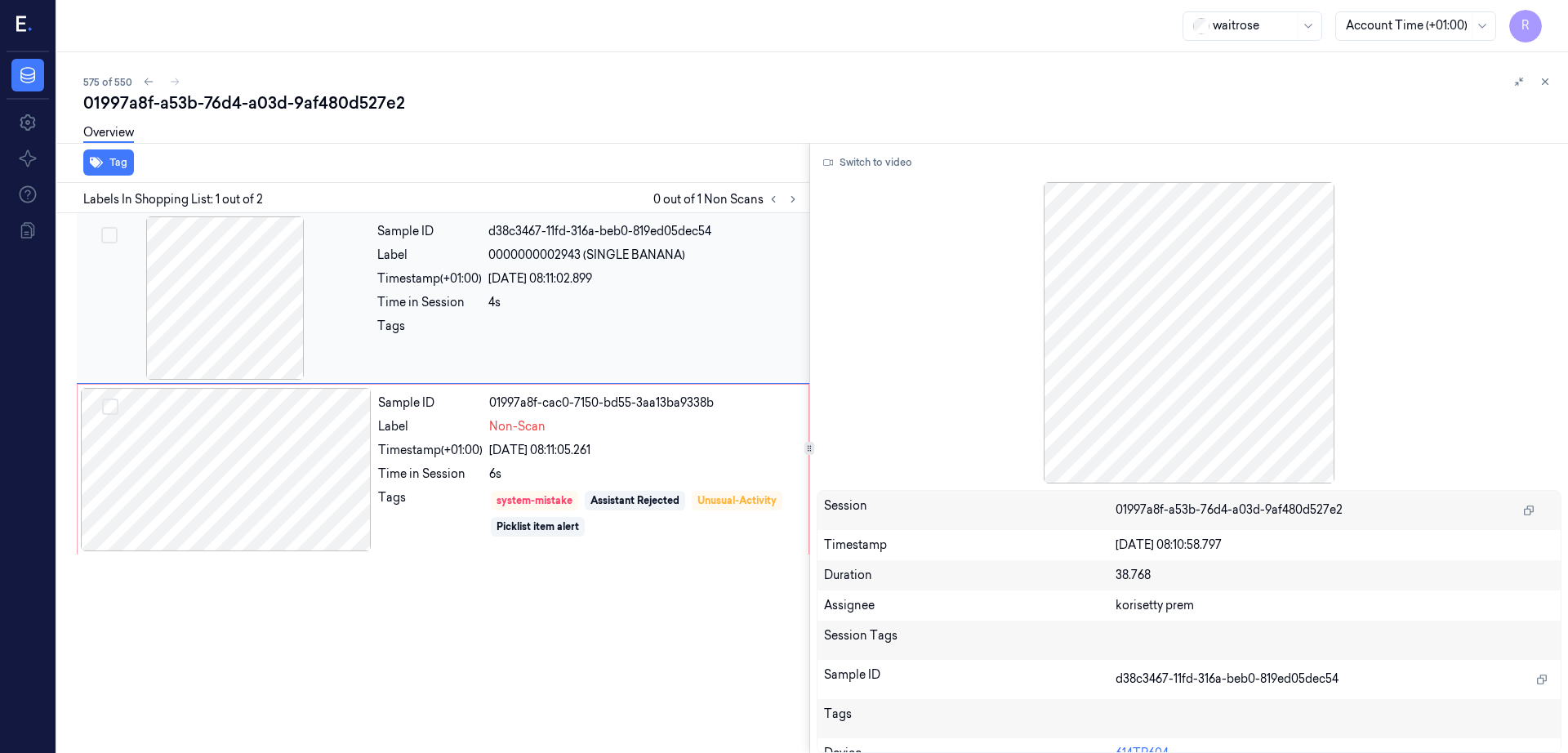
click at [259, 299] on div at bounding box center [225, 298] width 291 height 163
click at [247, 519] on div at bounding box center [225, 469] width 291 height 163
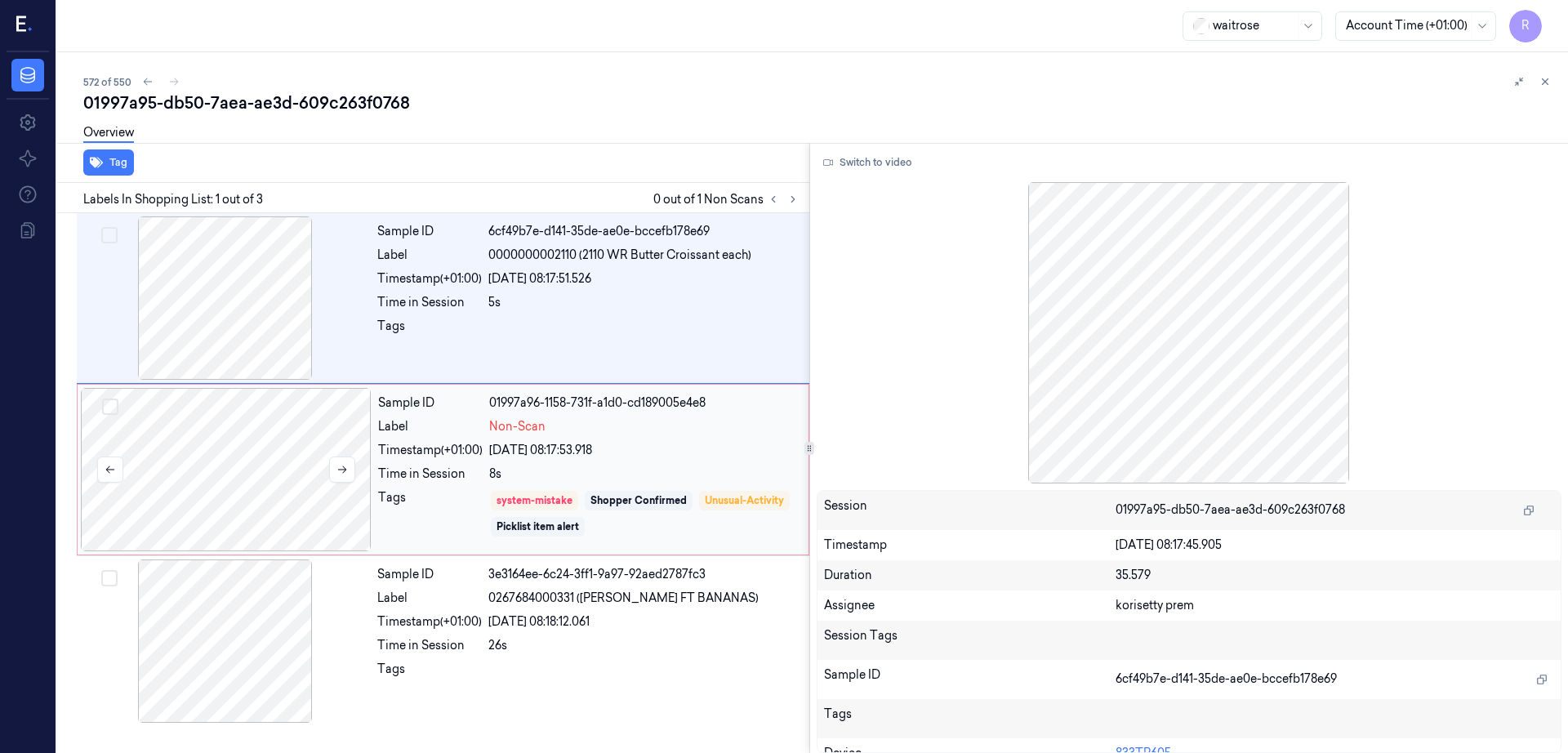
click at [245, 482] on div at bounding box center [225, 469] width 291 height 163
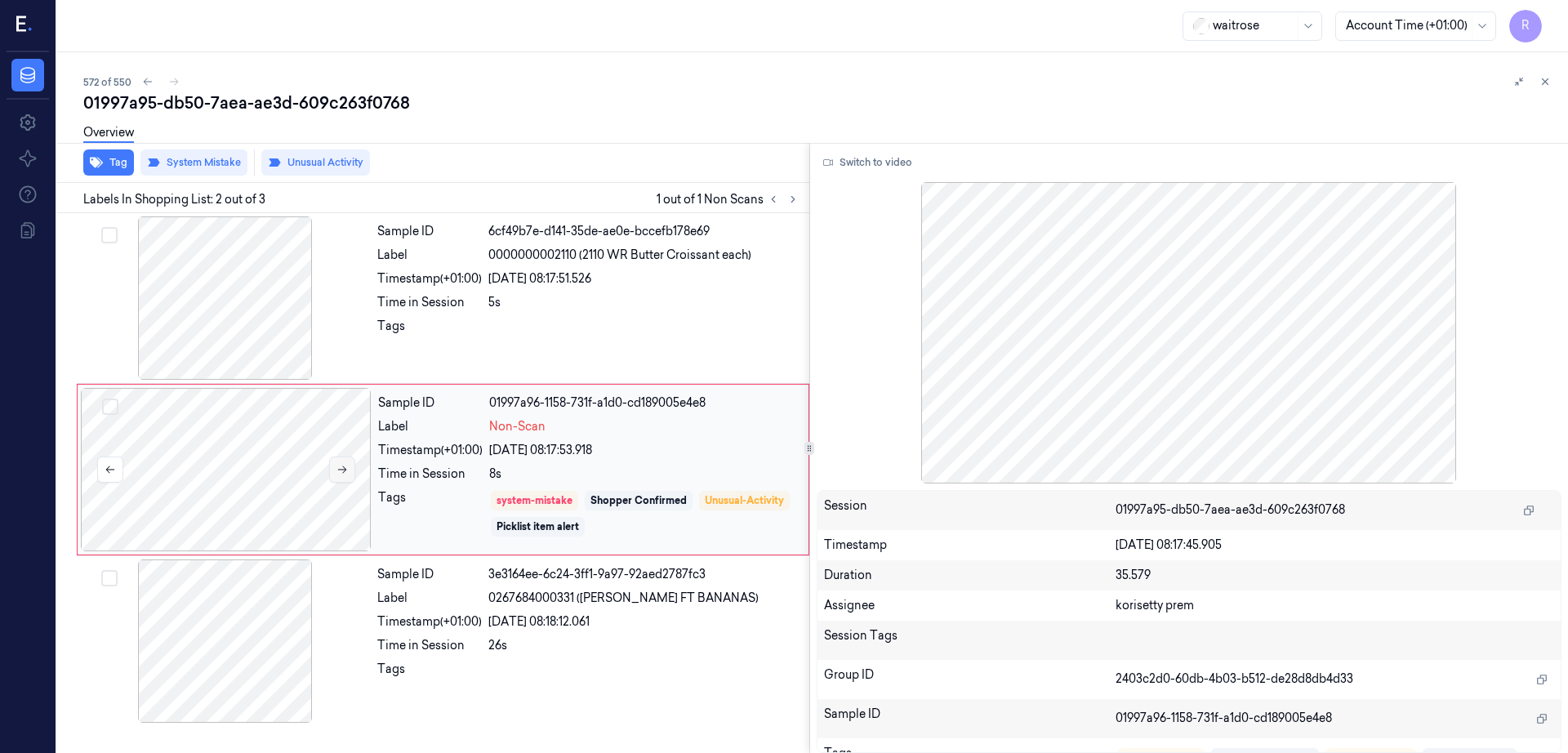
click at [340, 462] on button at bounding box center [343, 469] width 26 height 26
click at [344, 462] on button at bounding box center [343, 469] width 26 height 26
click at [260, 315] on div at bounding box center [225, 298] width 291 height 163
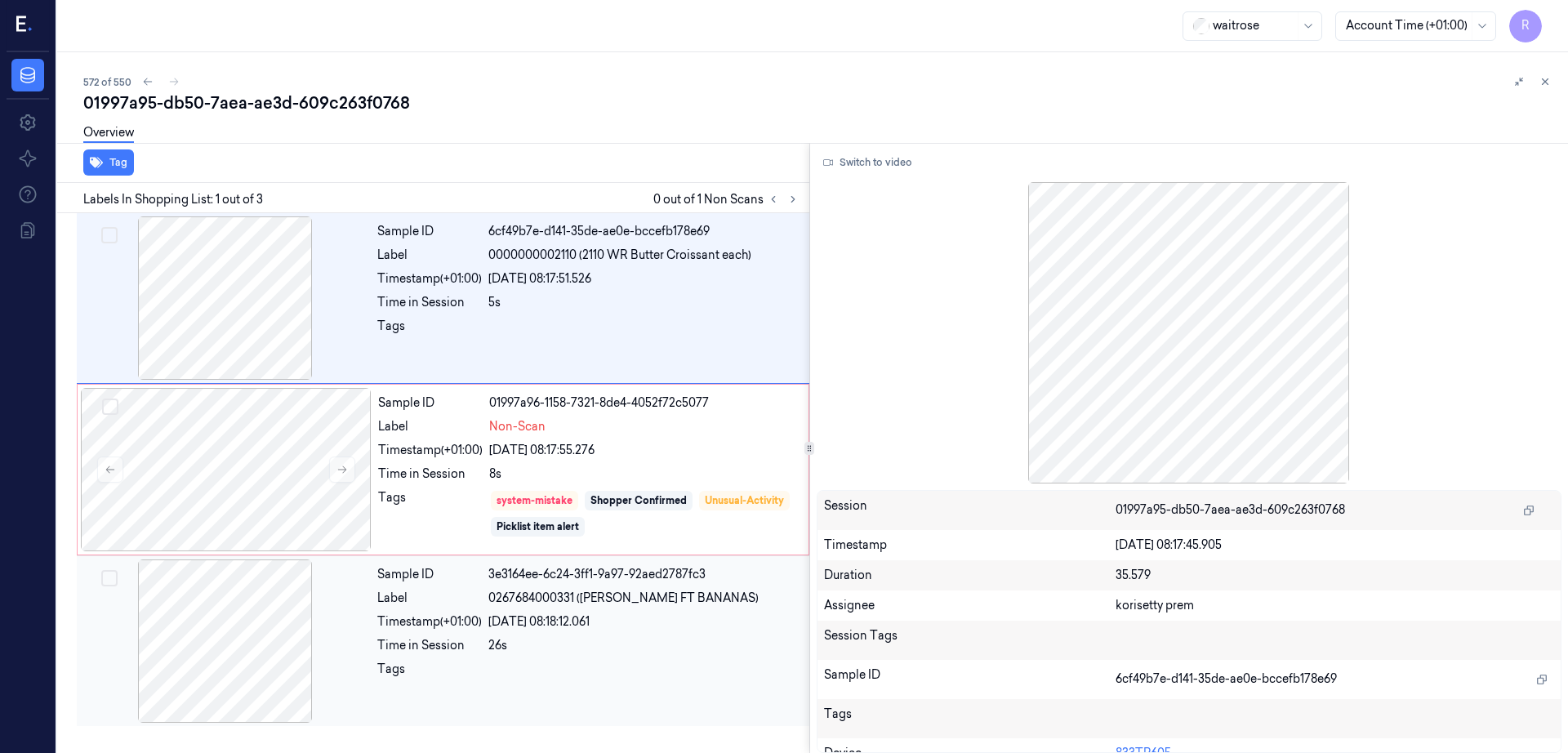
click at [324, 666] on div at bounding box center [225, 641] width 291 height 163
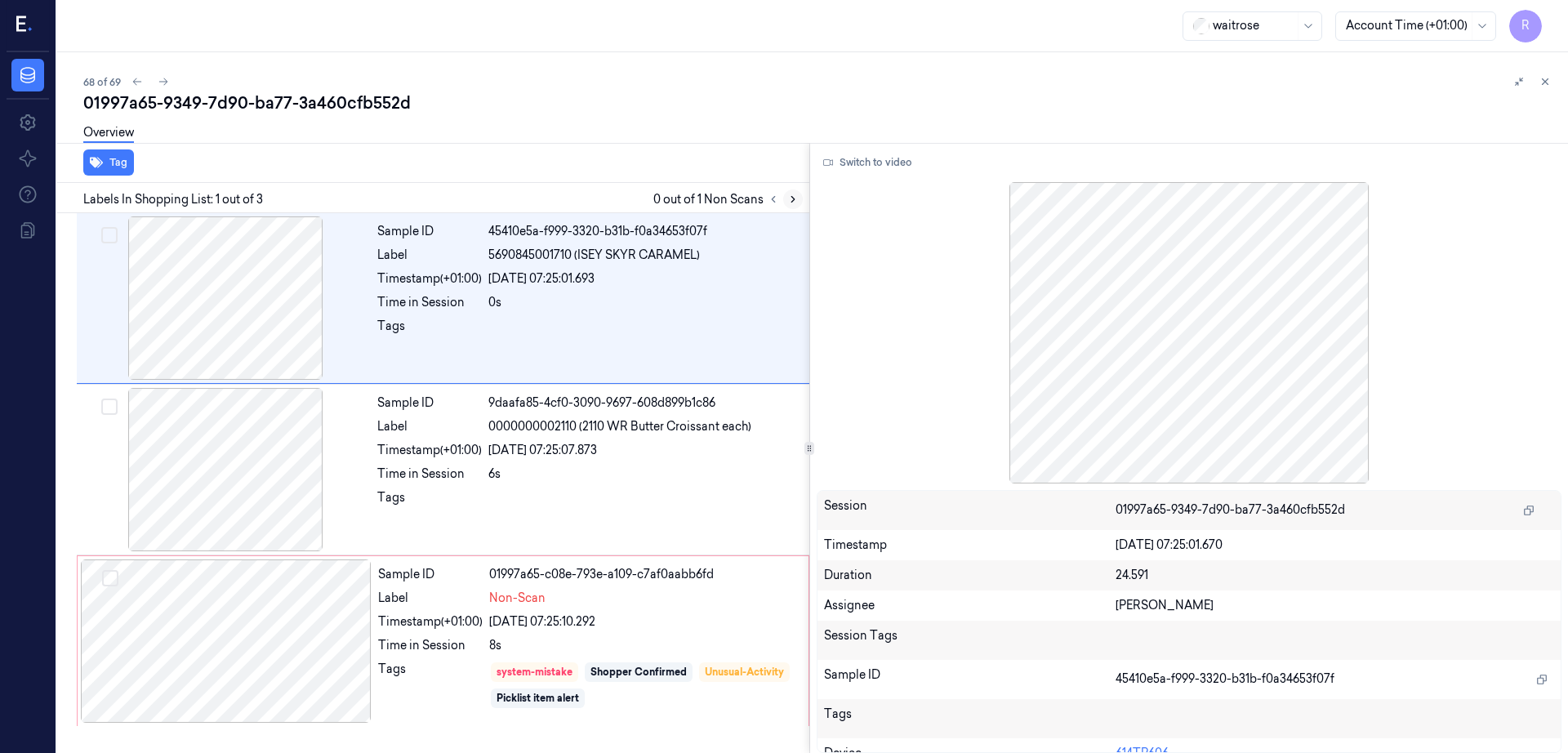
click at [799, 197] on icon at bounding box center [793, 199] width 11 height 11
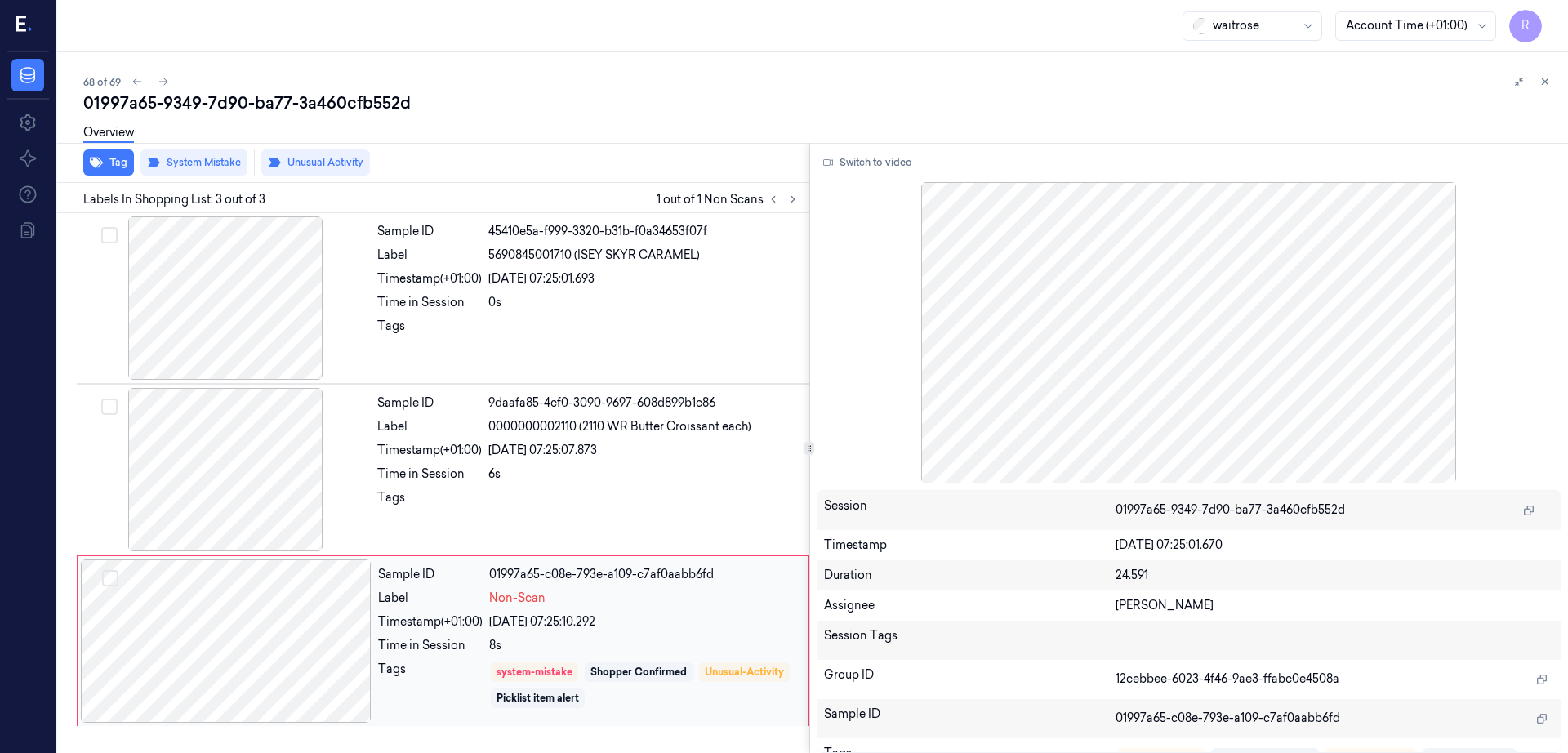
click at [224, 676] on div at bounding box center [225, 641] width 291 height 163
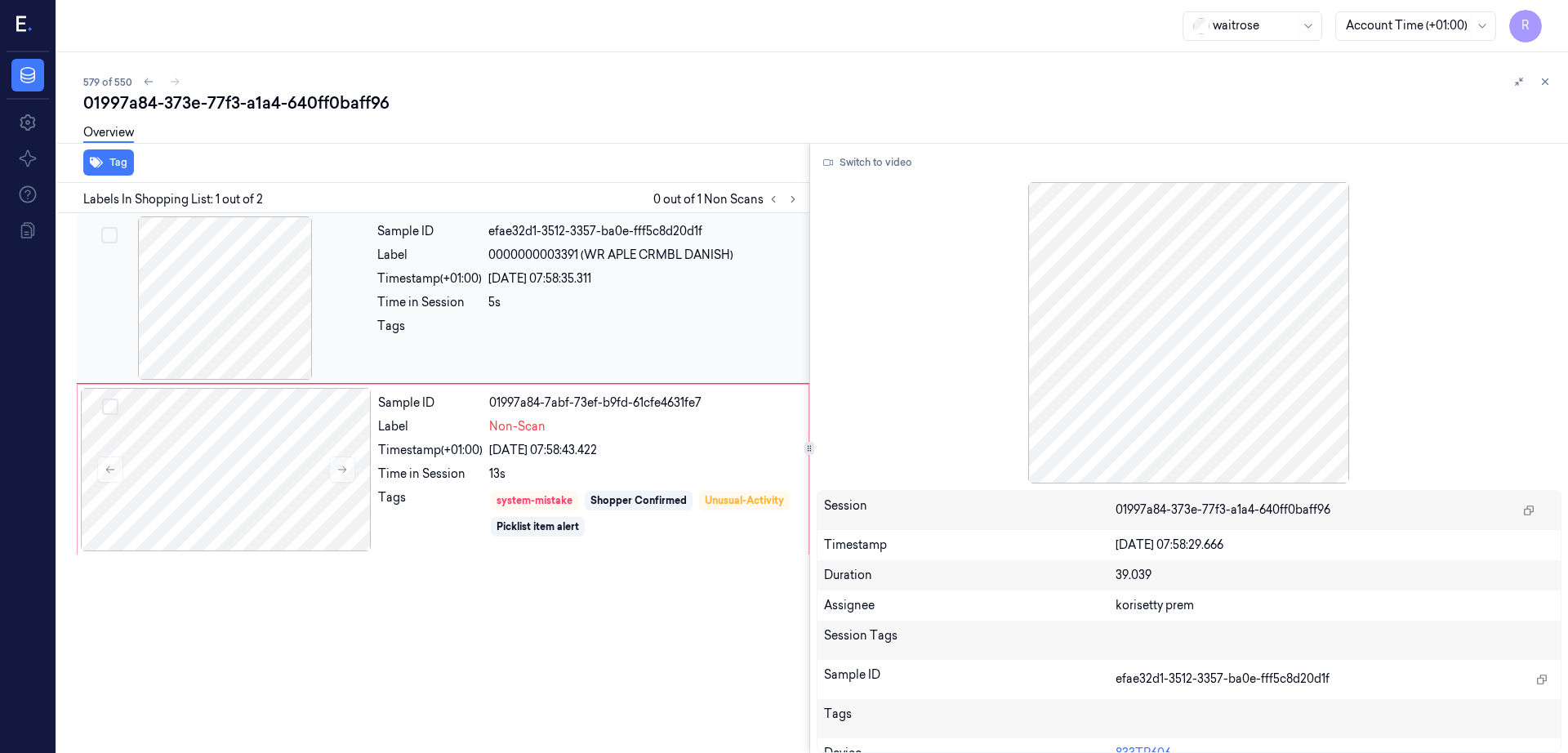
click at [248, 336] on div at bounding box center [225, 298] width 291 height 163
click at [230, 502] on div at bounding box center [225, 469] width 291 height 163
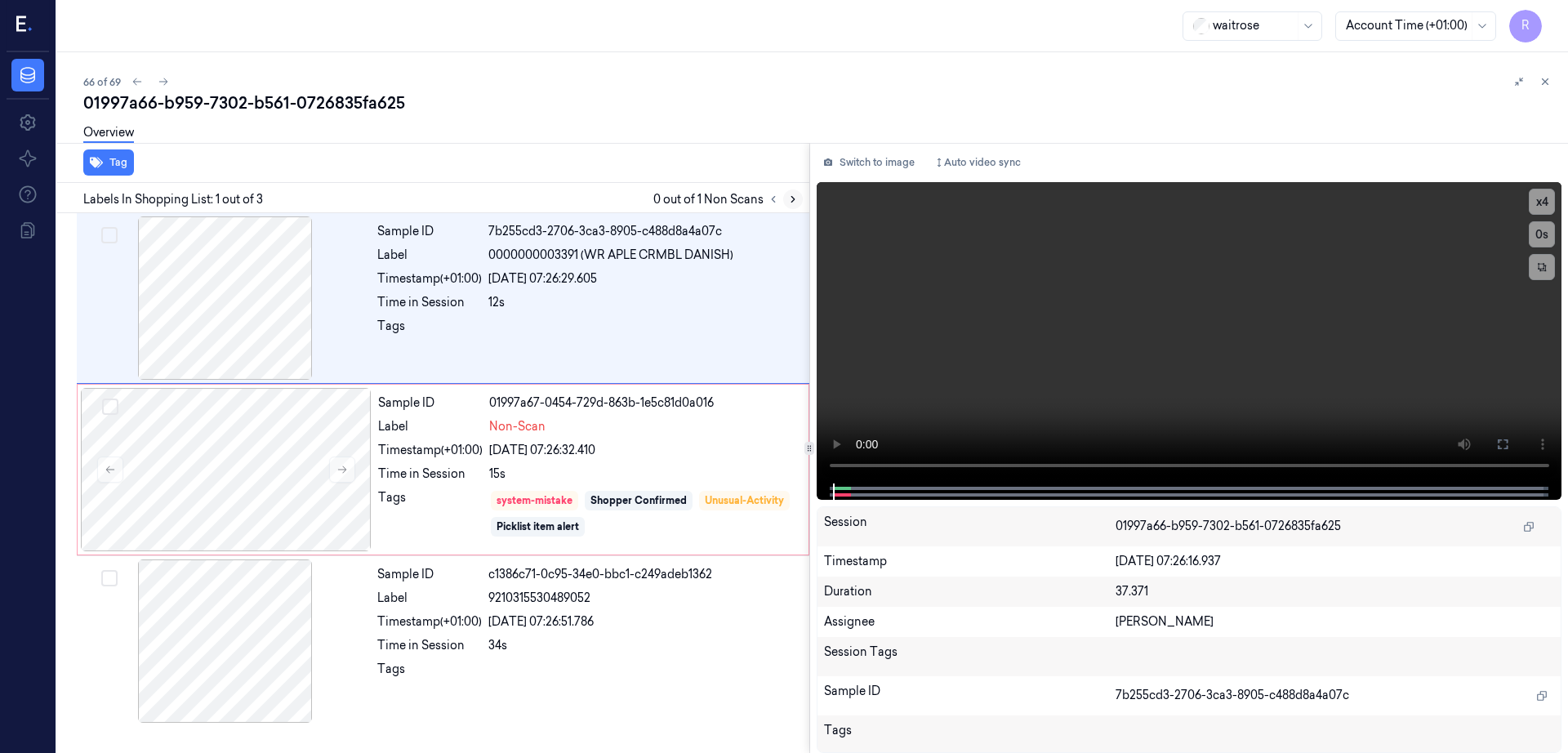
click at [794, 197] on icon at bounding box center [794, 200] width 3 height 6
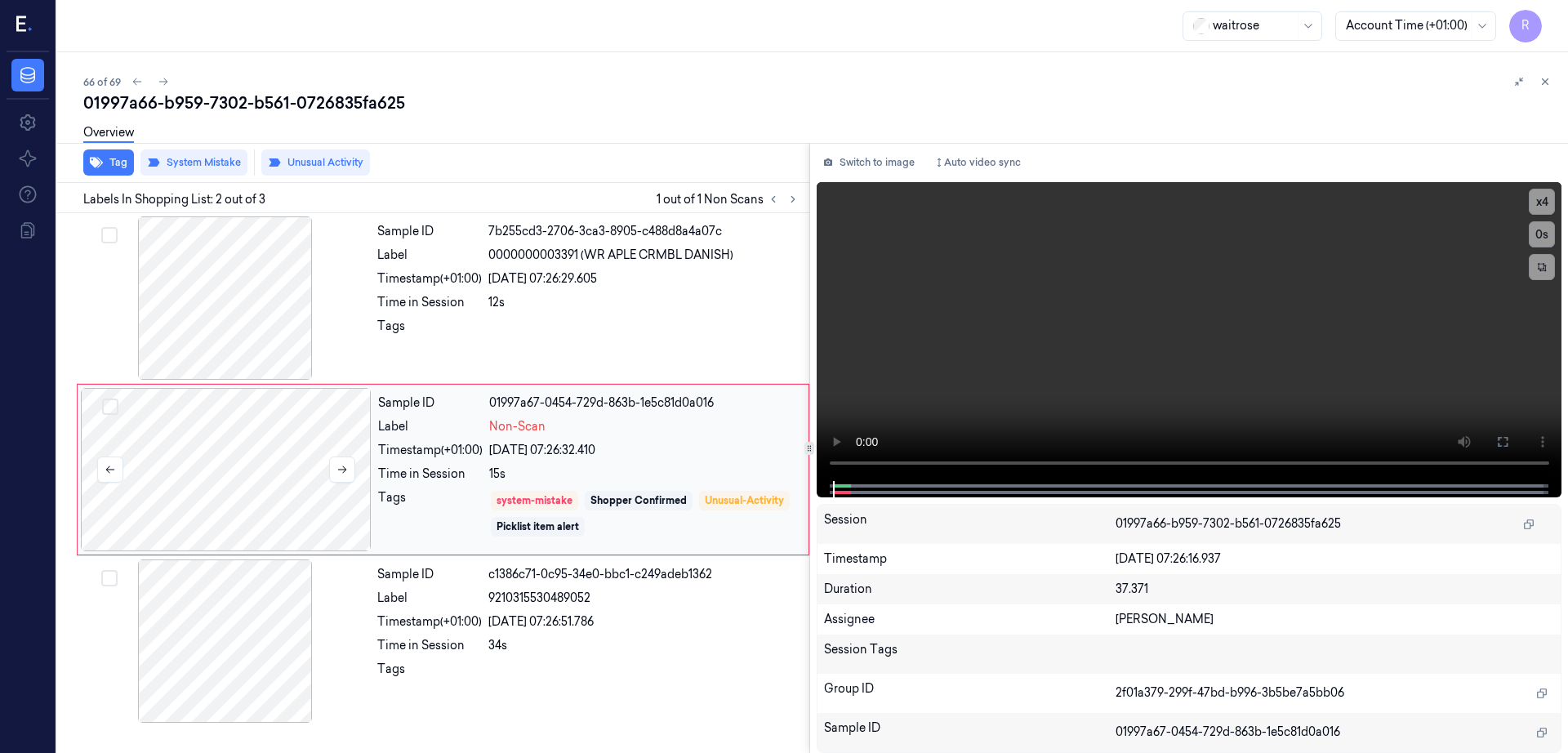
click at [212, 477] on div at bounding box center [225, 469] width 291 height 163
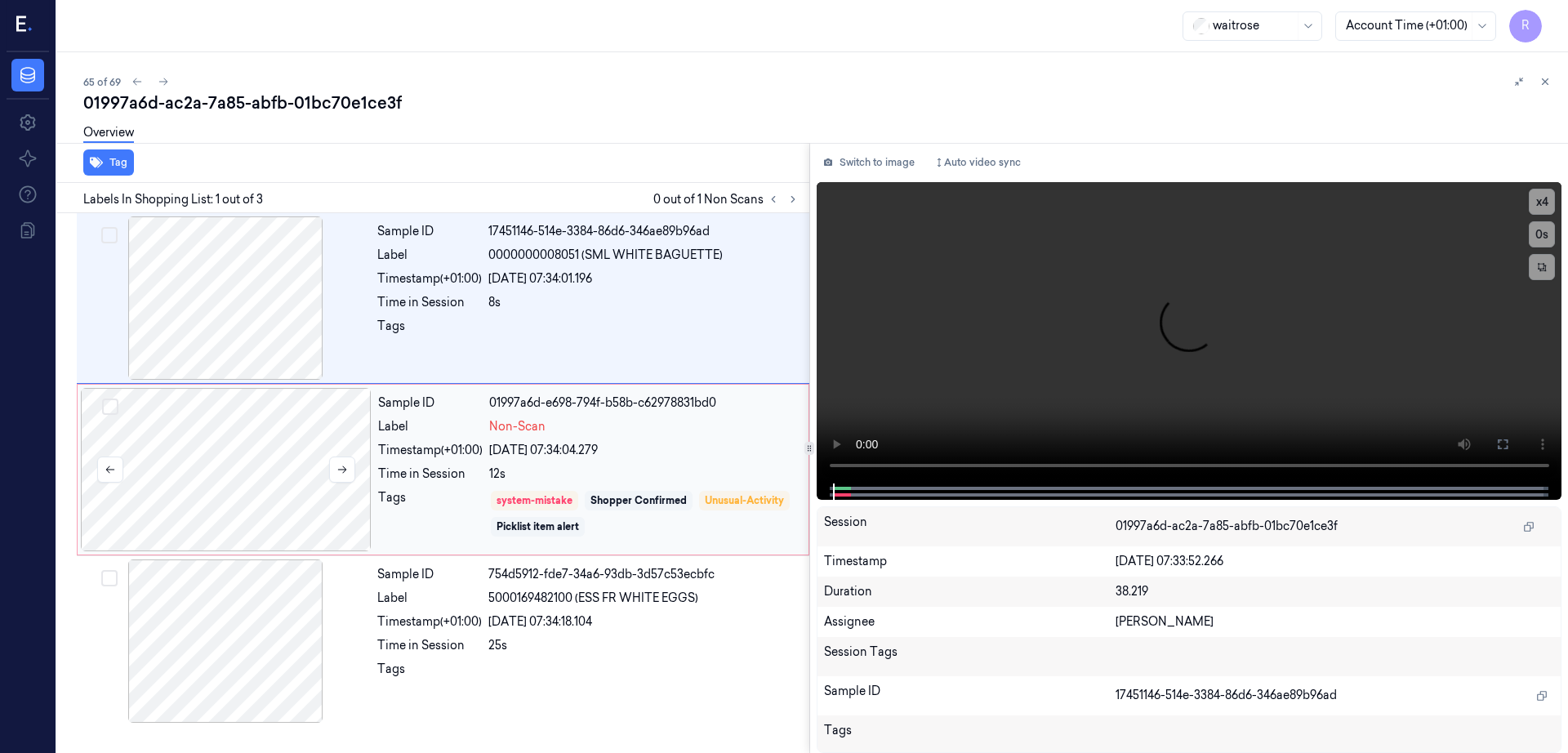
click at [246, 505] on div at bounding box center [225, 469] width 291 height 163
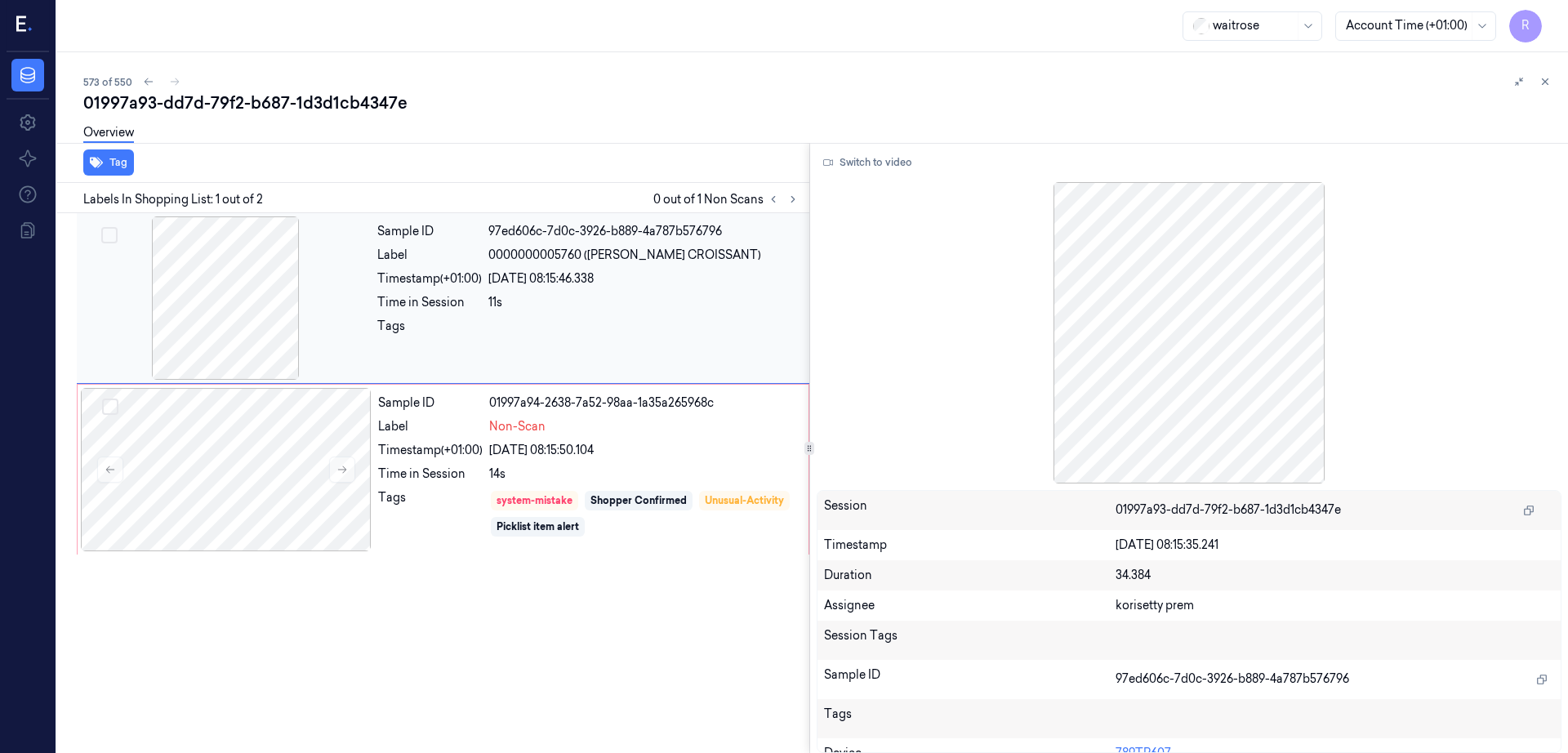
click at [221, 279] on div at bounding box center [225, 298] width 291 height 163
click at [273, 507] on div at bounding box center [225, 469] width 291 height 163
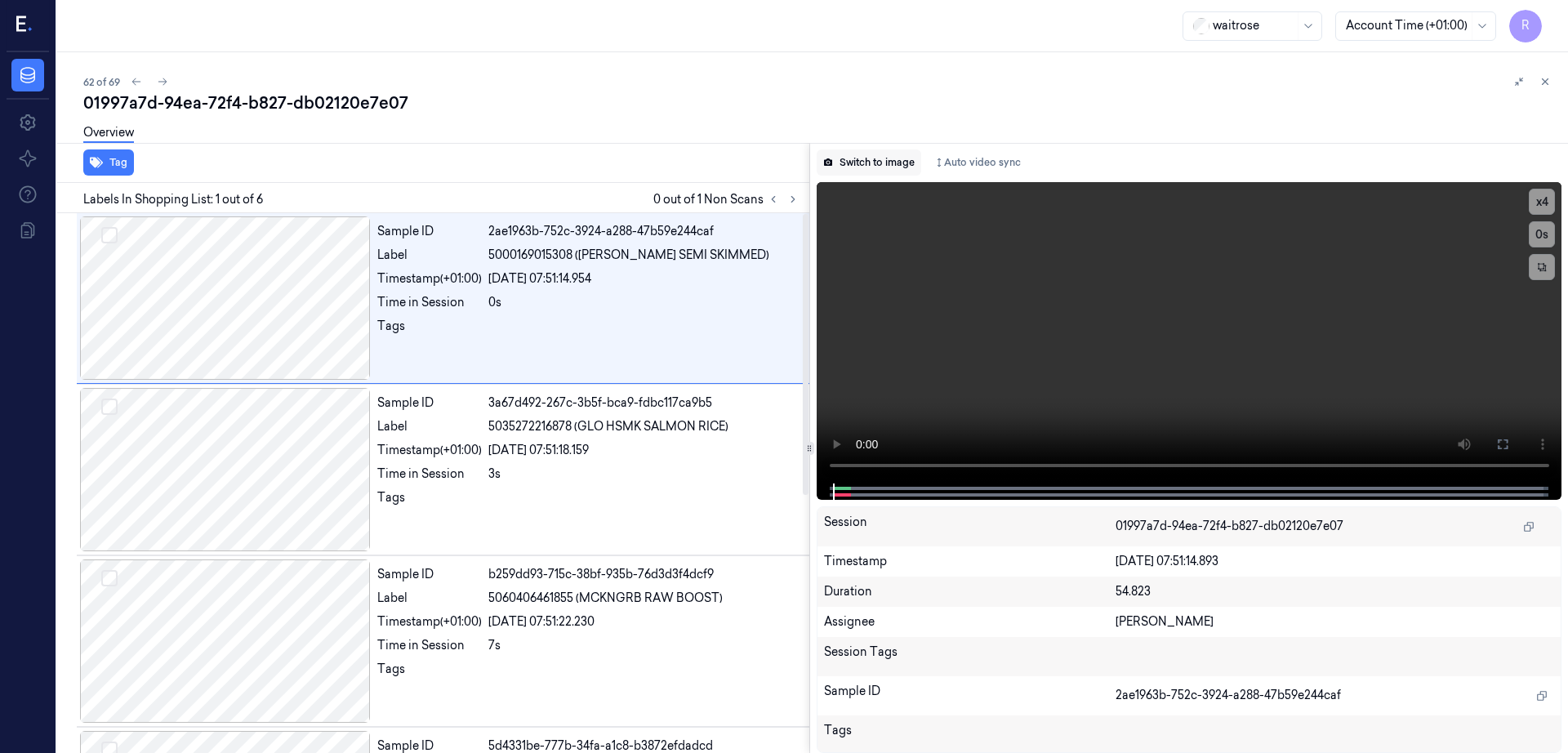
click at [885, 171] on button "Switch to image" at bounding box center [869, 162] width 105 height 26
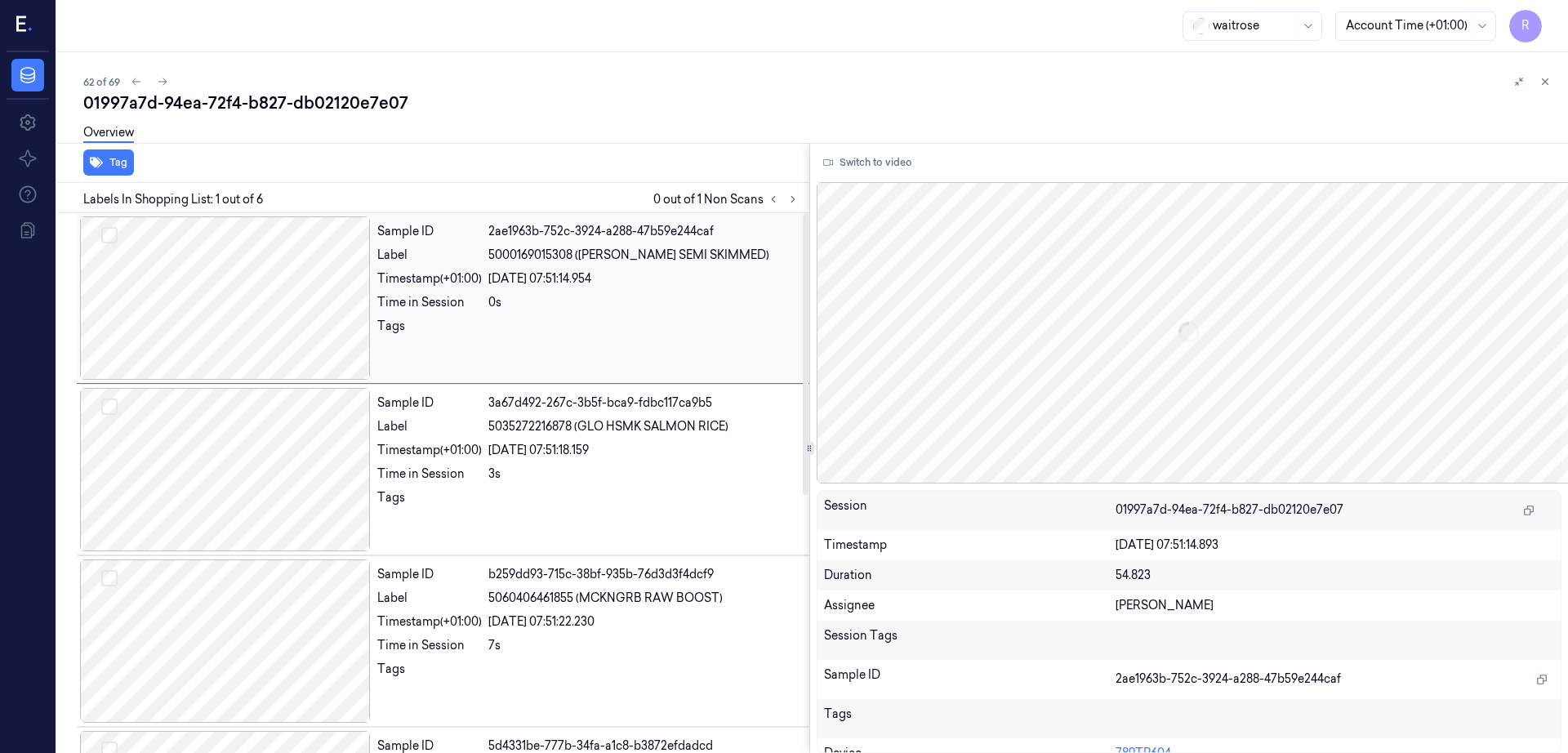
click at [245, 309] on div at bounding box center [225, 298] width 291 height 163
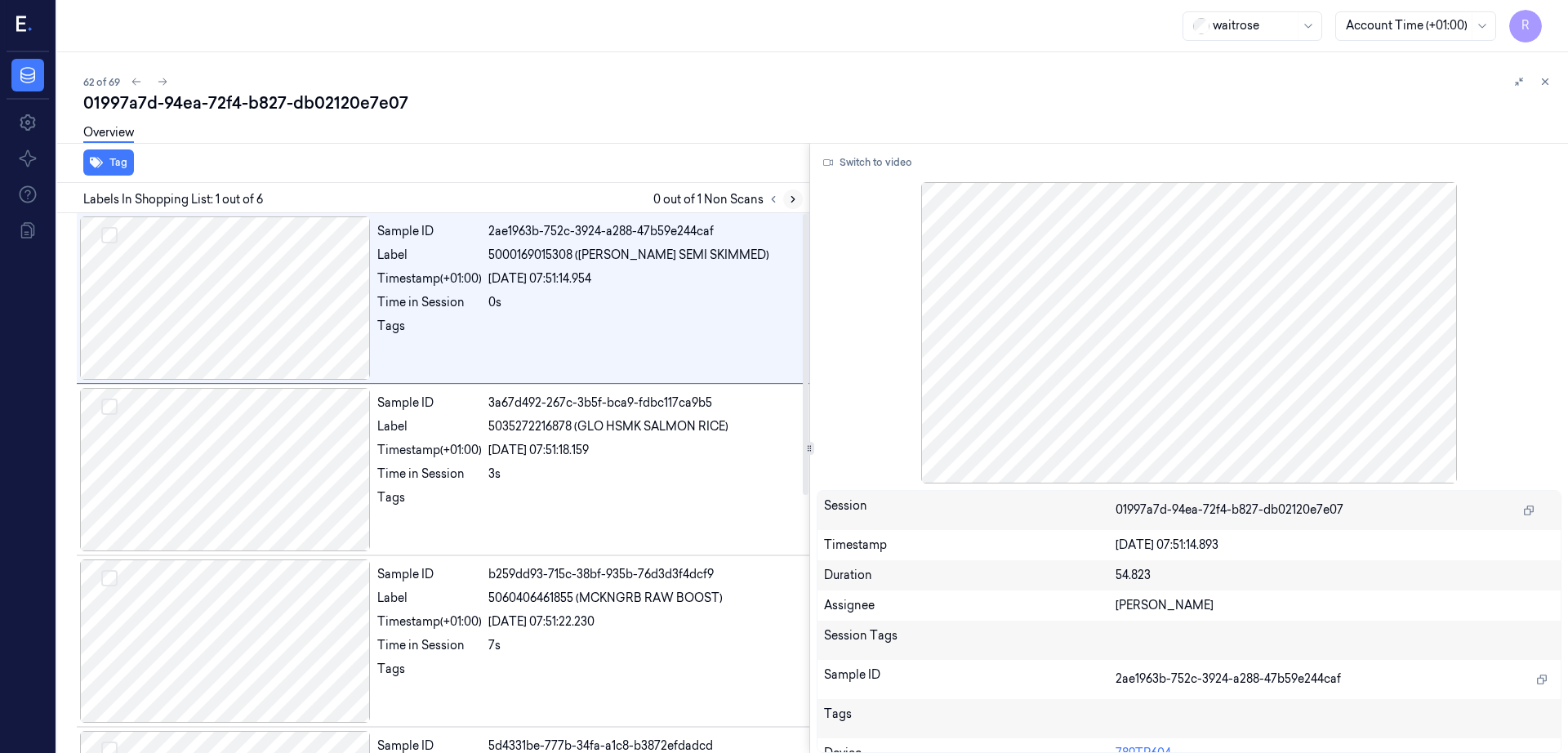
click at [799, 197] on icon at bounding box center [793, 199] width 11 height 11
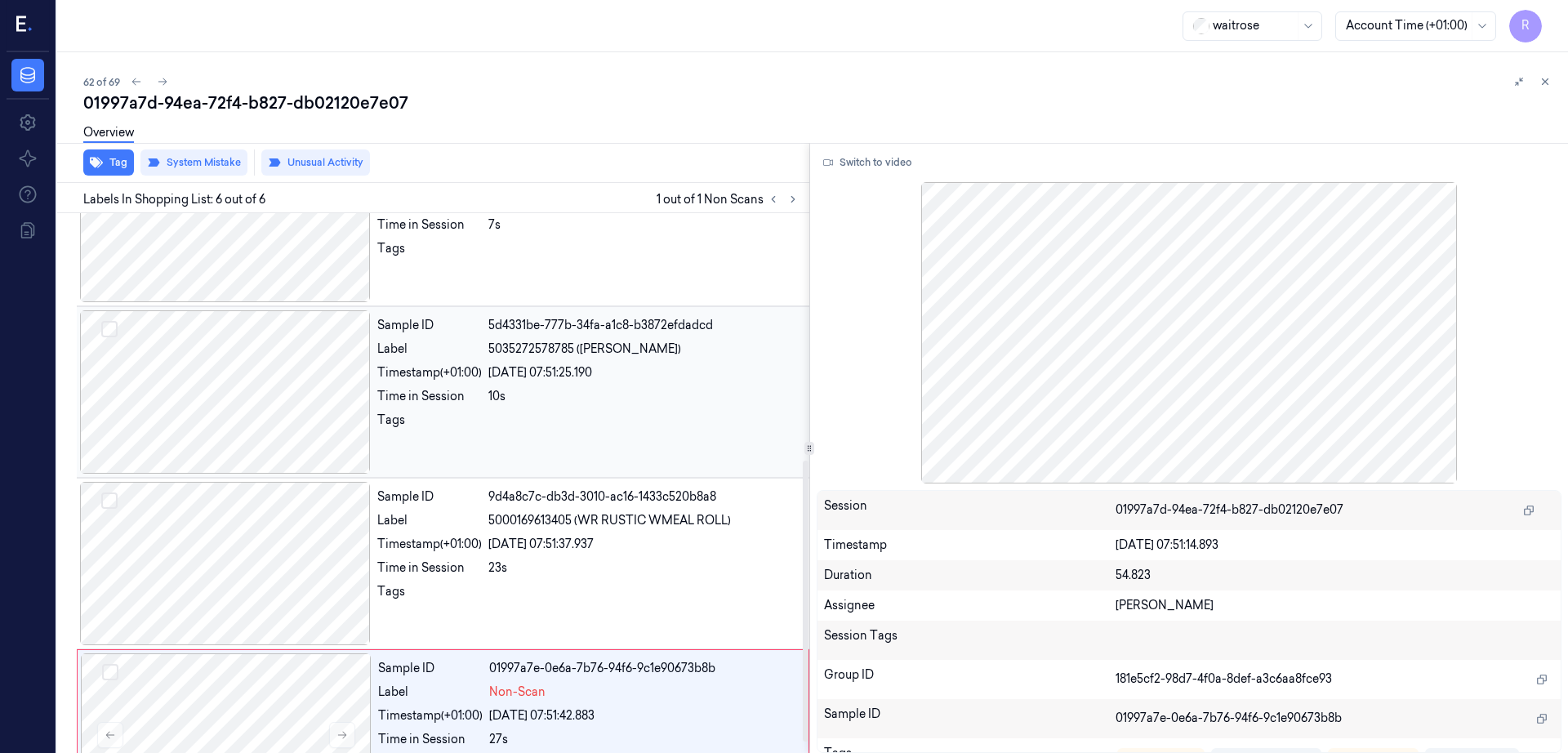
scroll to position [494, 0]
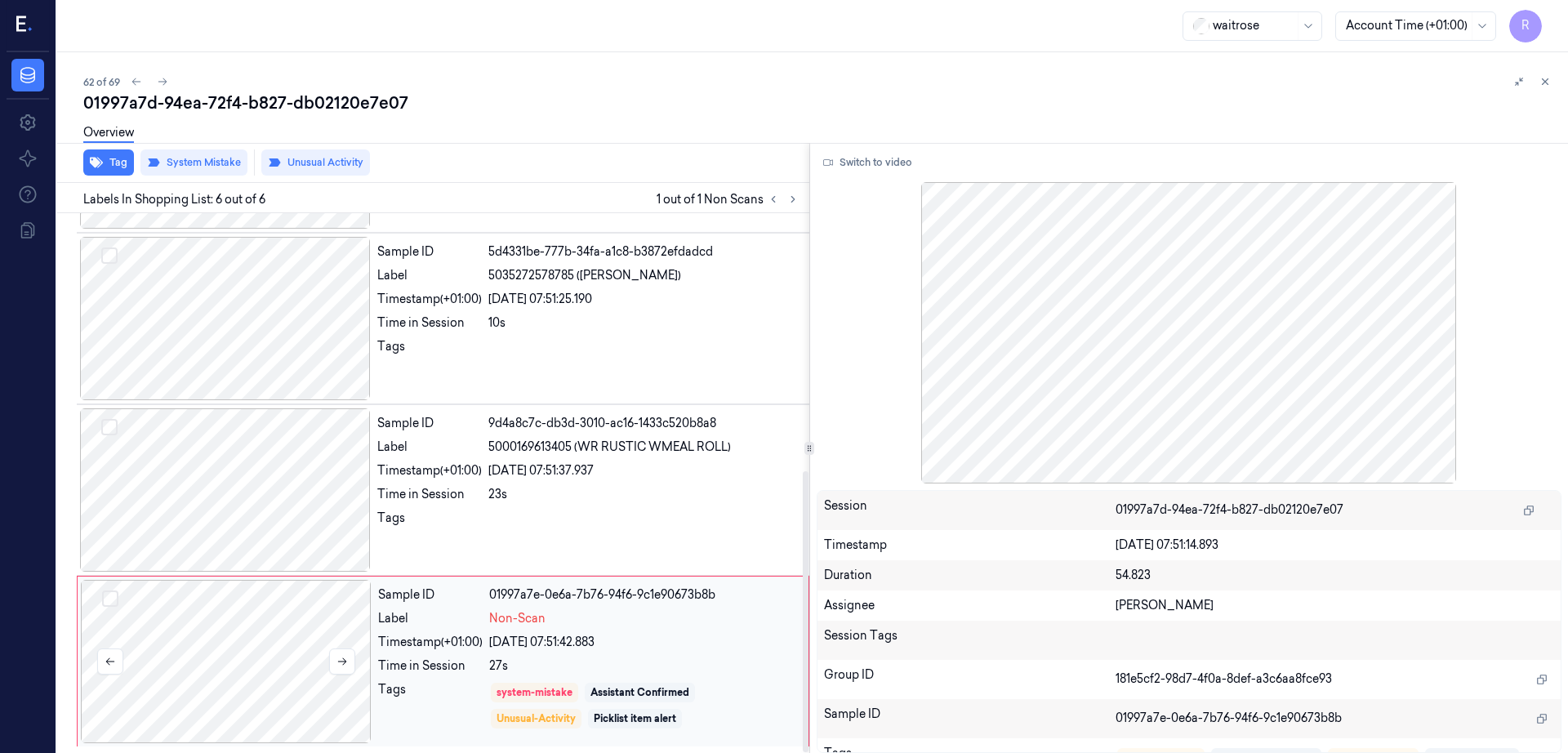
click at [230, 621] on div at bounding box center [225, 662] width 291 height 163
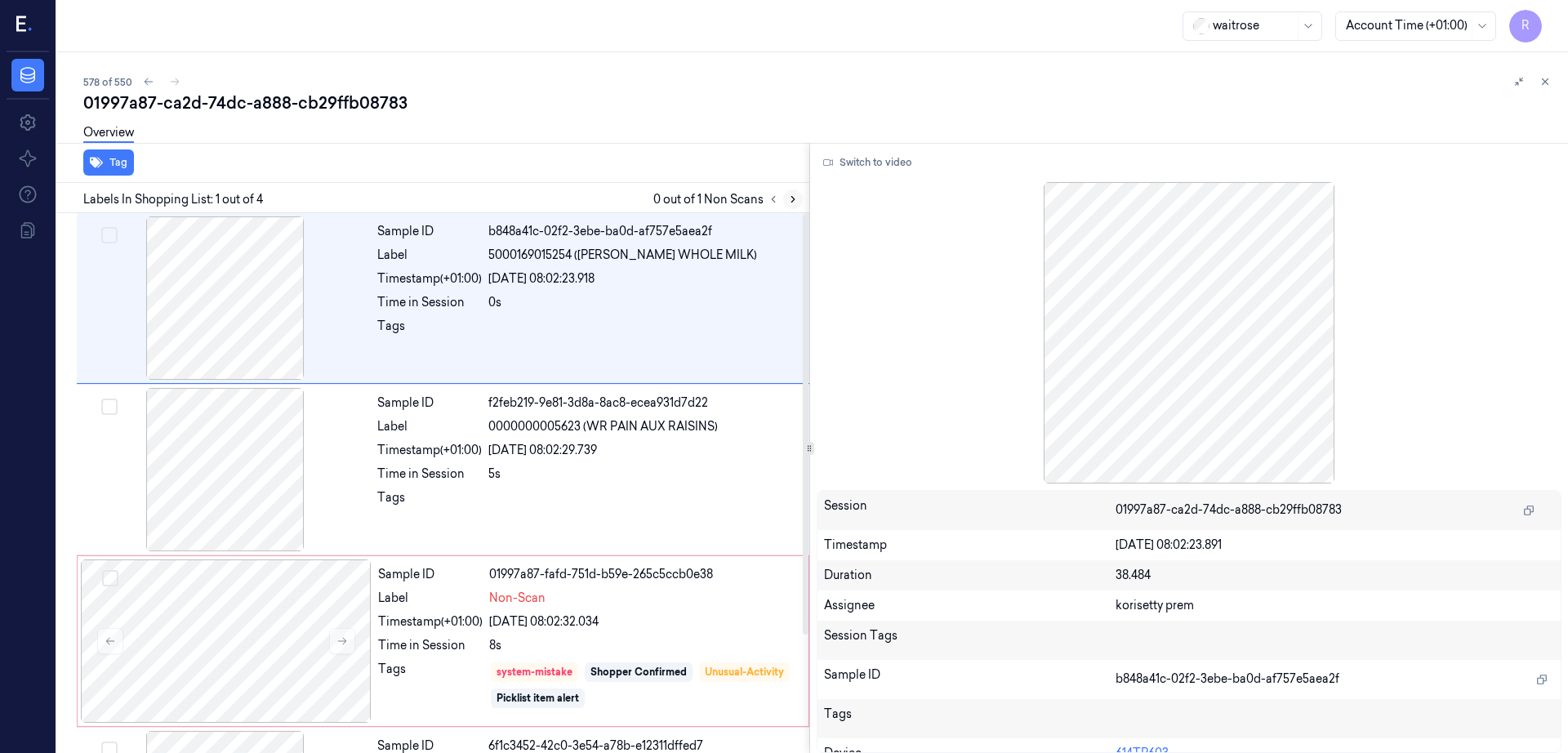
click at [799, 200] on icon at bounding box center [793, 199] width 11 height 11
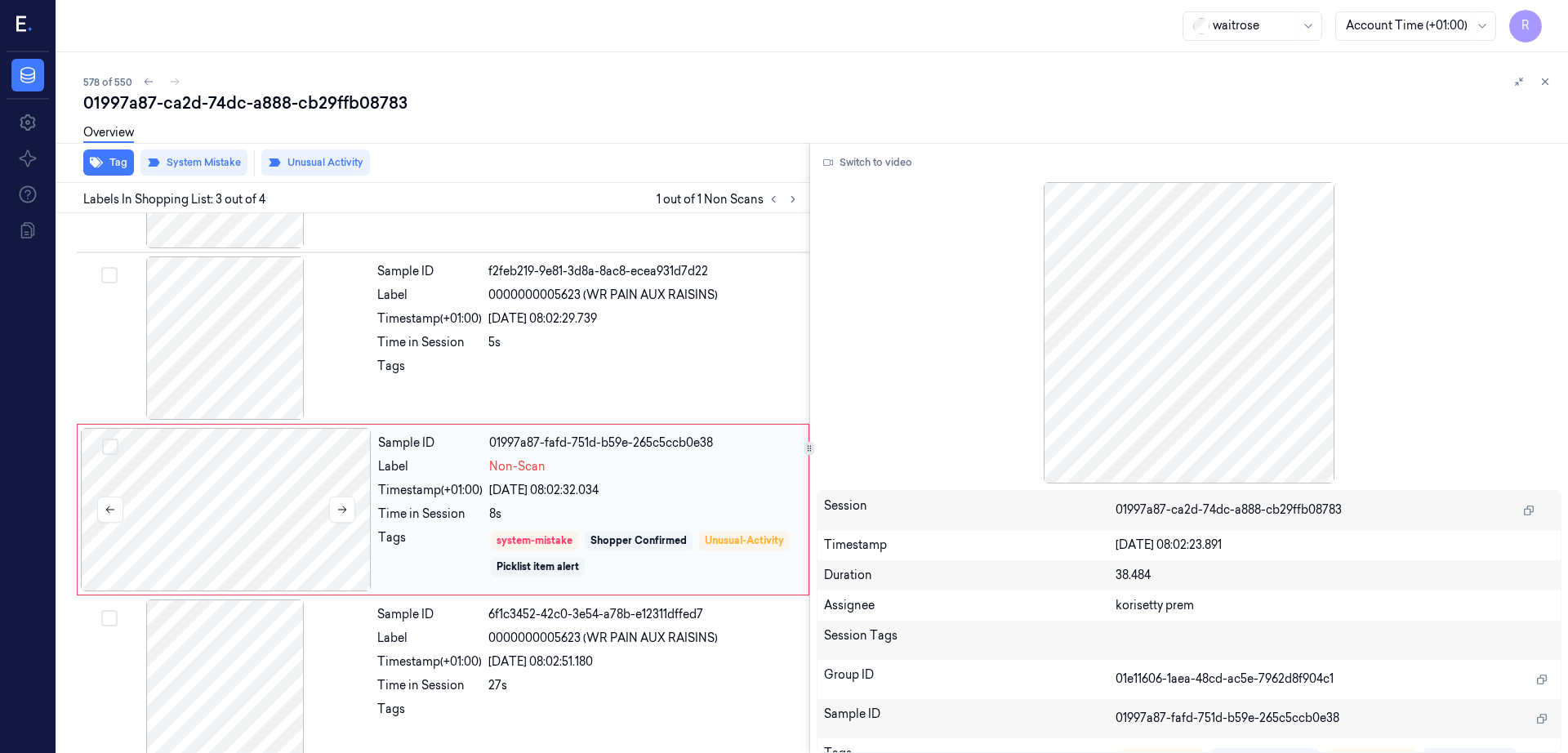
scroll to position [151, 0]
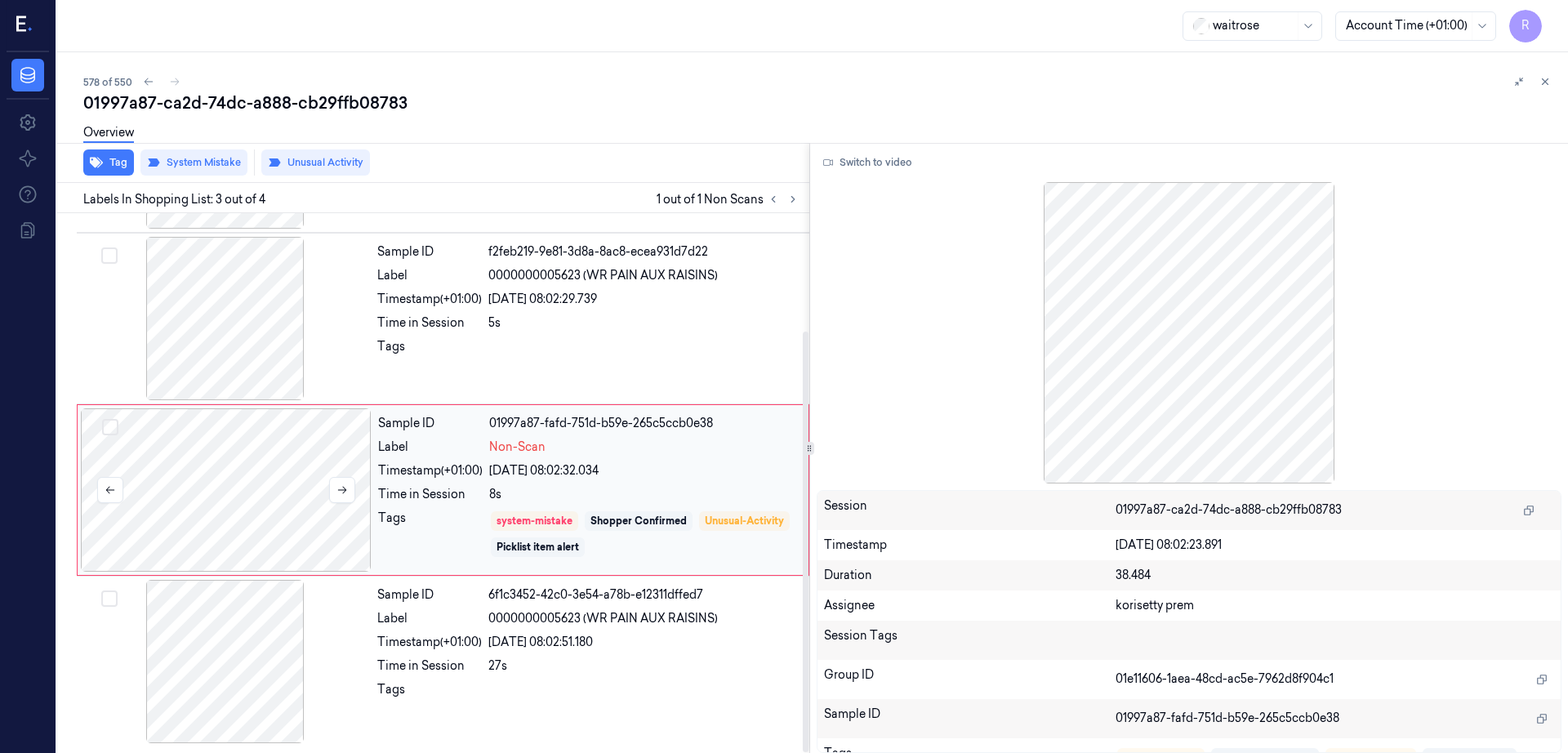
click at [234, 460] on div at bounding box center [225, 490] width 291 height 163
